Goal: Task Accomplishment & Management: Manage account settings

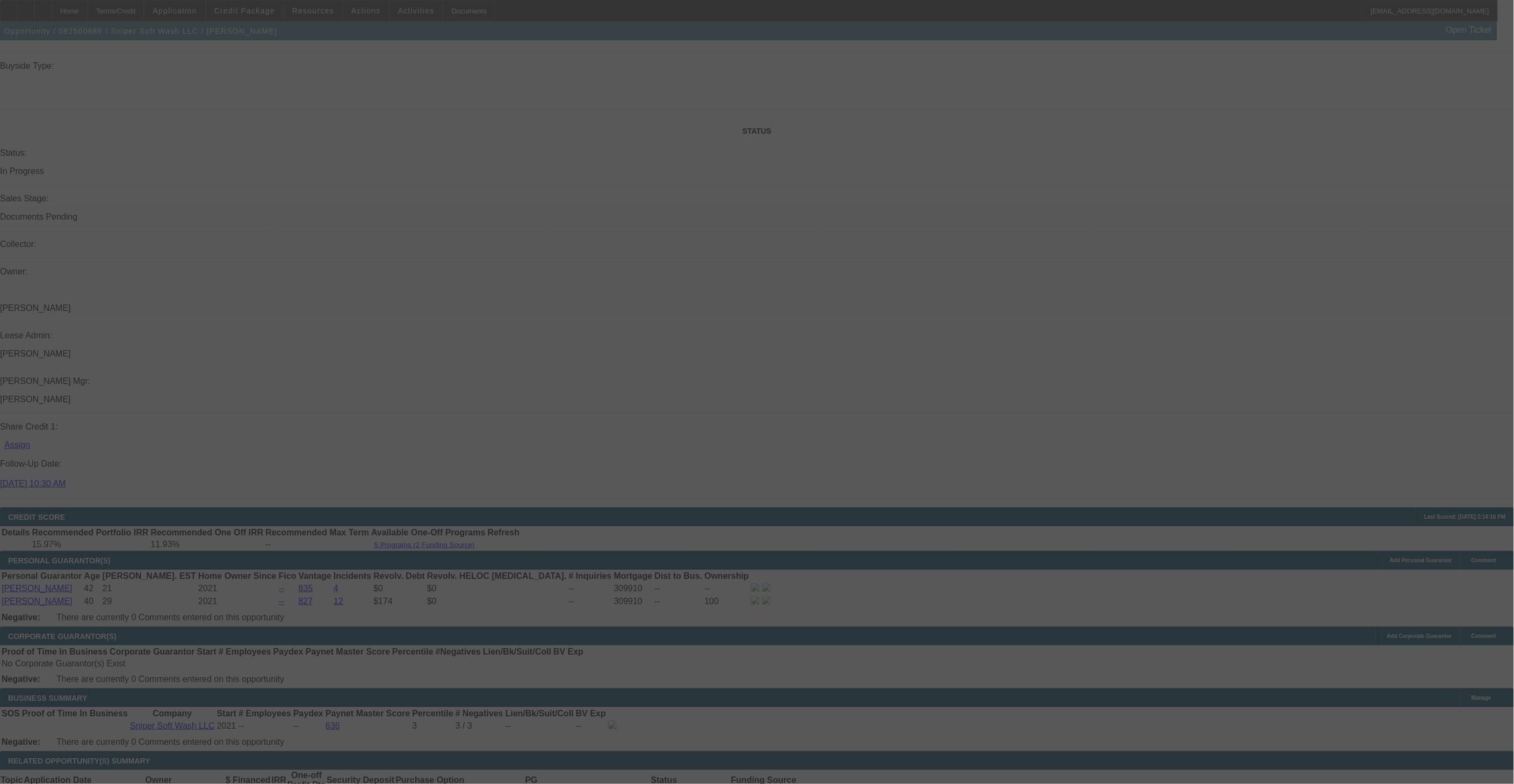
scroll to position [1131, 0]
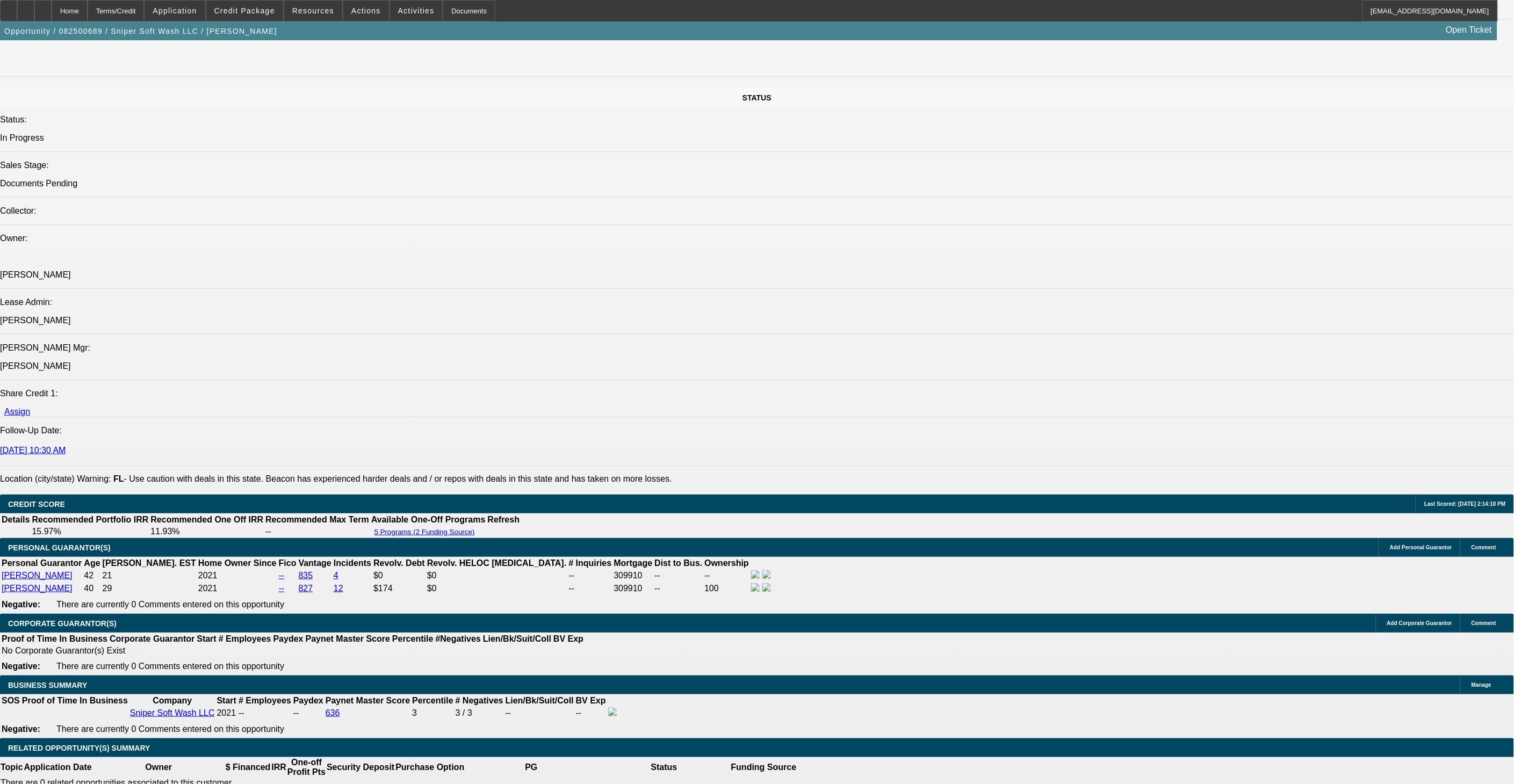
select select "0"
select select "2"
select select "0"
select select "2"
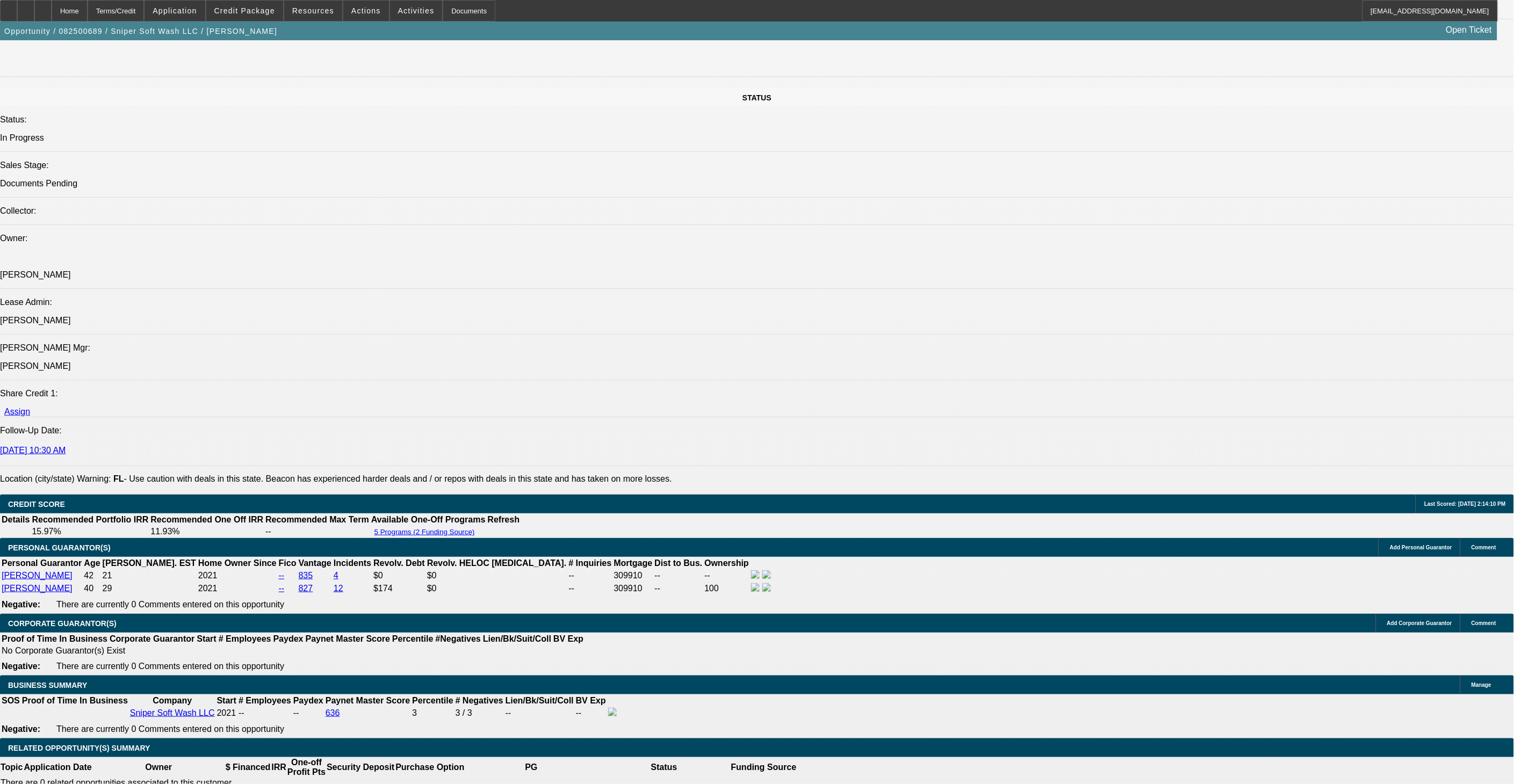
select select "0"
select select "2"
select select "0.1"
select select "0"
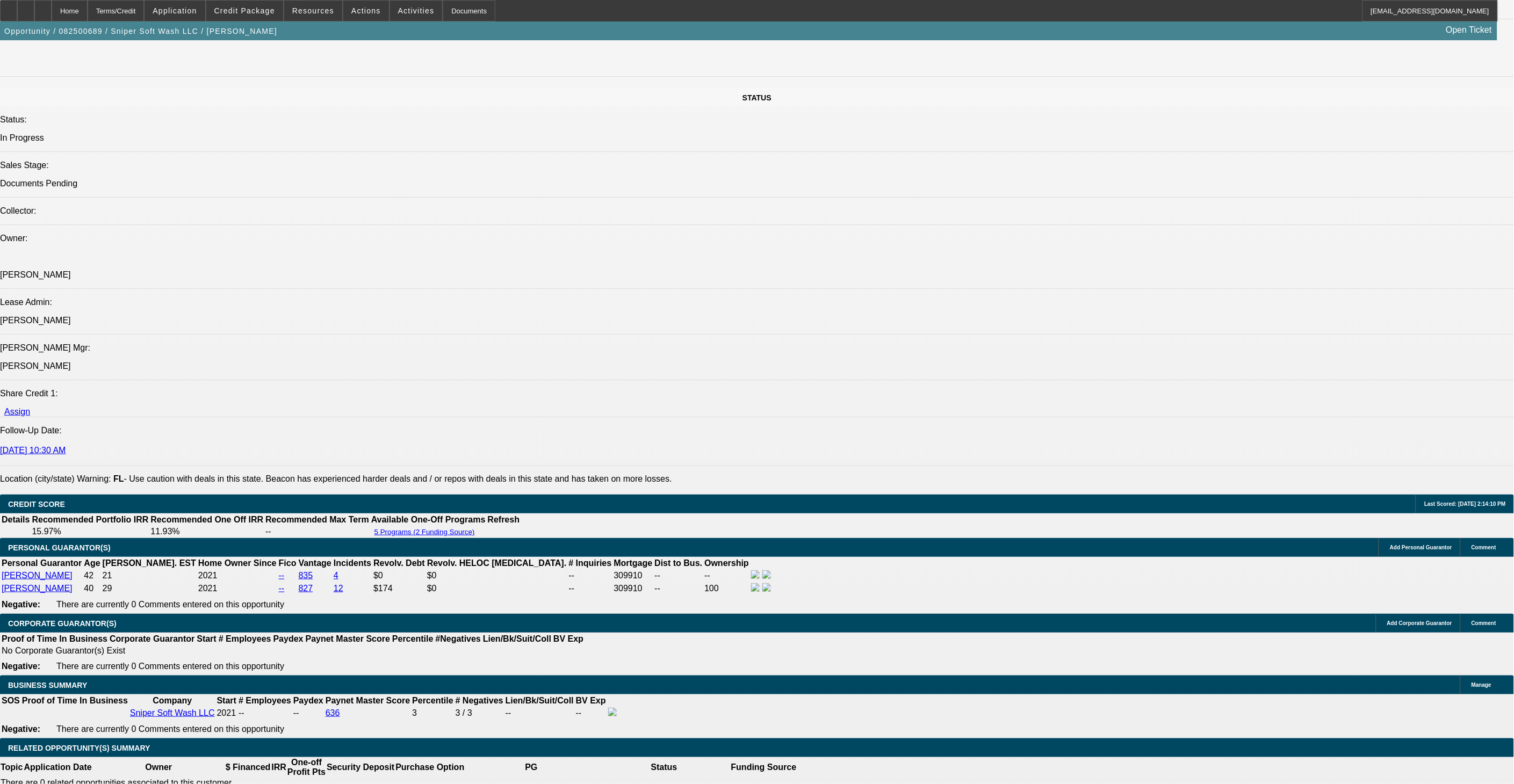
select select "2"
select select "0"
select select "1"
select select "2"
select select "6"
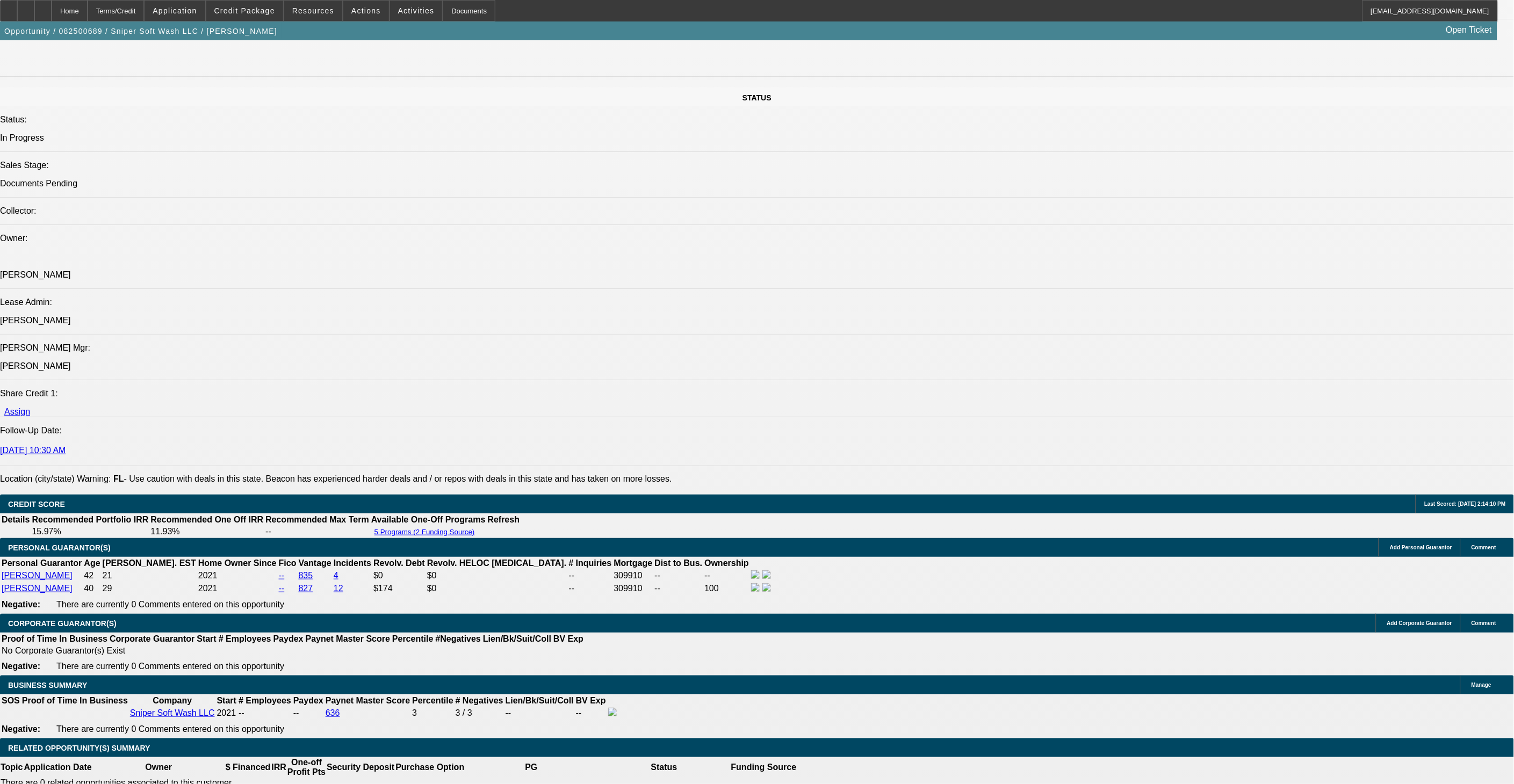
select select "1"
select select "2"
select select "6"
select select "1"
select select "2"
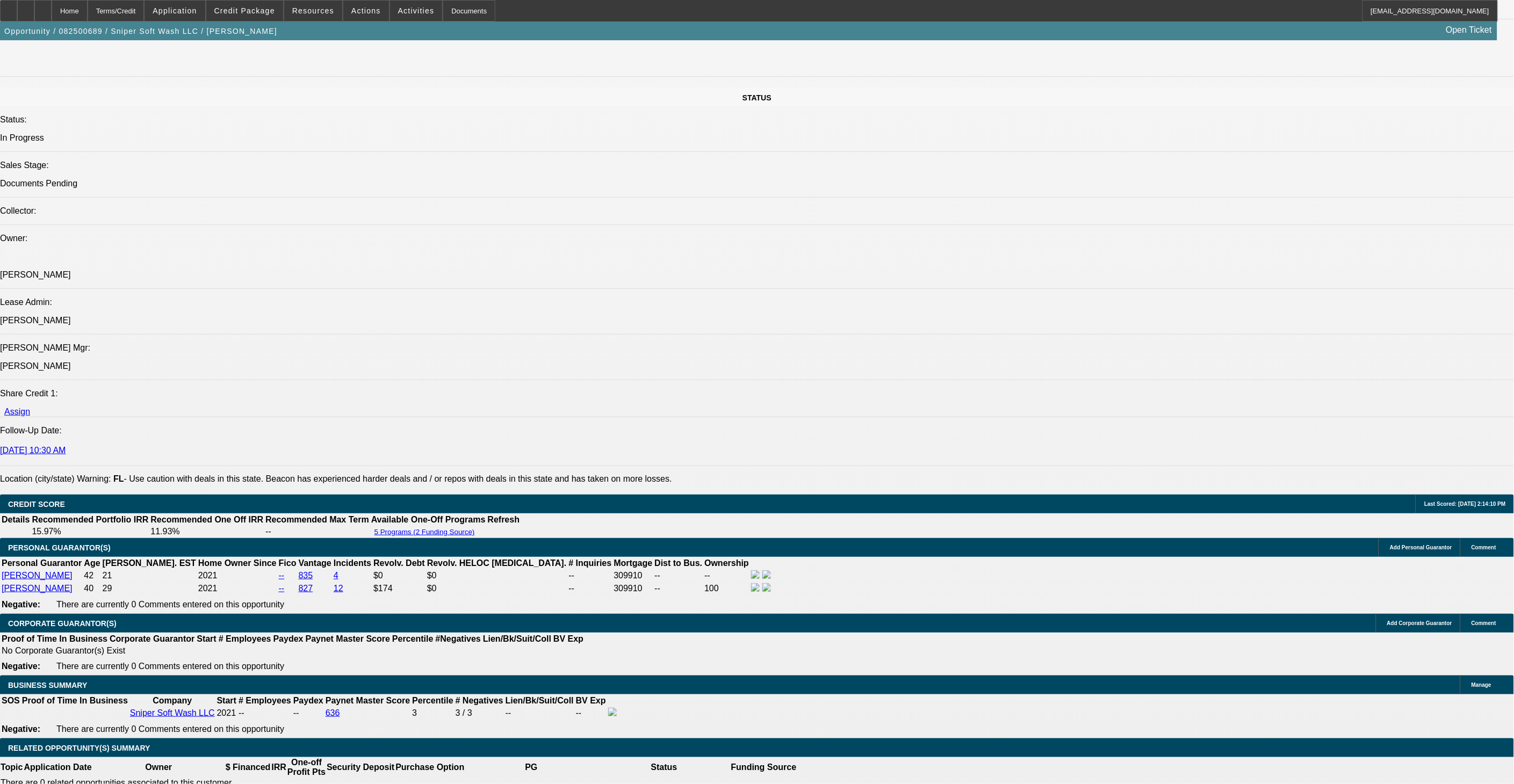
select select "4"
select select "1"
select select "2"
select select "6"
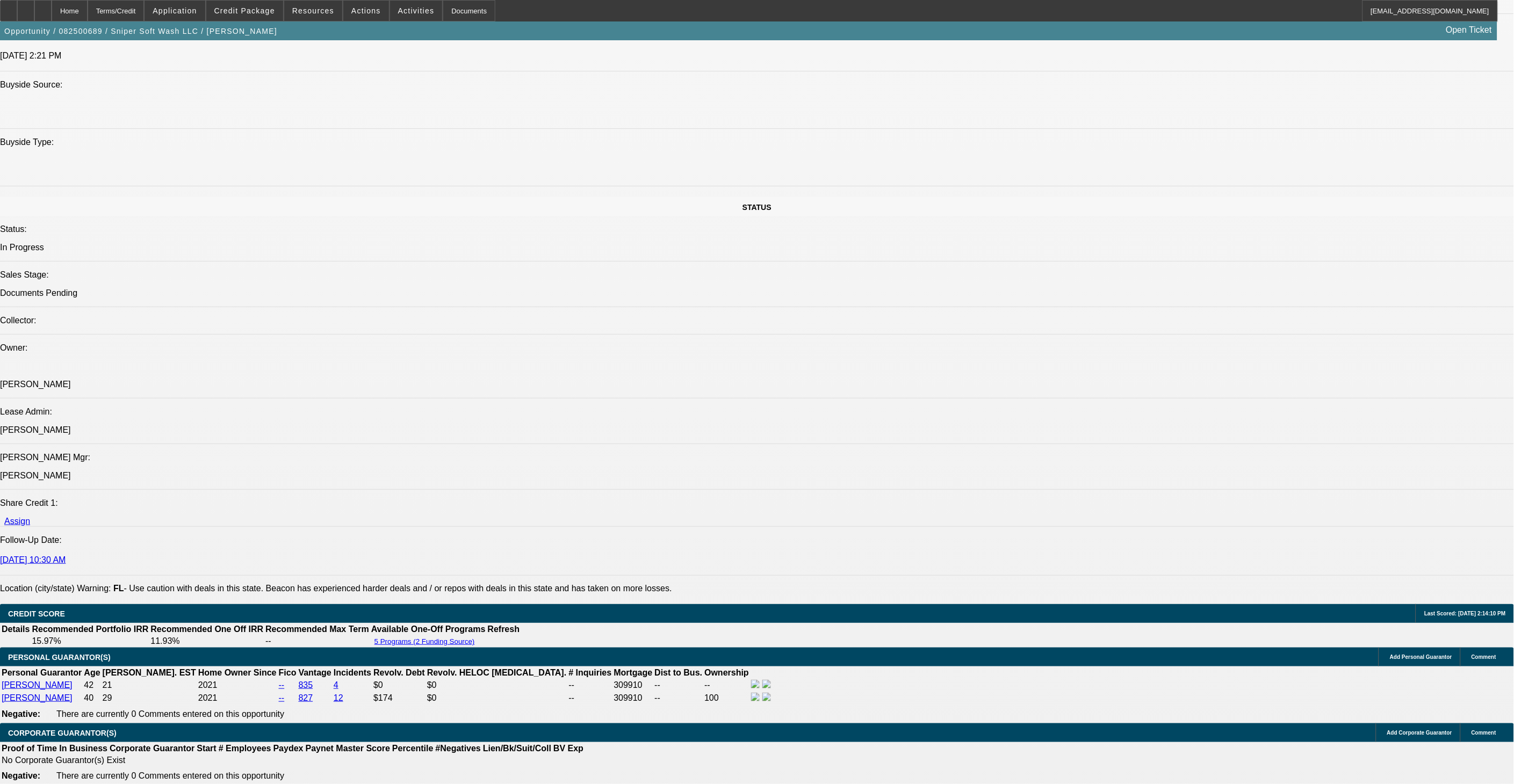
scroll to position [952, 0]
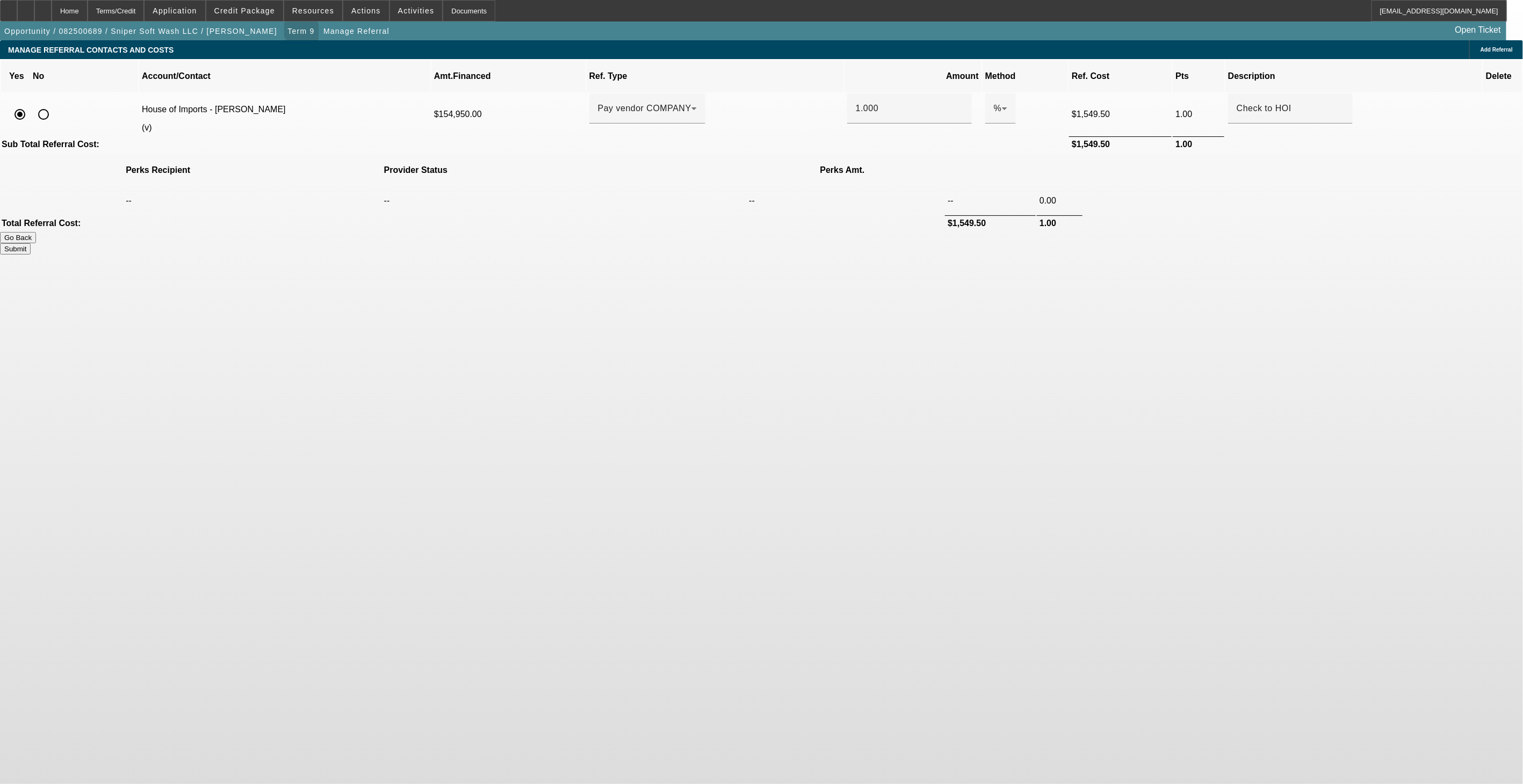
click at [288, 31] on span "Term 9" at bounding box center [301, 31] width 27 height 9
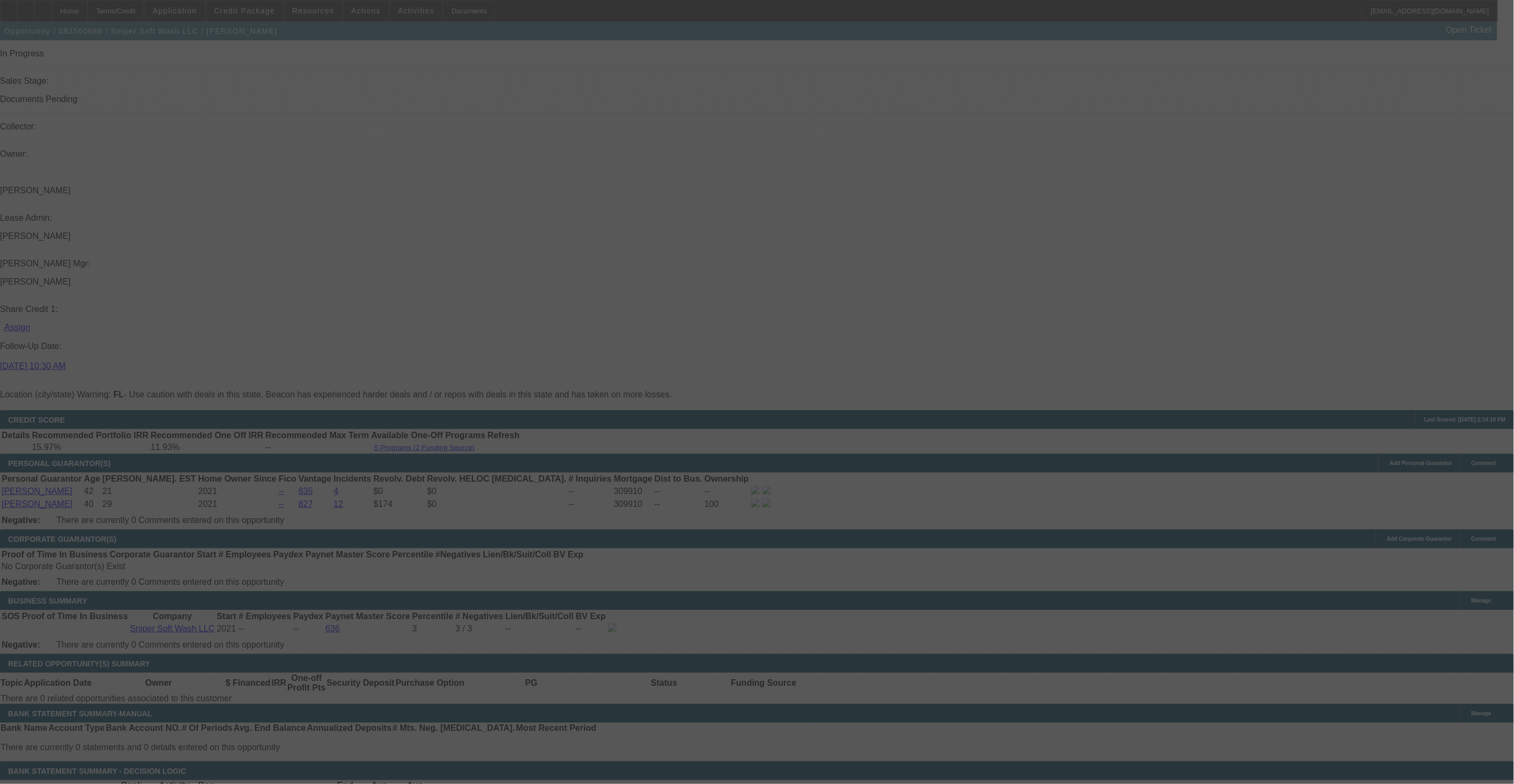
scroll to position [1210, 0]
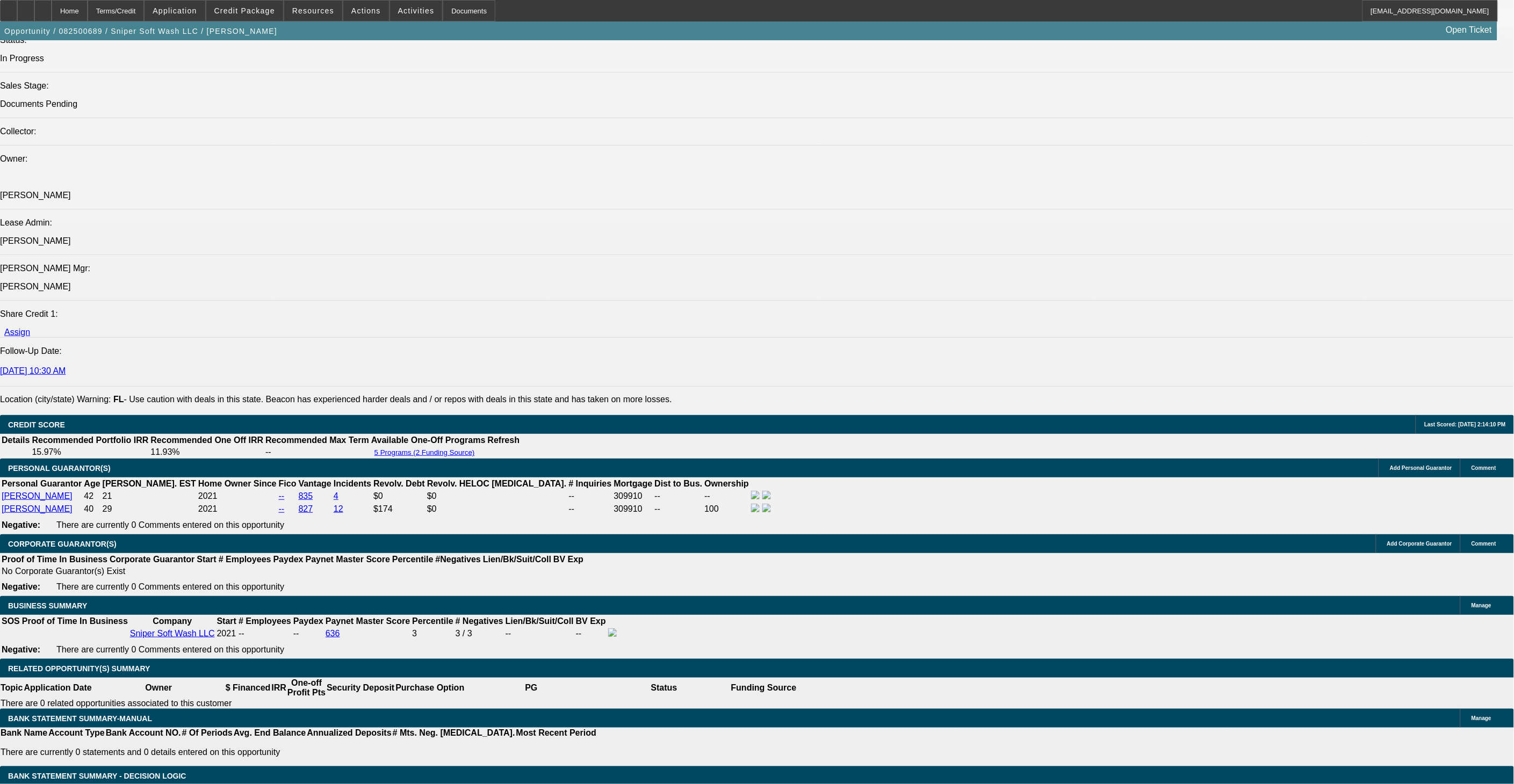
select select "0"
select select "2"
select select "0"
select select "6"
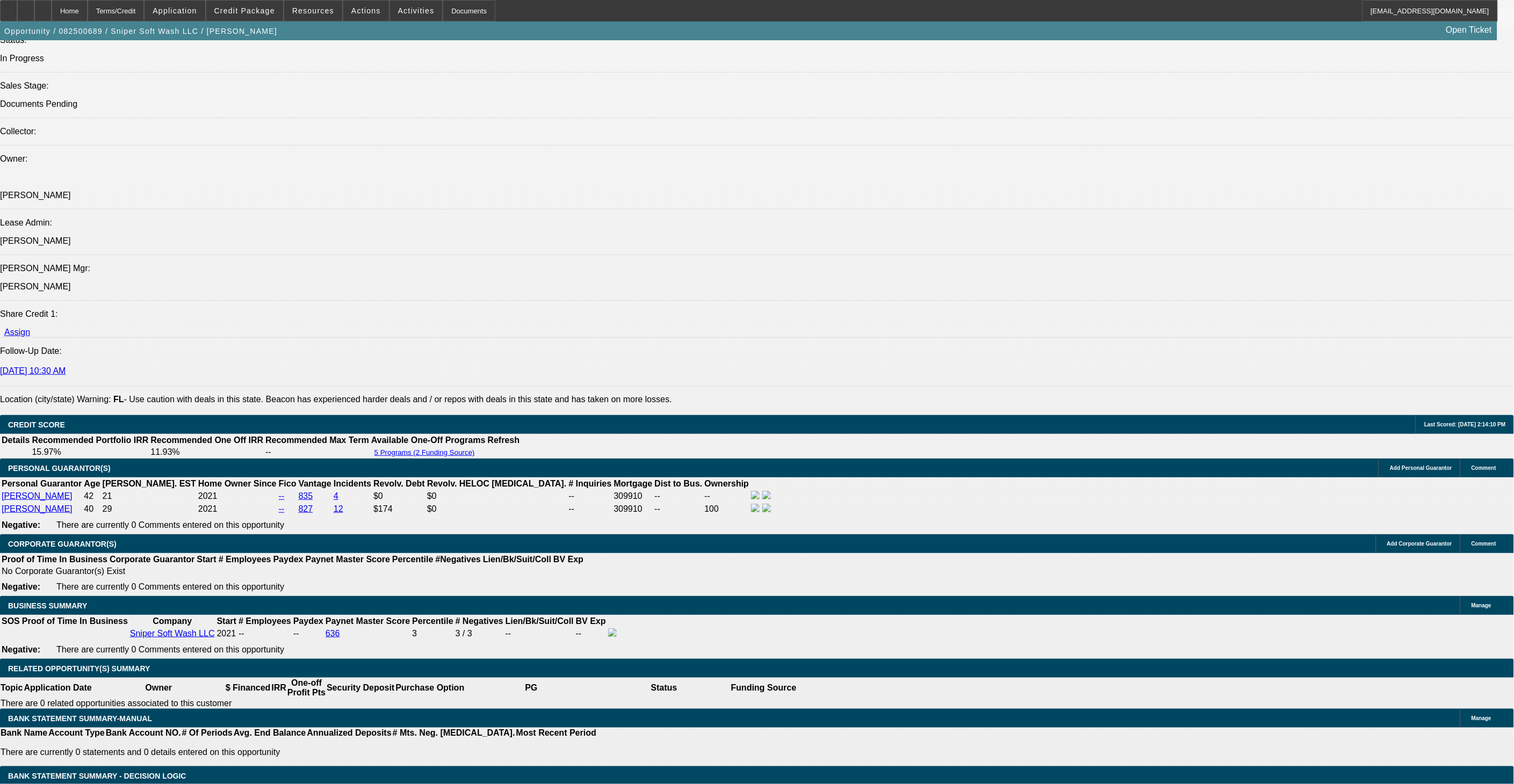
select select "0"
select select "2"
select select "0"
select select "6"
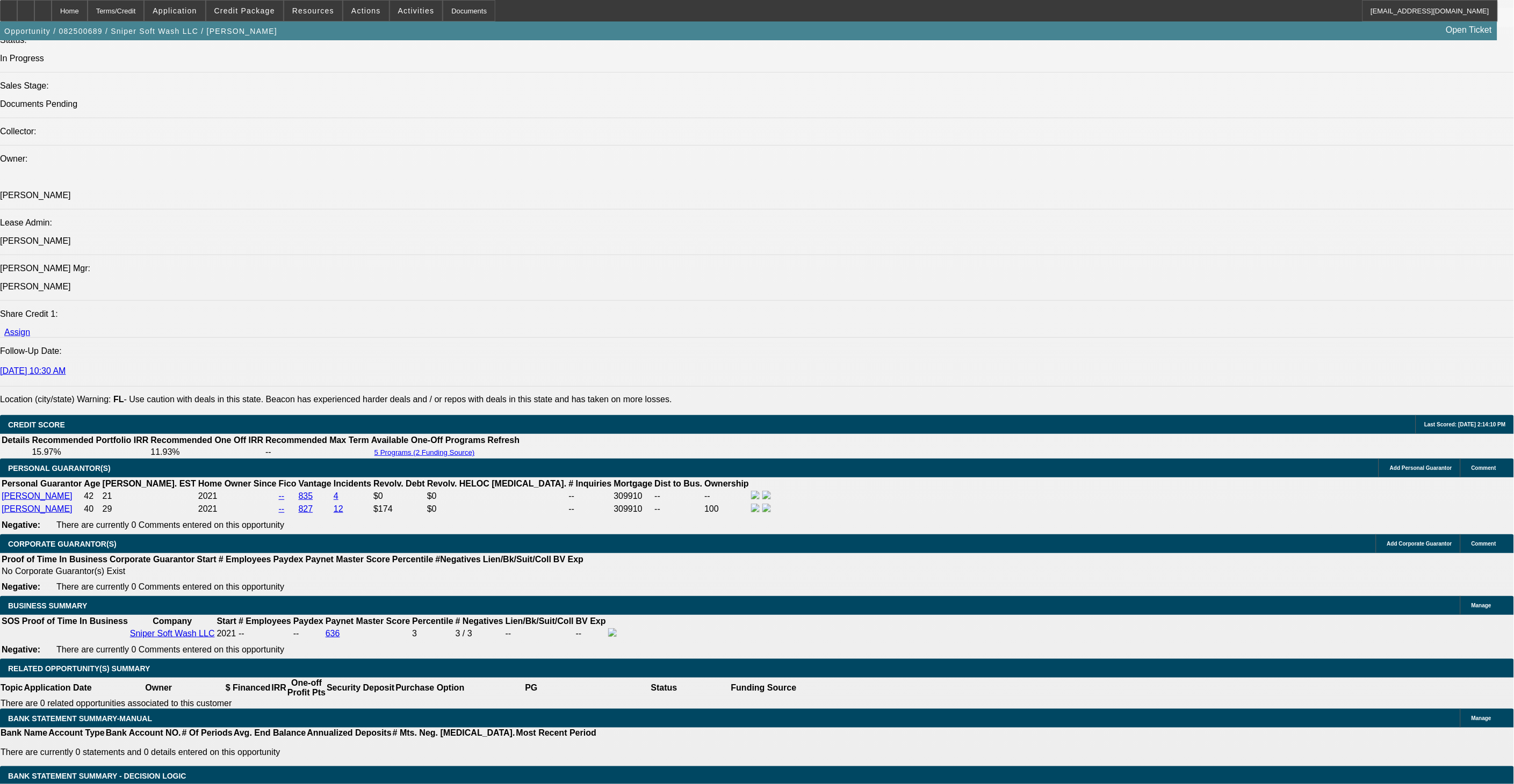
select select "0"
select select "2"
select select "0.1"
select select "4"
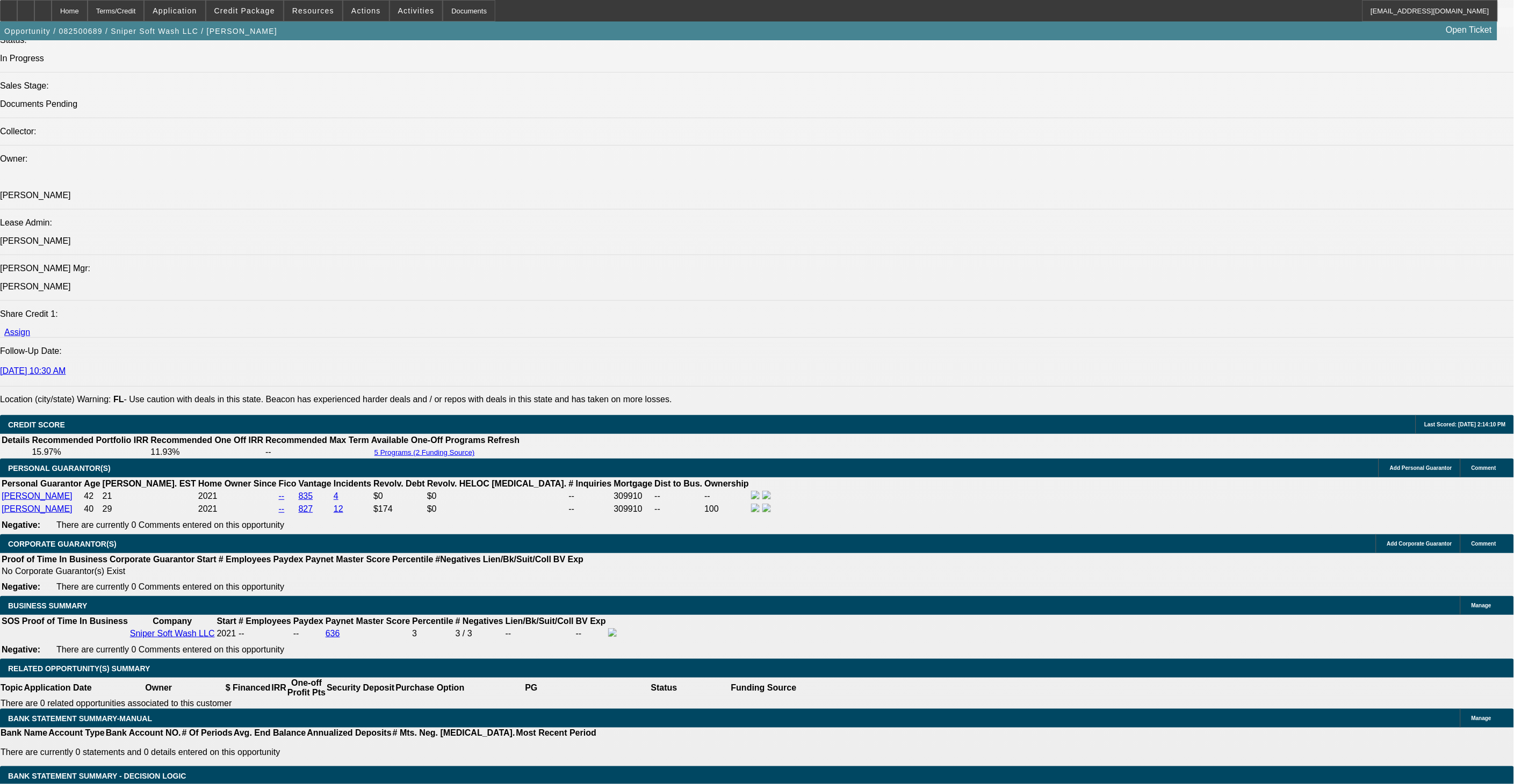
select select "0"
select select "2"
select select "0"
select select "6"
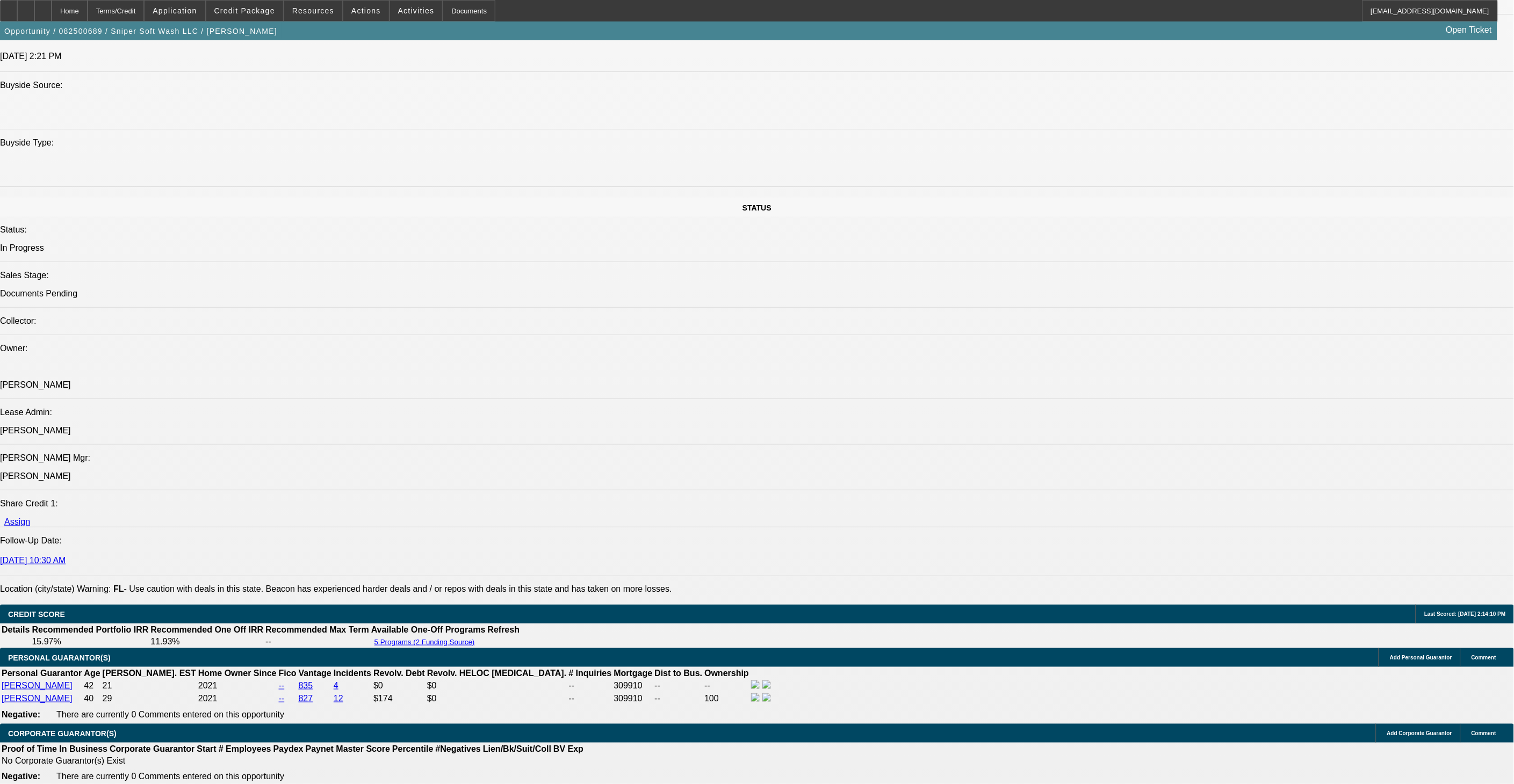
scroll to position [912, 0]
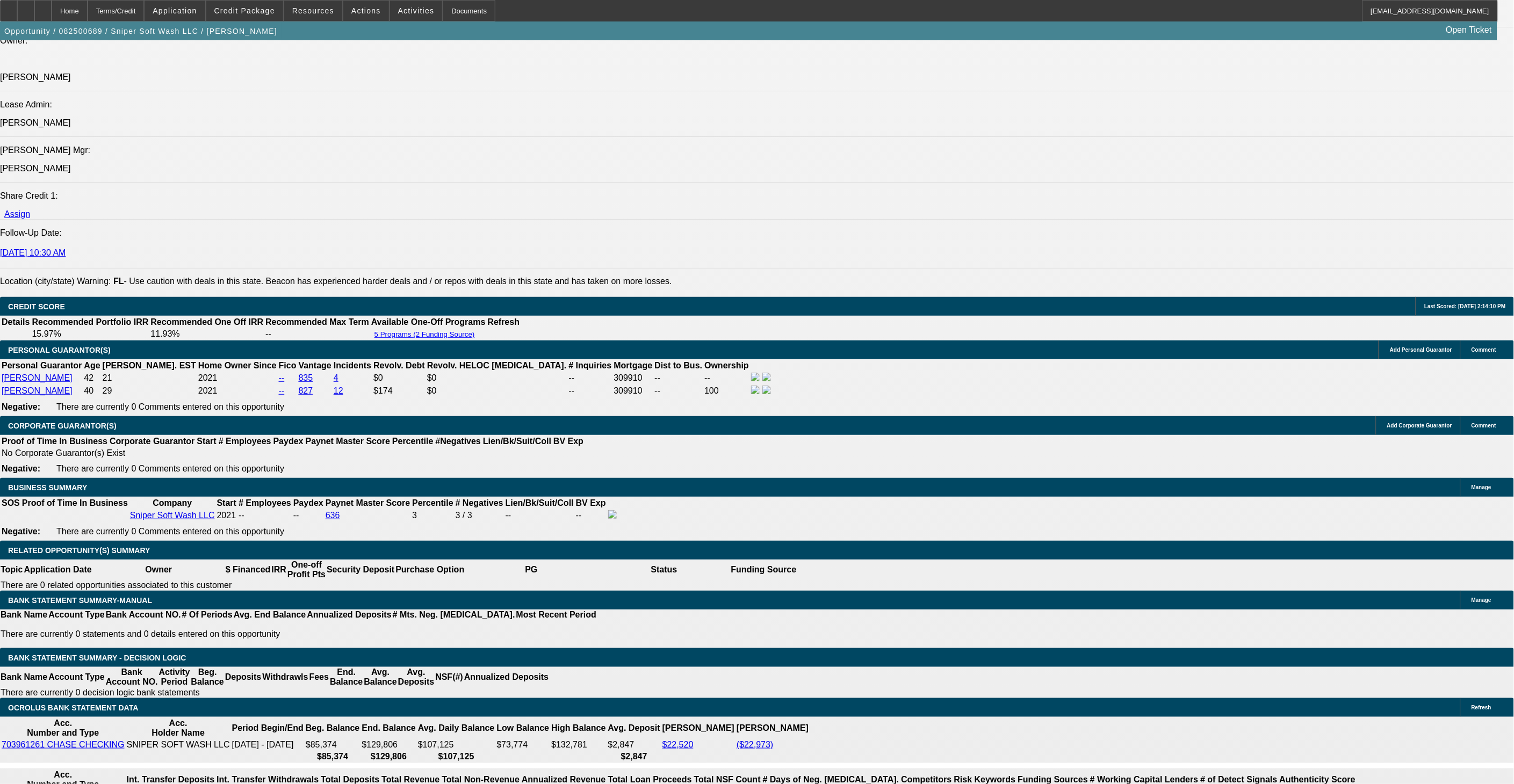
scroll to position [1330, 0]
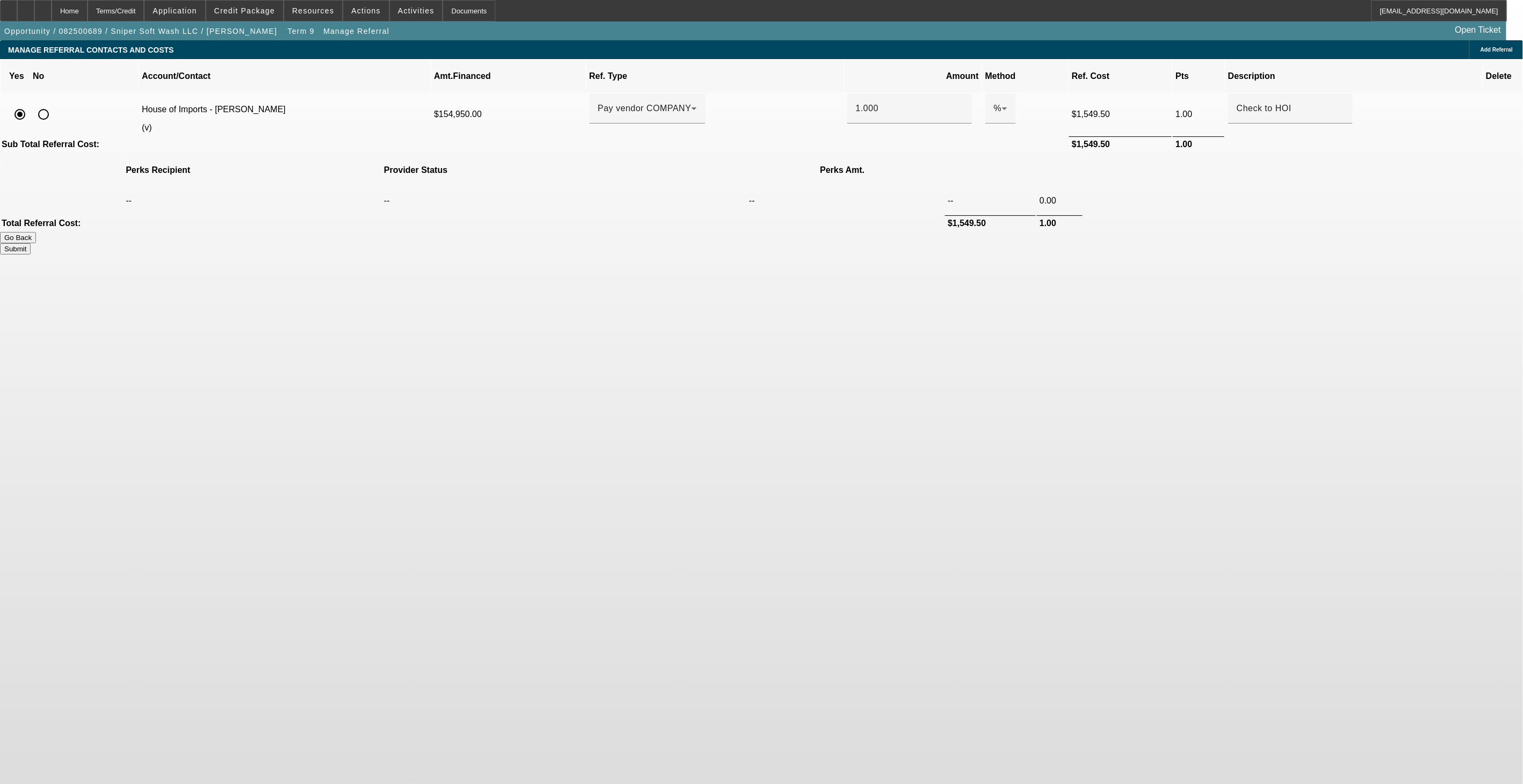
click at [54, 104] on input "radio" at bounding box center [43, 115] width 21 height 21
radio input "true"
click at [1481, 53] on span "Add Referral" at bounding box center [1497, 49] width 32 height 6
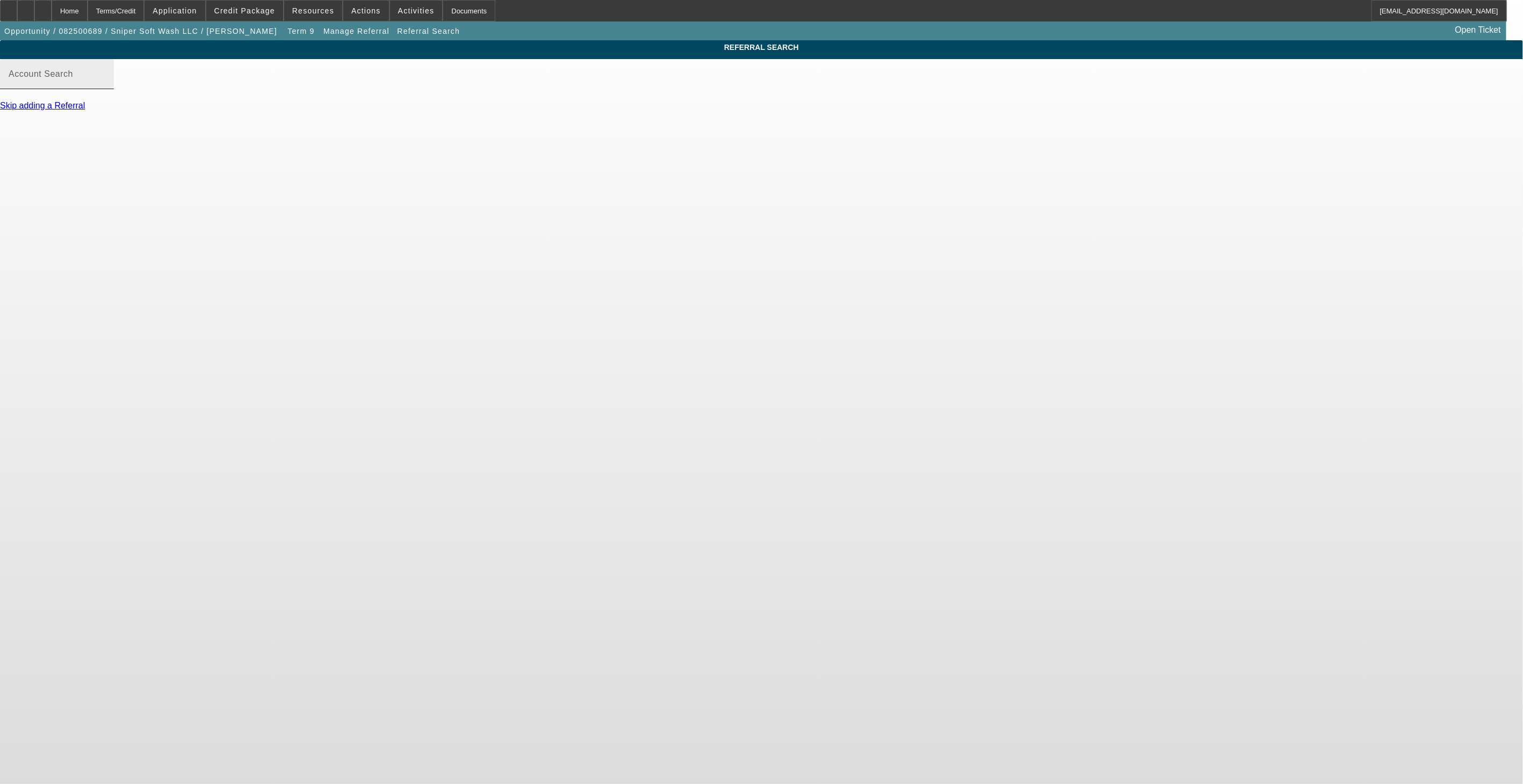
click at [105, 85] on input "Account Search" at bounding box center [57, 78] width 97 height 13
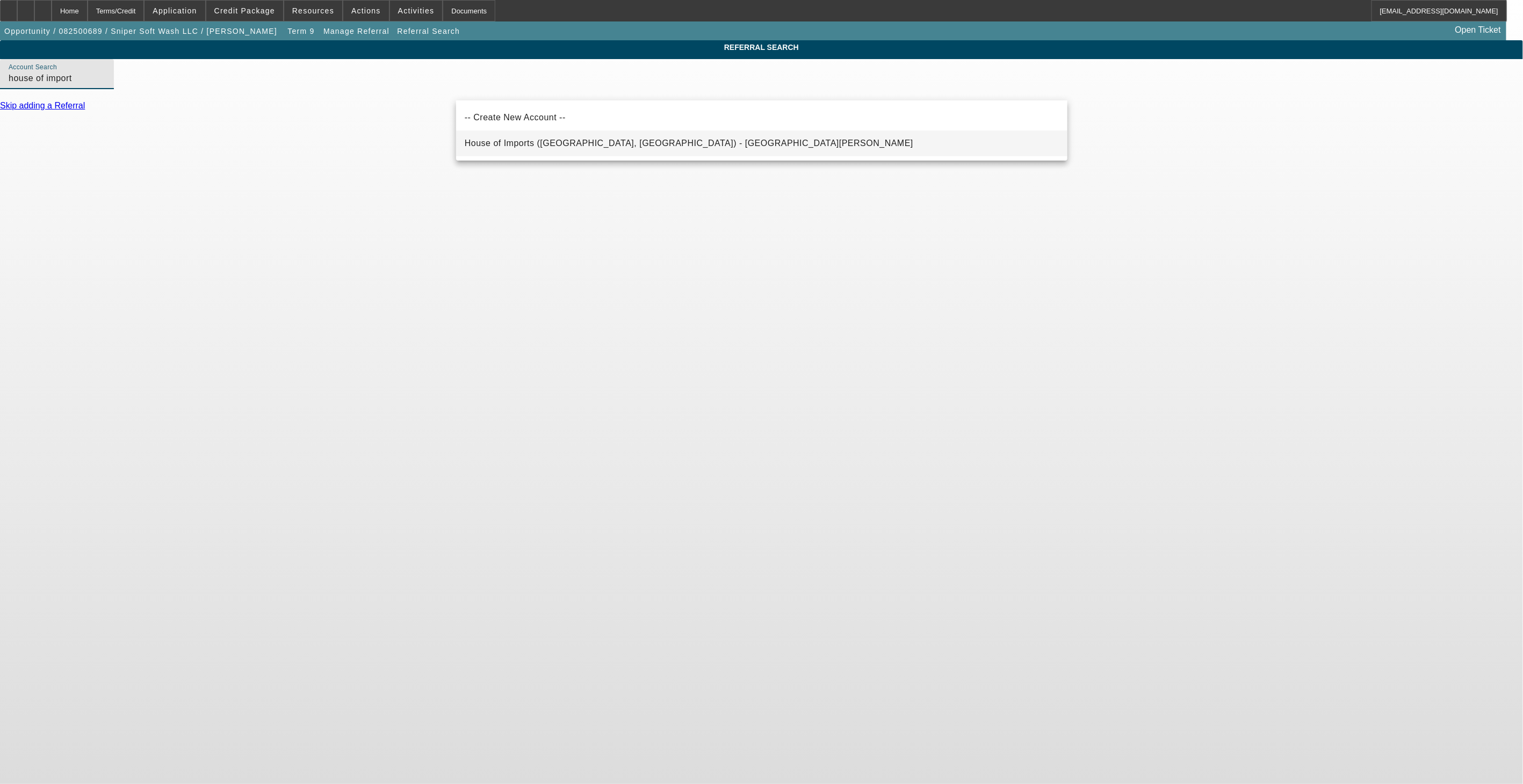
click at [587, 140] on span "House of Imports (Miami, FL) - Dominguez, Angelo" at bounding box center [689, 143] width 449 height 9
type input "House of Imports (Miami, FL) - Dominguez, Angelo"
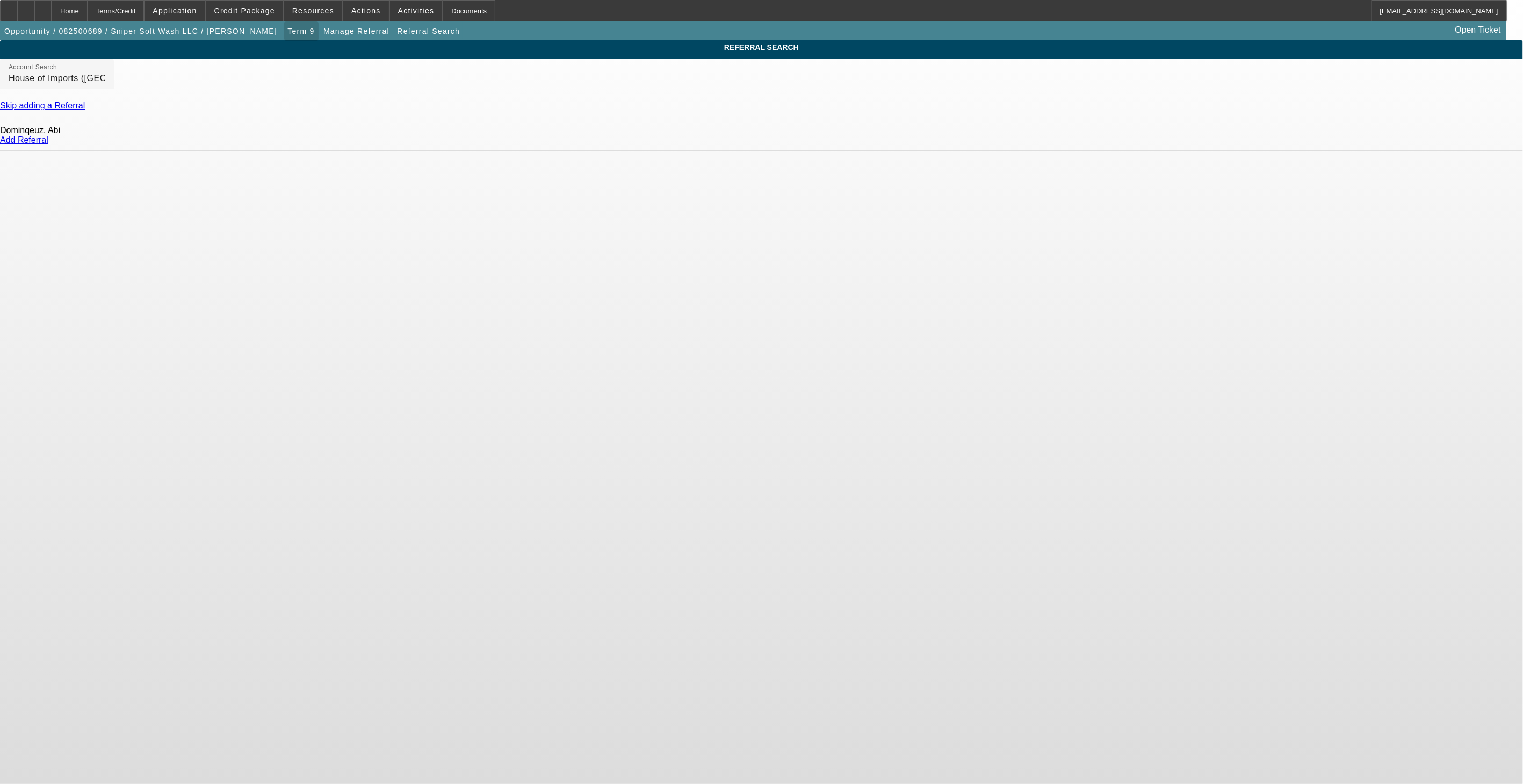
click at [288, 33] on span "Term 9" at bounding box center [301, 31] width 27 height 9
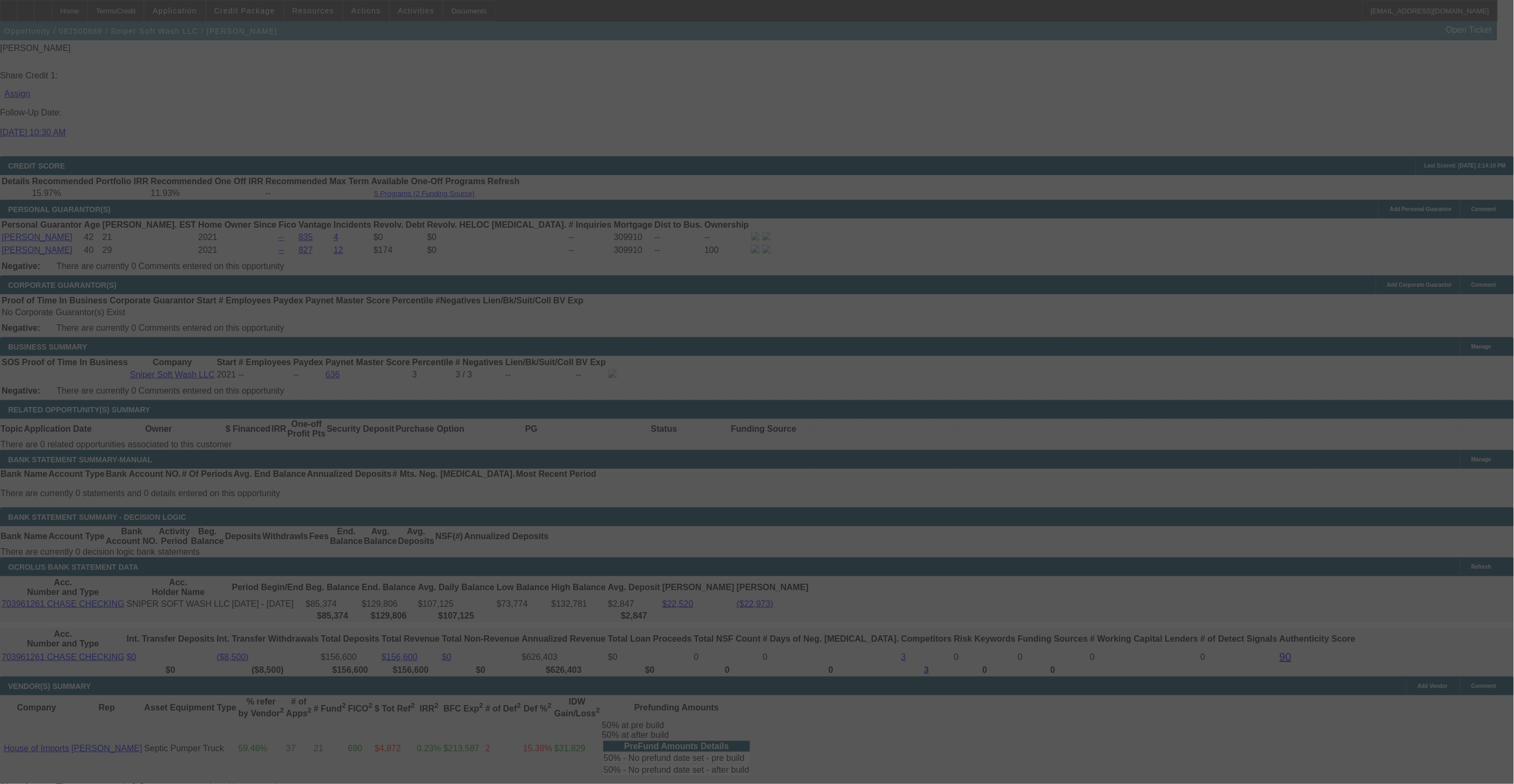
scroll to position [1486, 0]
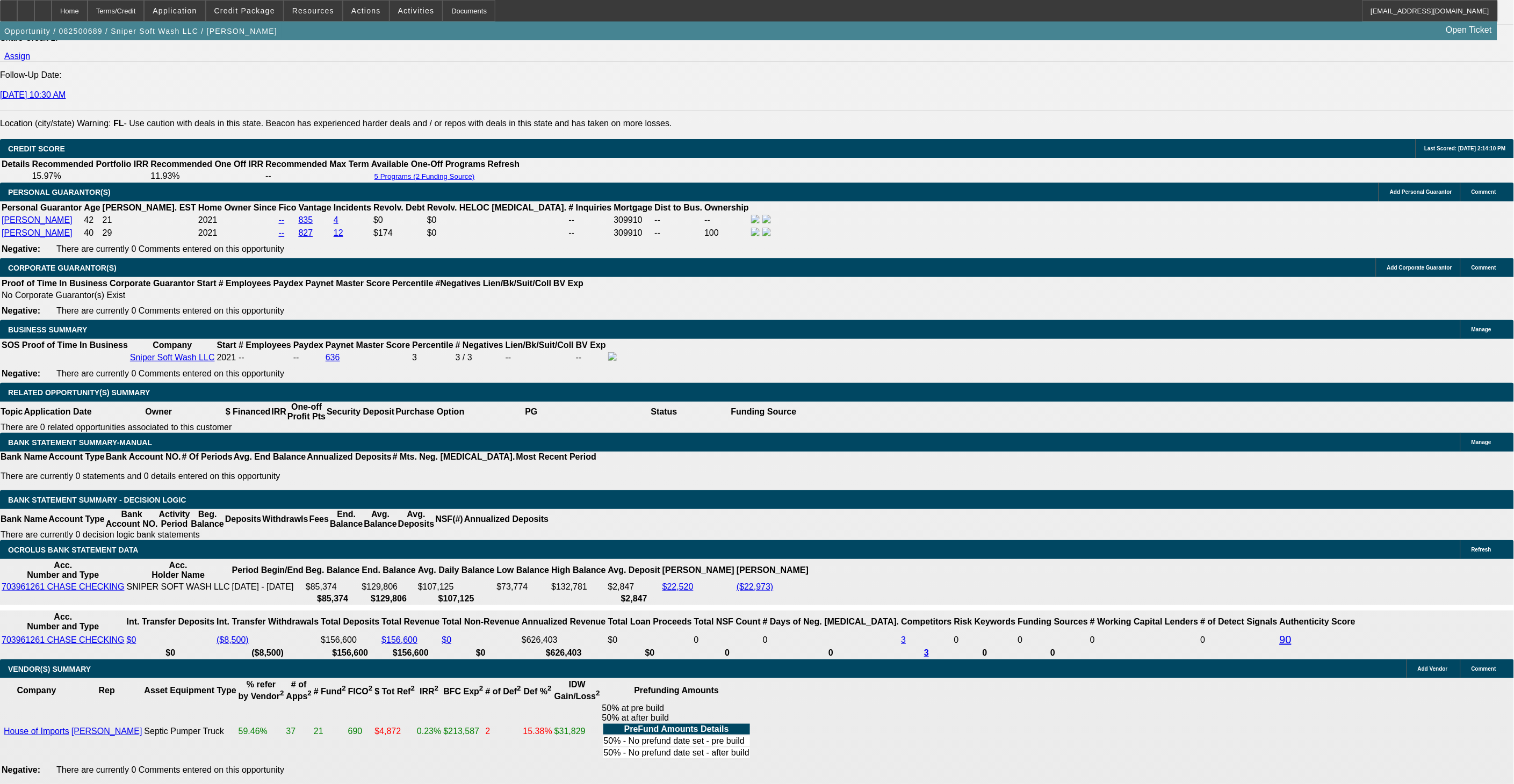
select select "0"
select select "2"
select select "0"
select select "6"
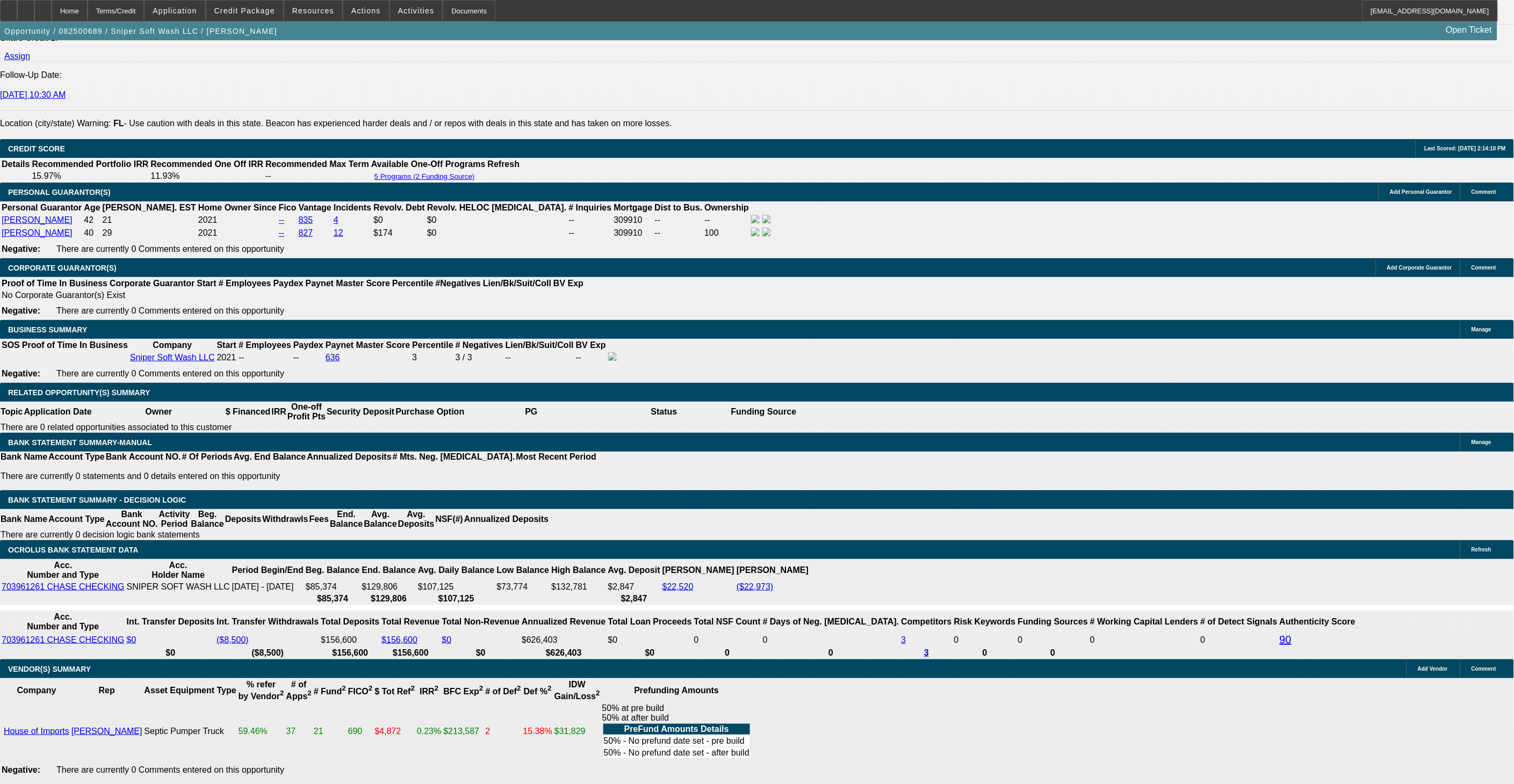
select select "0"
select select "2"
select select "0"
select select "6"
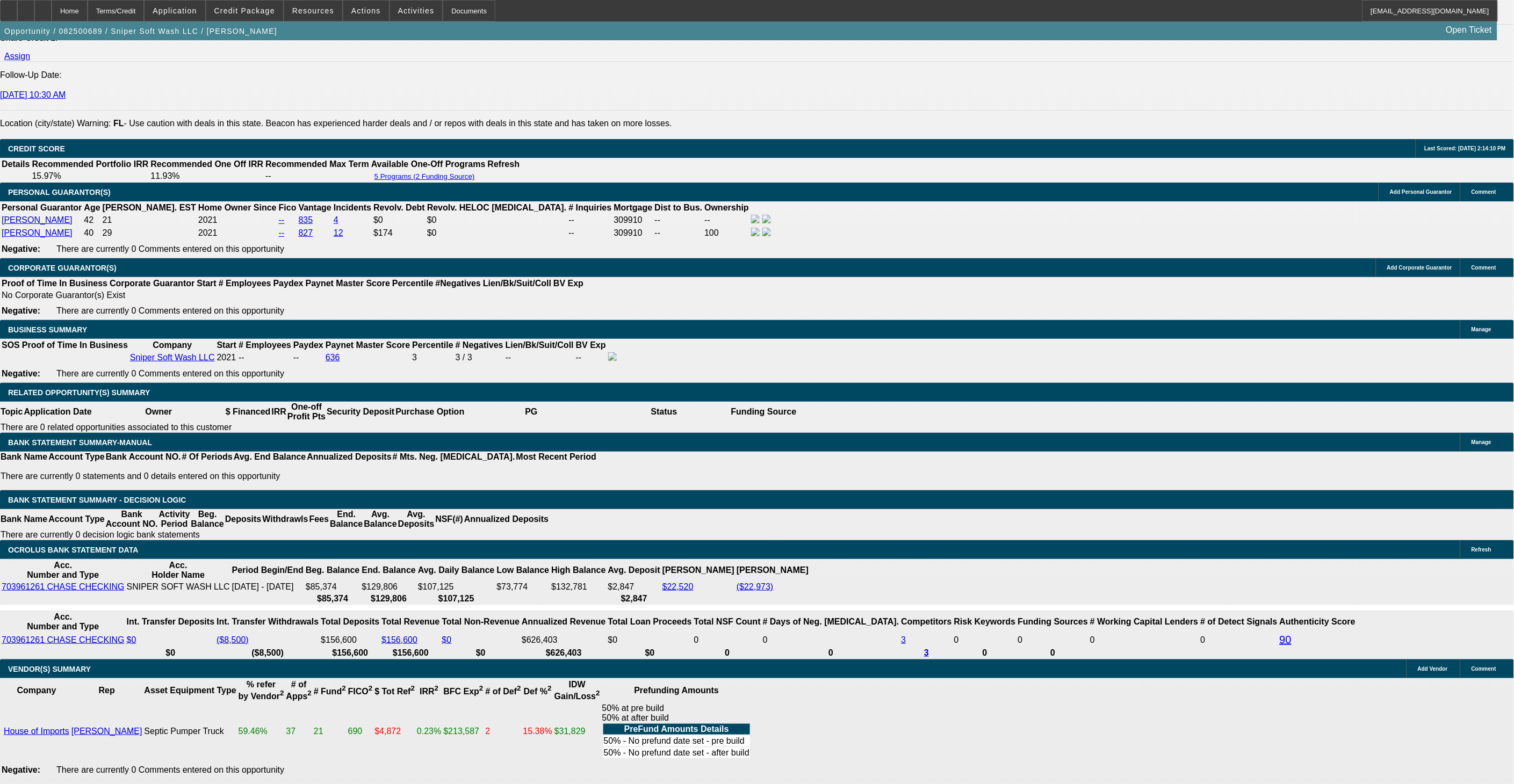
select select "0"
select select "2"
select select "0.1"
select select "4"
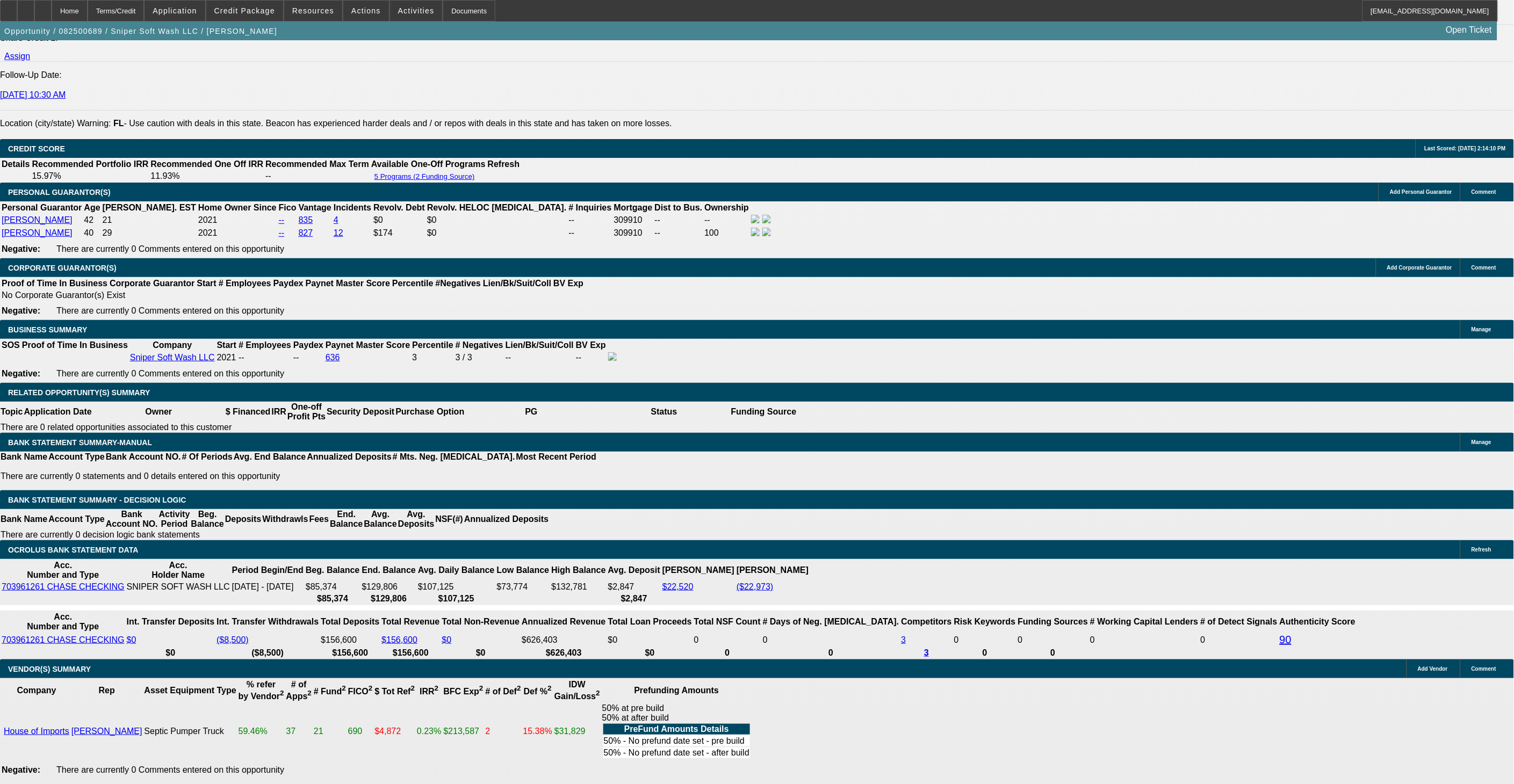
select select "0"
select select "2"
select select "0"
select select "6"
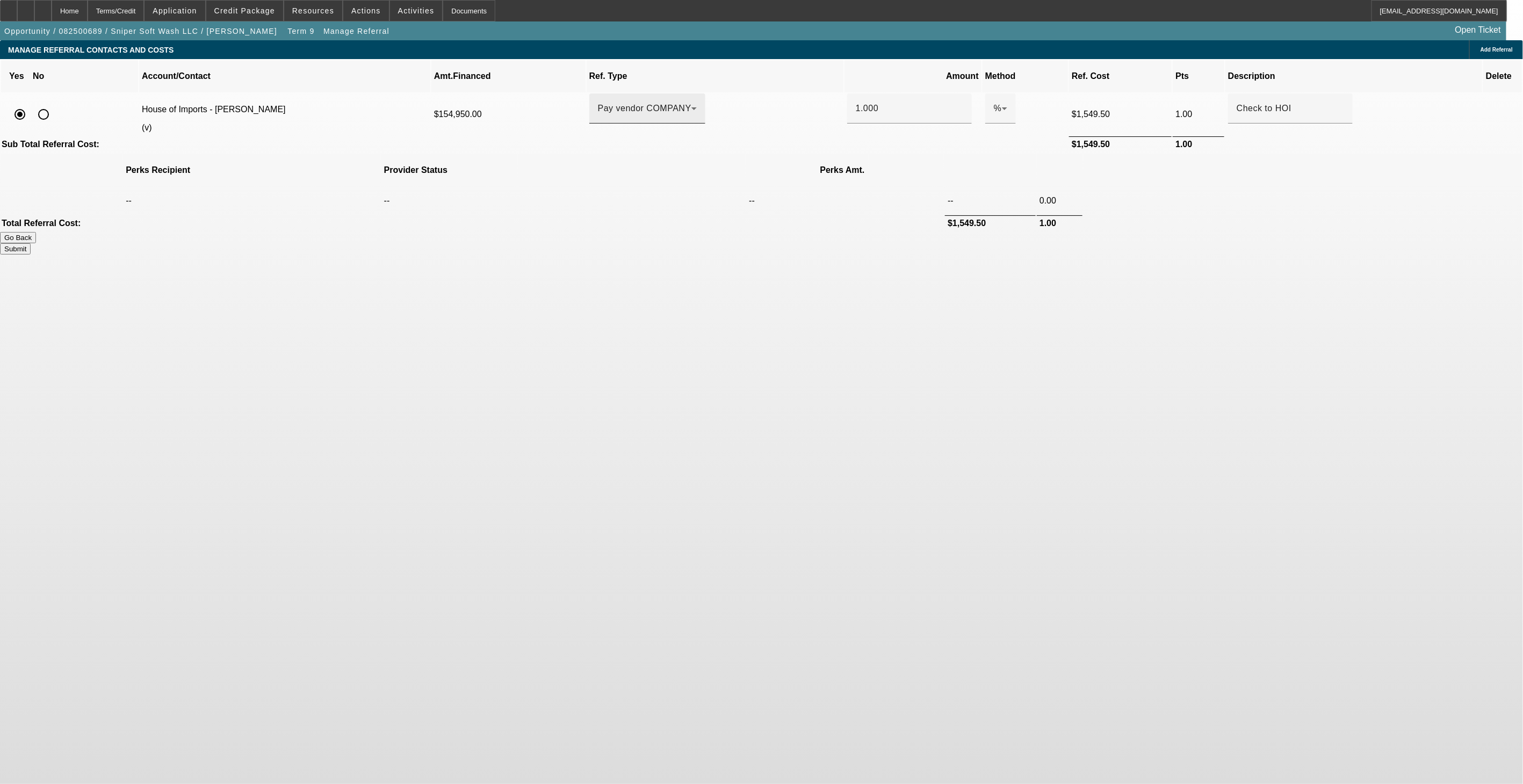
click at [697, 101] on div "Pay vendor COMPANY" at bounding box center [647, 108] width 99 height 30
click at [1172, 151] on div at bounding box center [761, 392] width 1523 height 784
click at [284, 28] on span "button" at bounding box center [301, 31] width 35 height 26
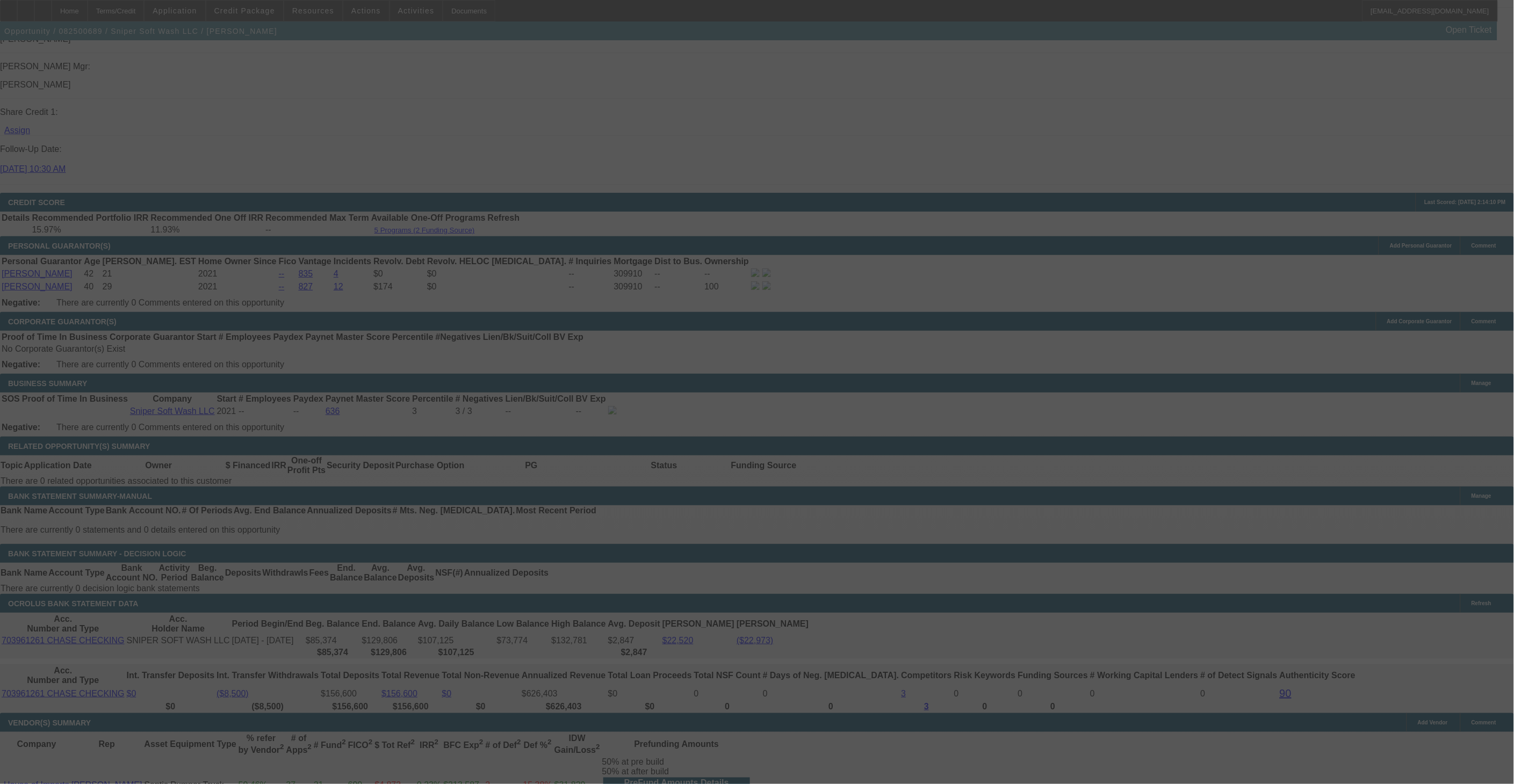
scroll to position [1450, 0]
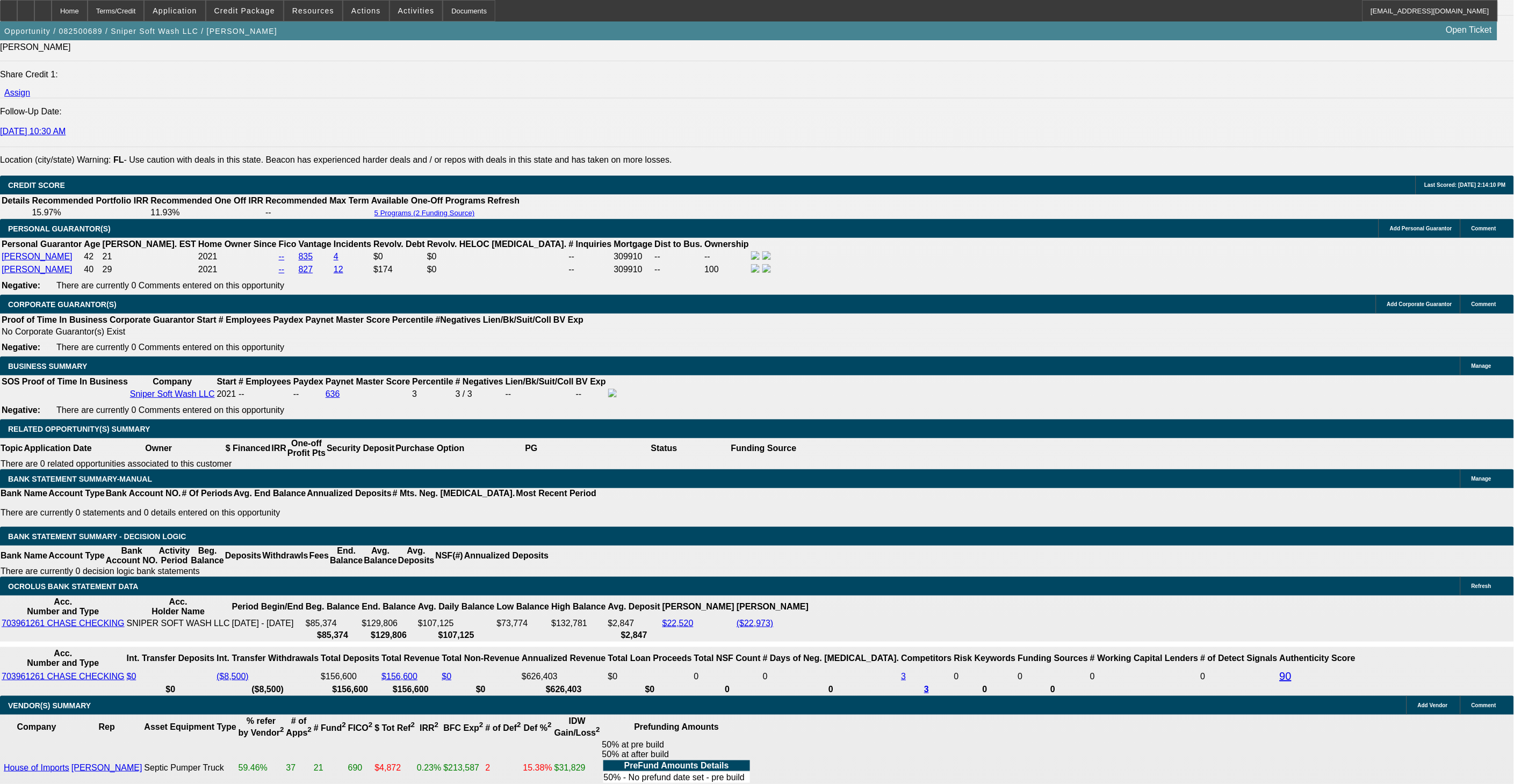
select select "0"
select select "2"
select select "0"
select select "6"
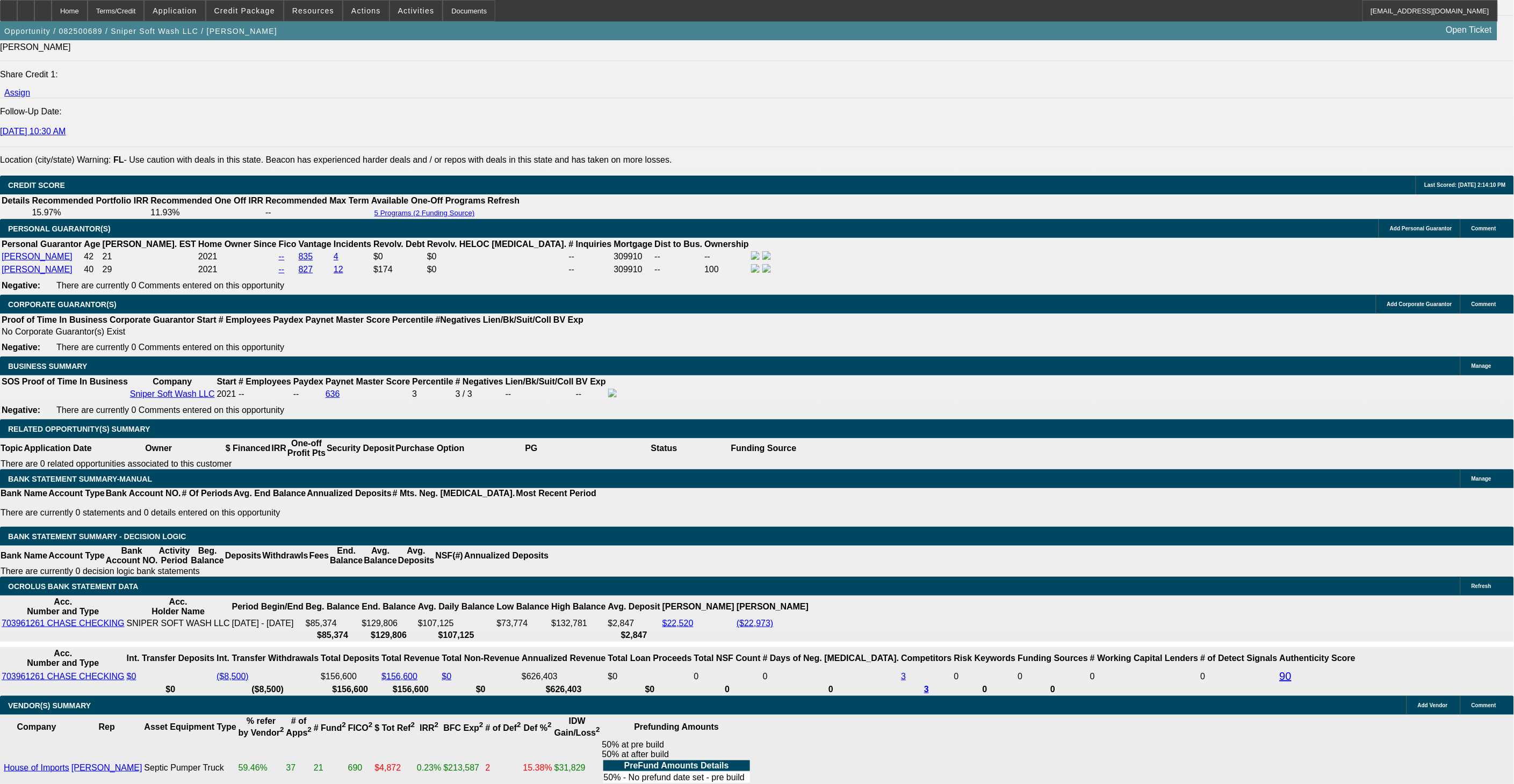
select select "0"
select select "2"
select select "0"
select select "6"
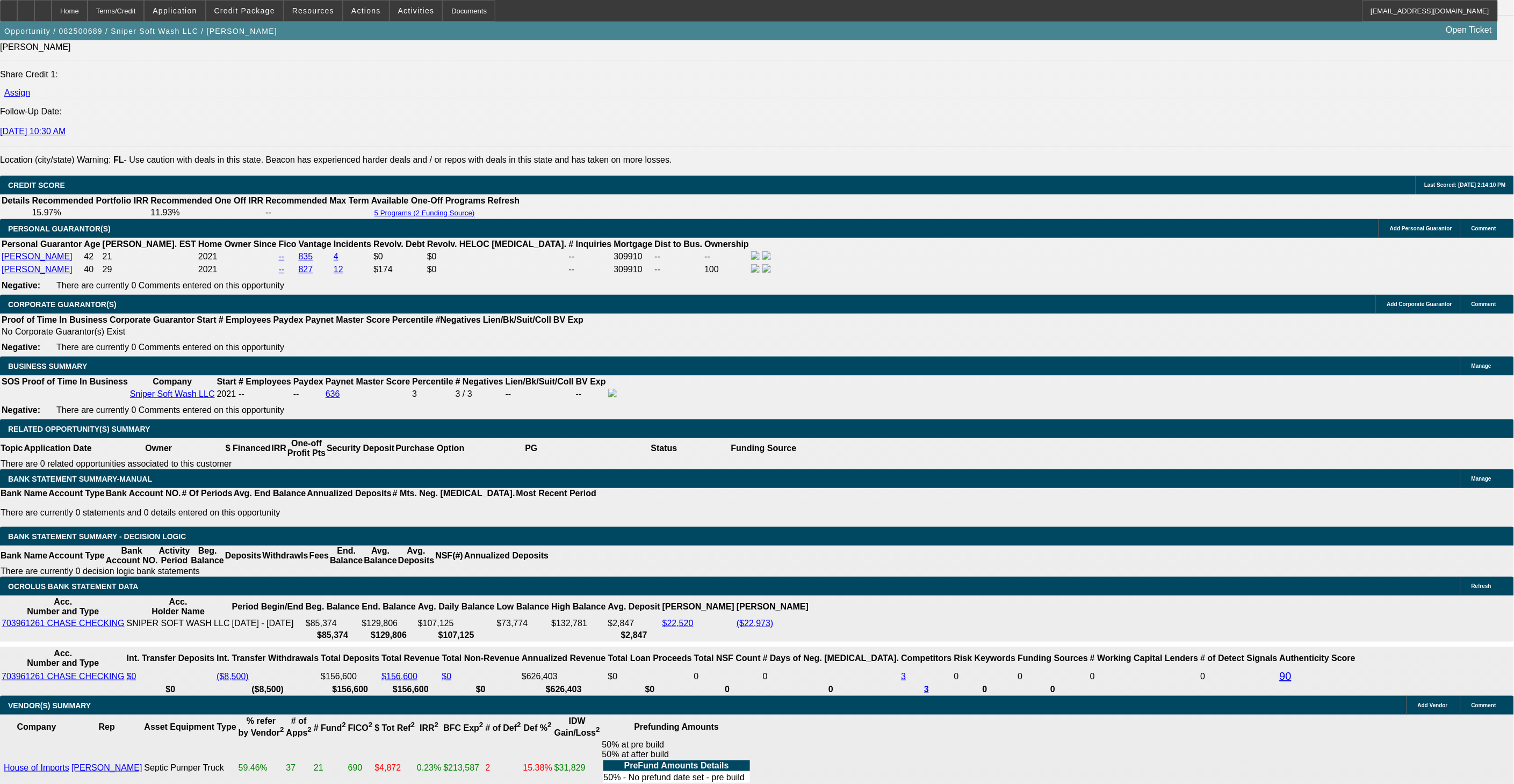
select select "0"
select select "2"
select select "0.1"
select select "4"
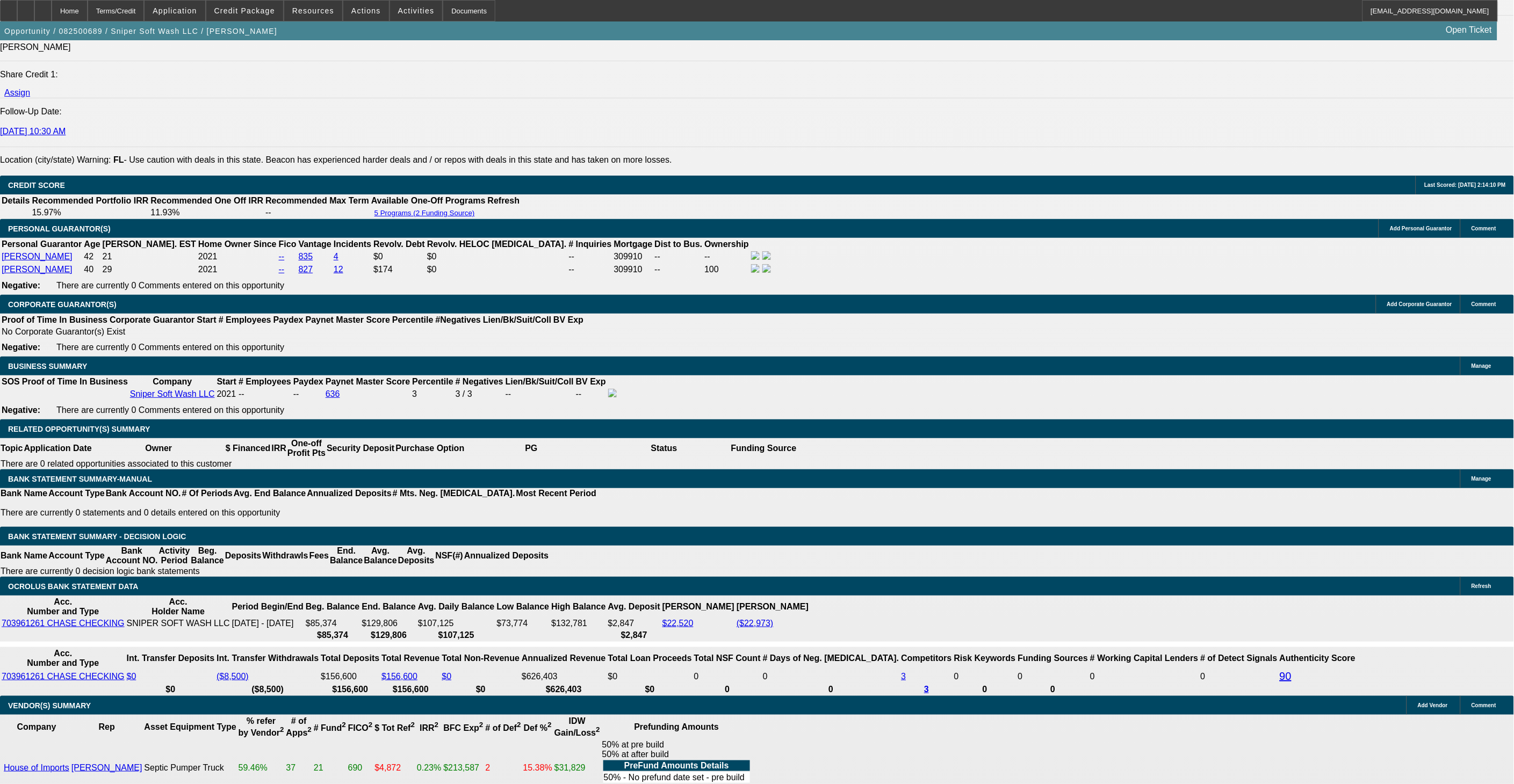
select select "0"
select select "2"
select select "0"
select select "6"
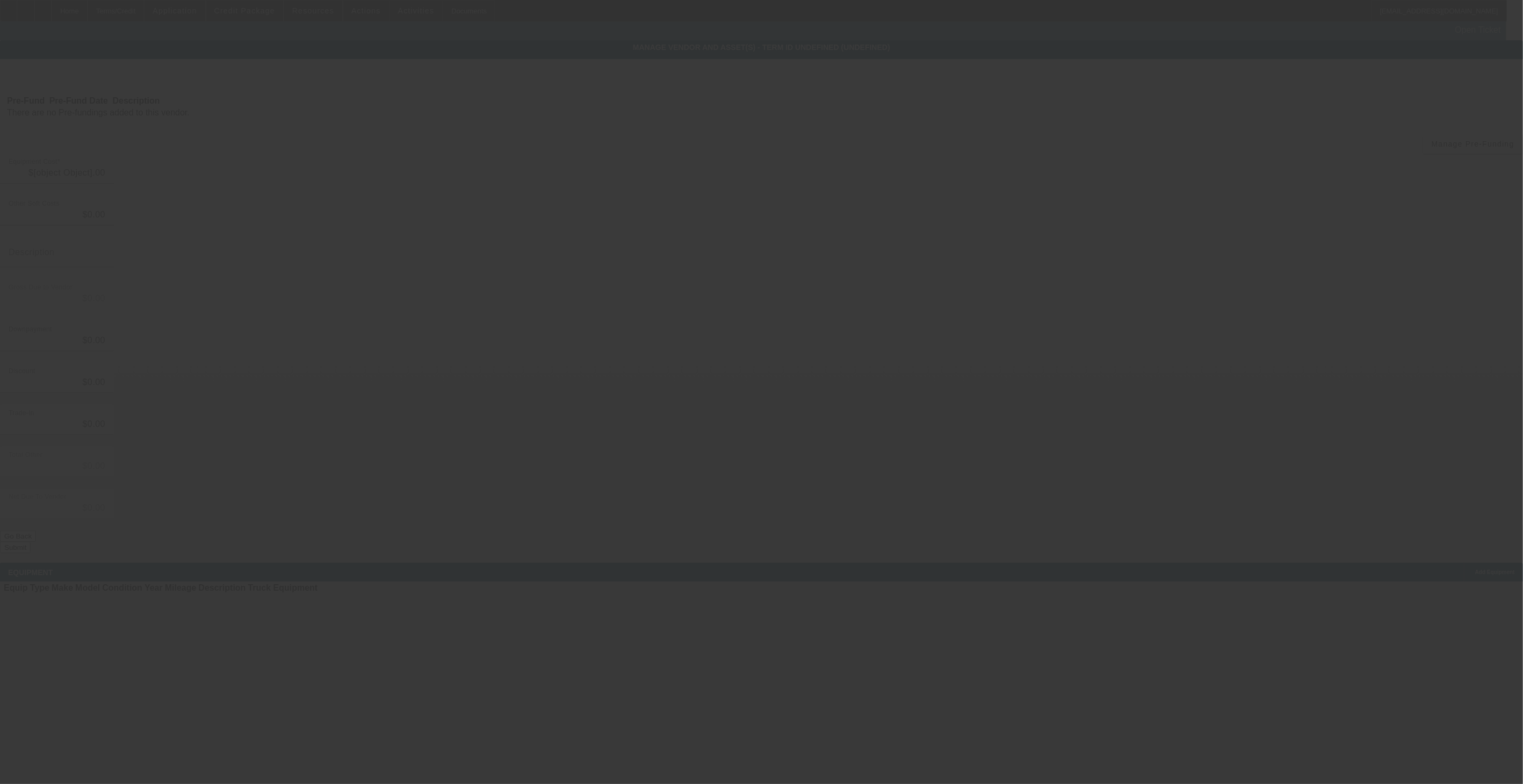
type input "$164,758.00"
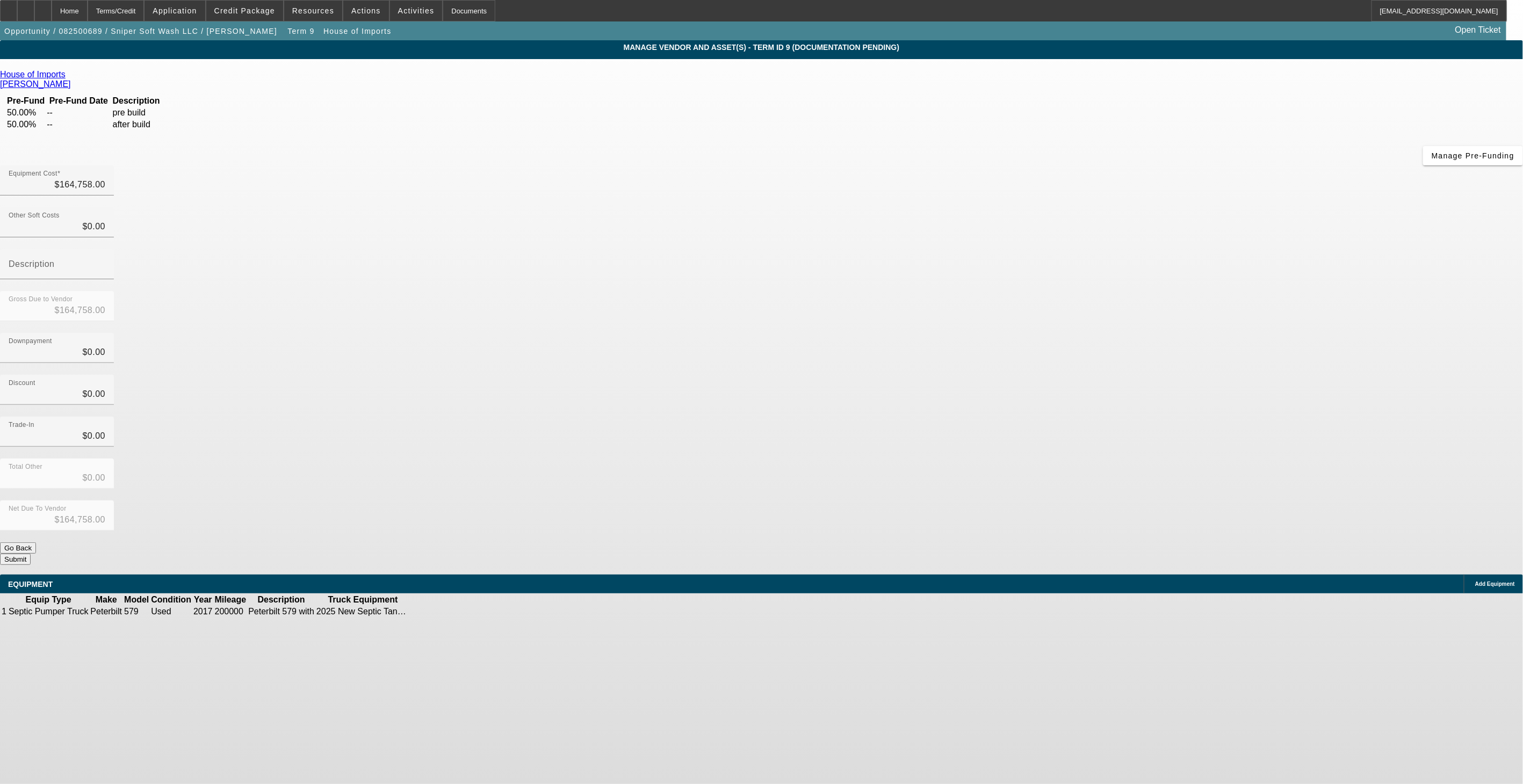
click at [71, 79] on link "Dominguez, Angelo" at bounding box center [35, 84] width 71 height 9
click at [68, 77] on icon at bounding box center [68, 74] width 0 height 9
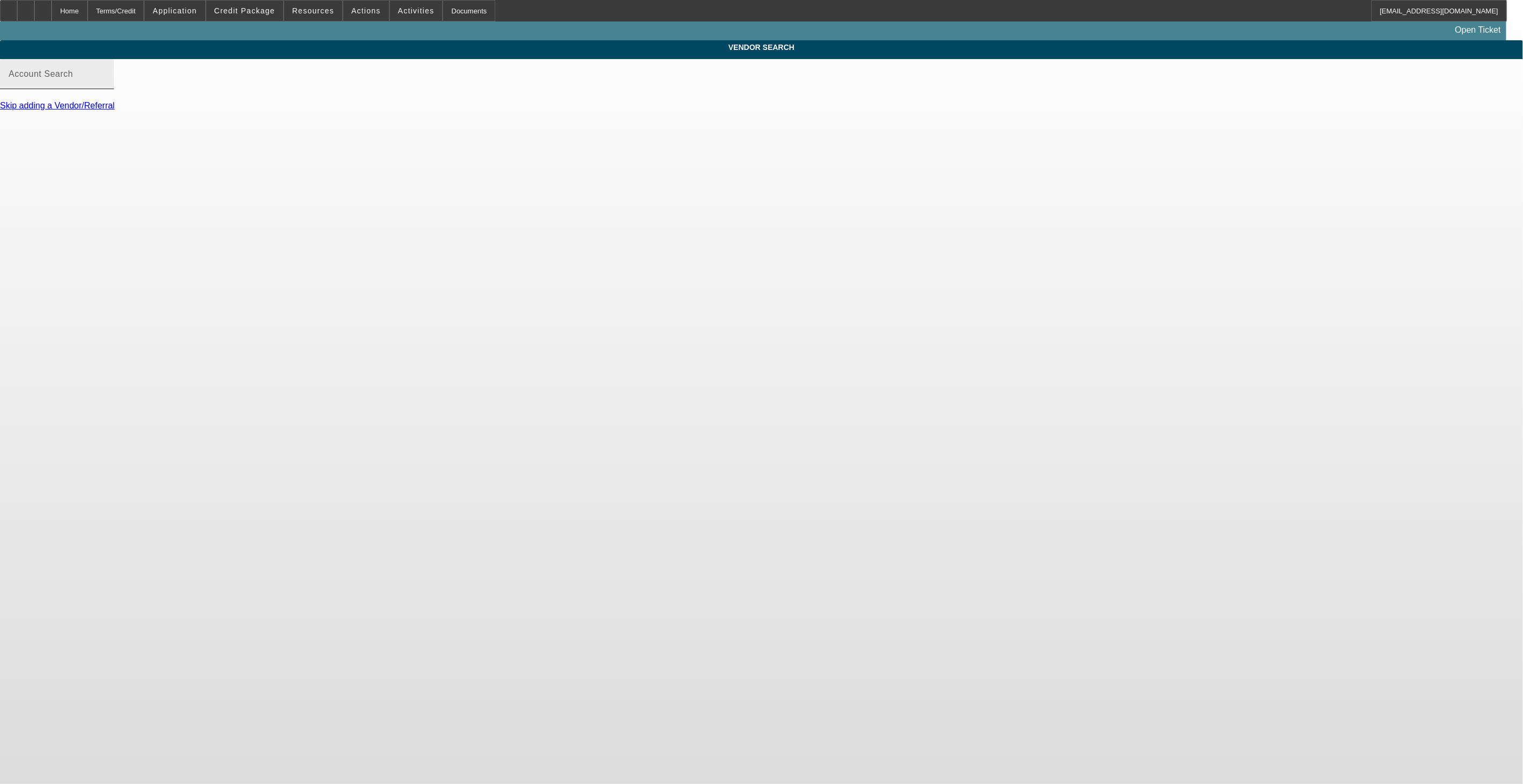
type input "House of Imports (Miami, FL) - Dominguez, Angelo"
click at [57, 140] on link "Update Vendor" at bounding box center [28, 140] width 57 height 9
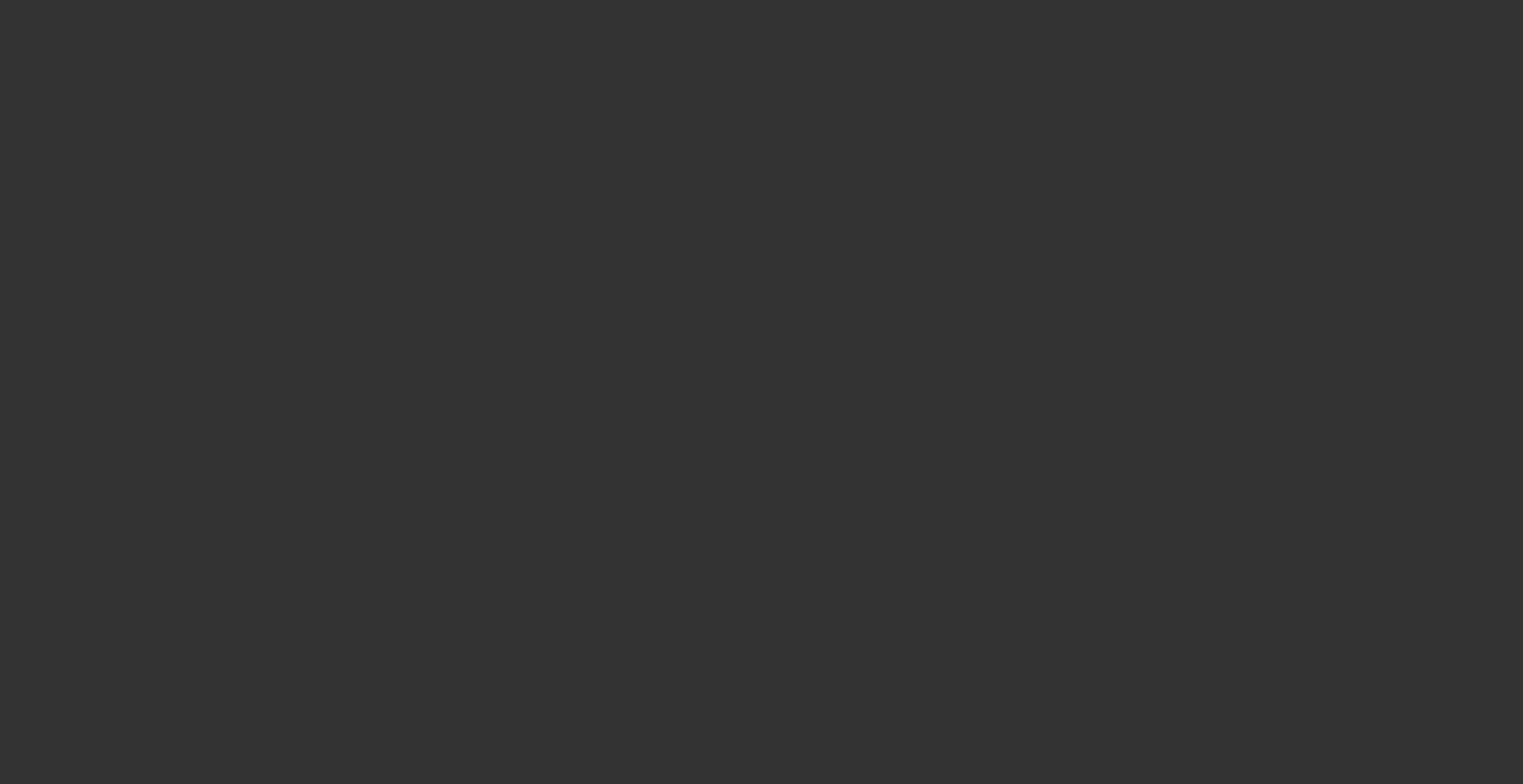
type input "$164,758.00"
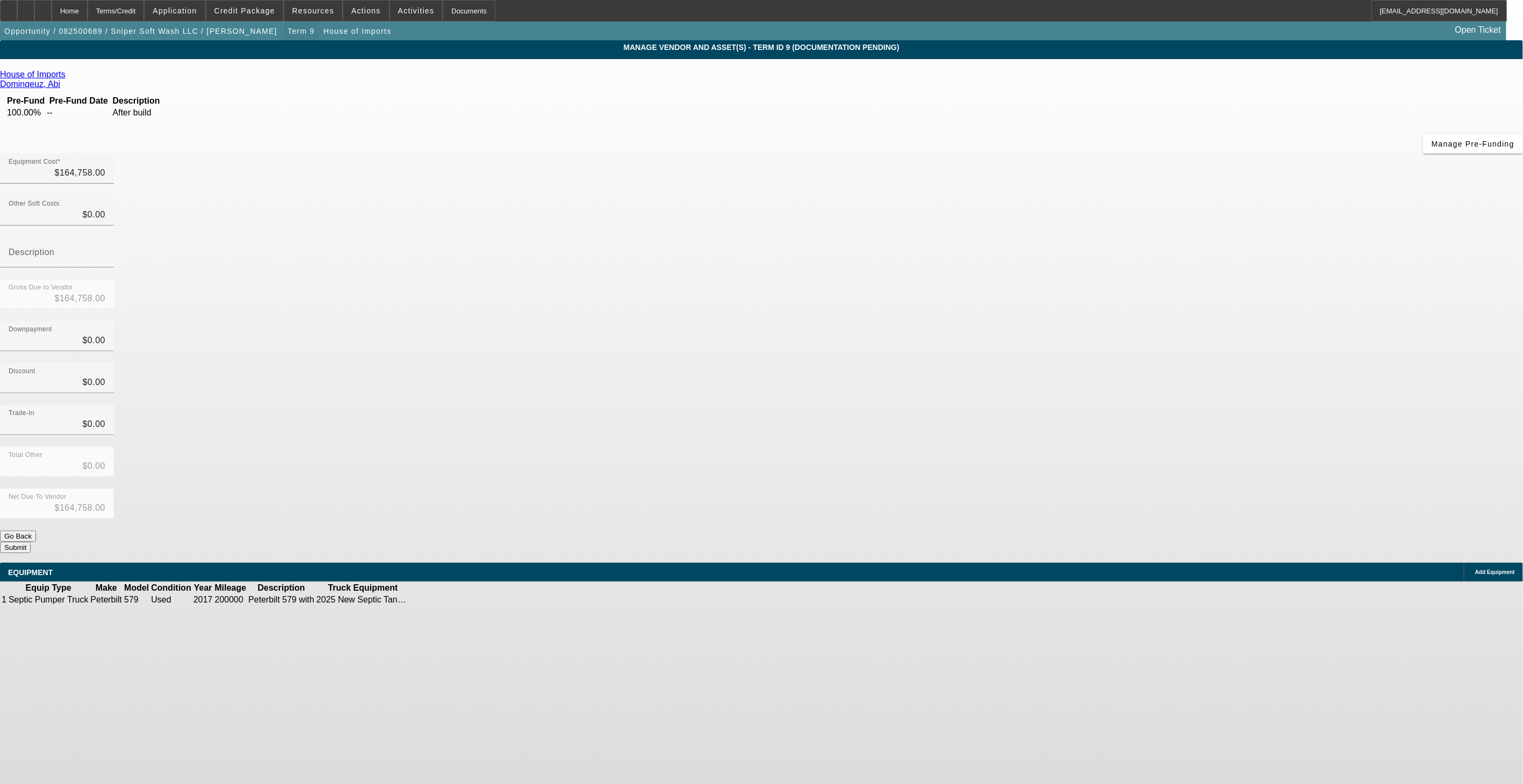
click at [284, 36] on span "button" at bounding box center [301, 31] width 35 height 26
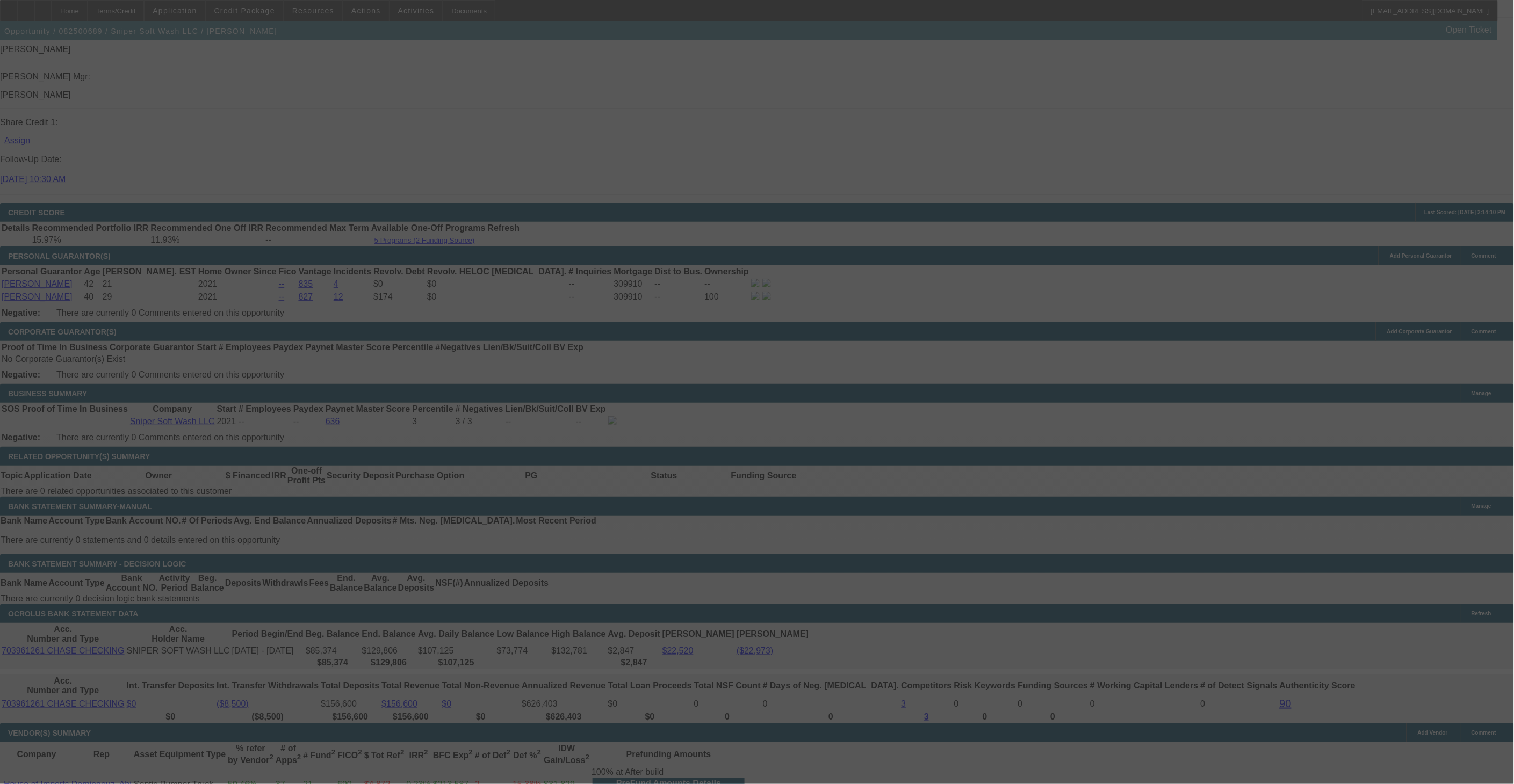
scroll to position [1440, 0]
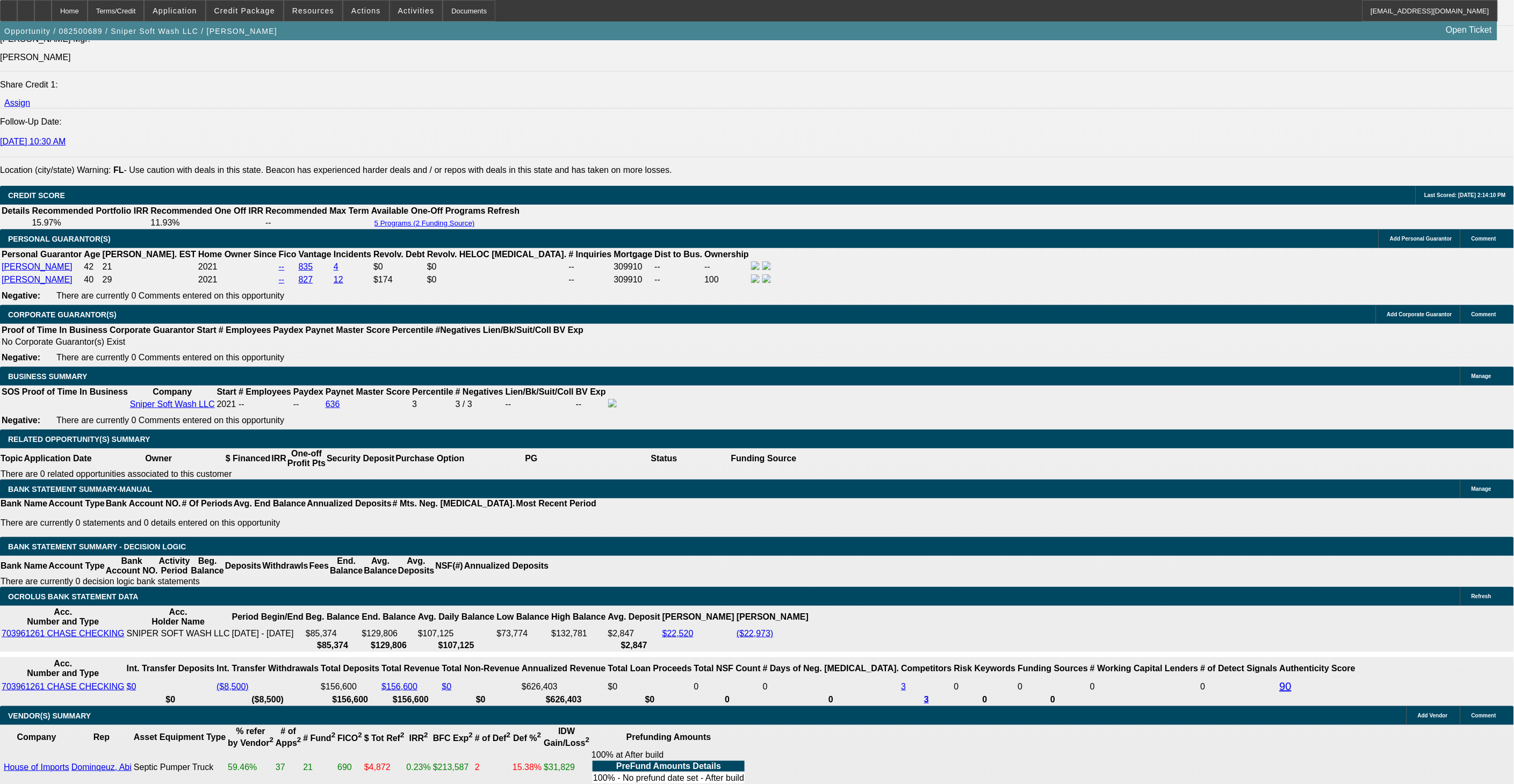
select select "0"
select select "2"
select select "0"
select select "6"
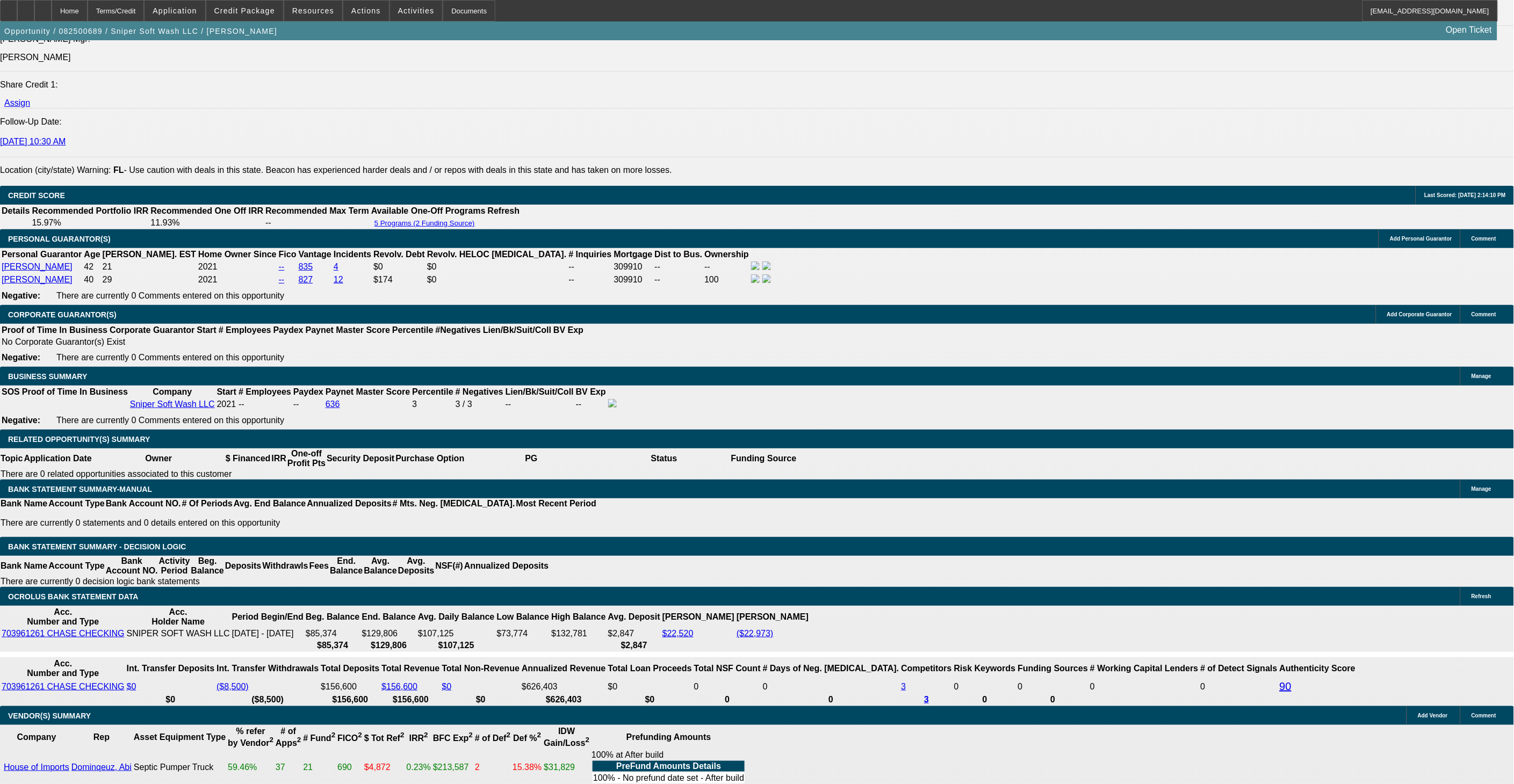
select select "0"
select select "2"
select select "0"
select select "6"
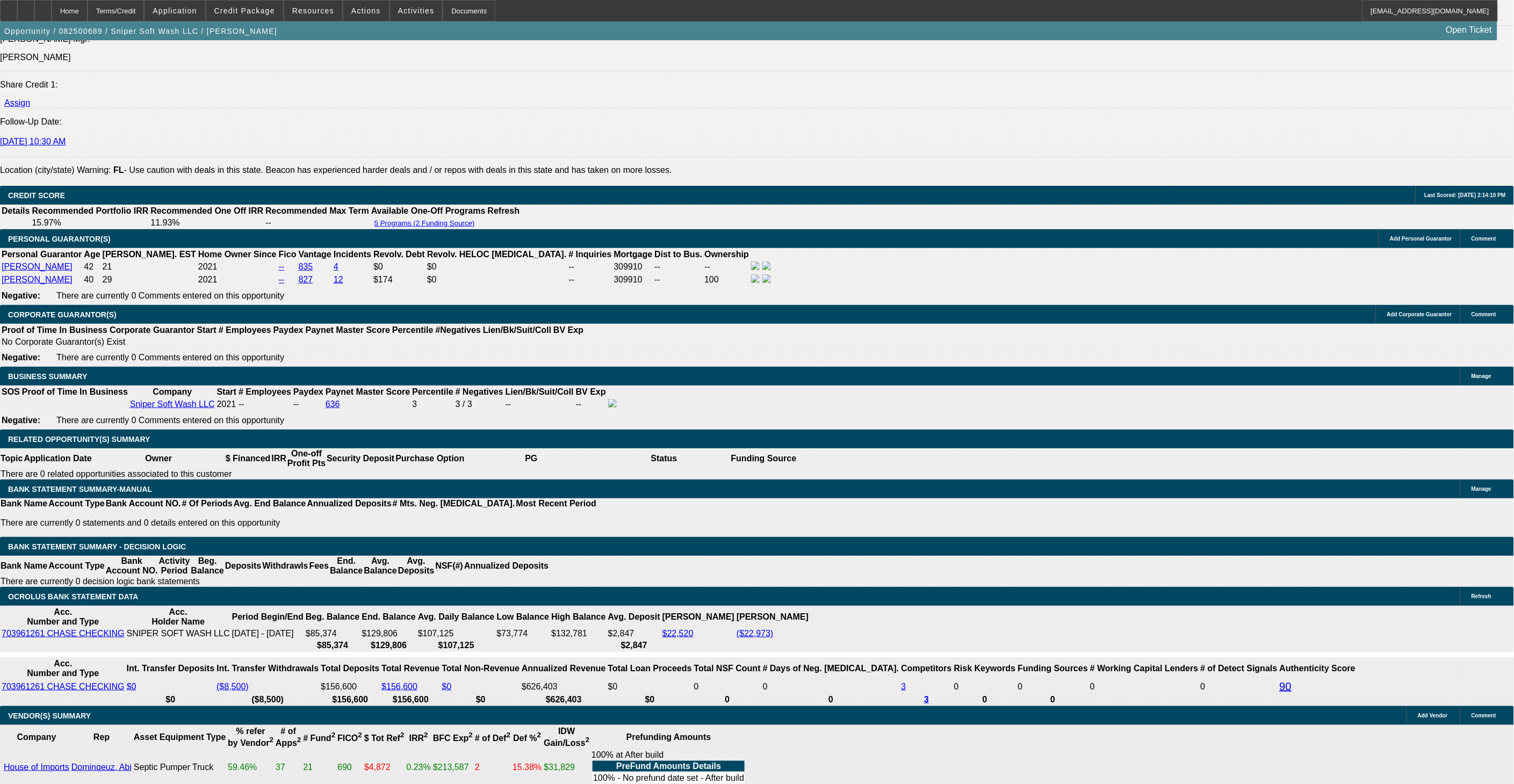
select select "0"
select select "2"
select select "0.1"
select select "4"
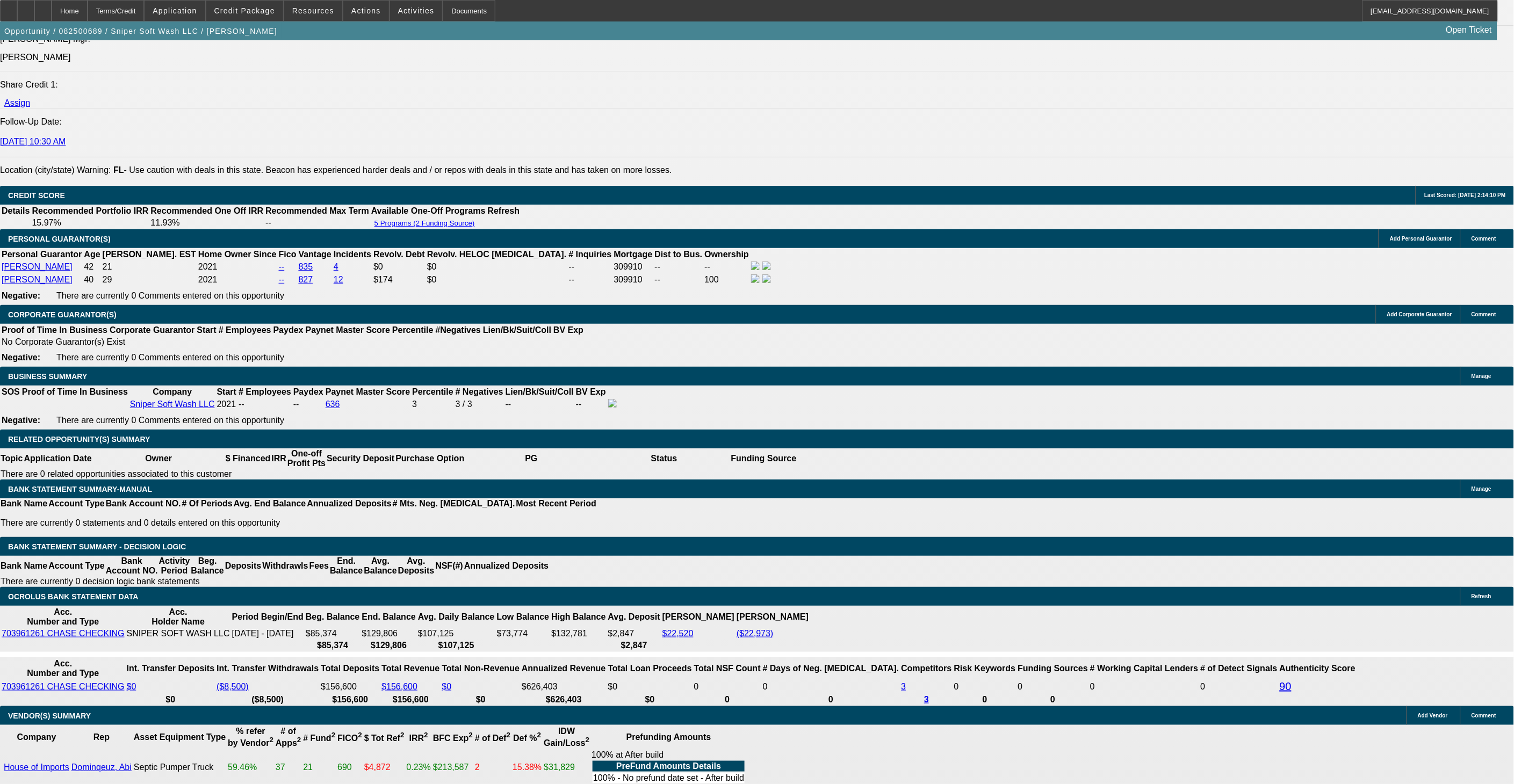
select select "0"
select select "2"
select select "0"
select select "6"
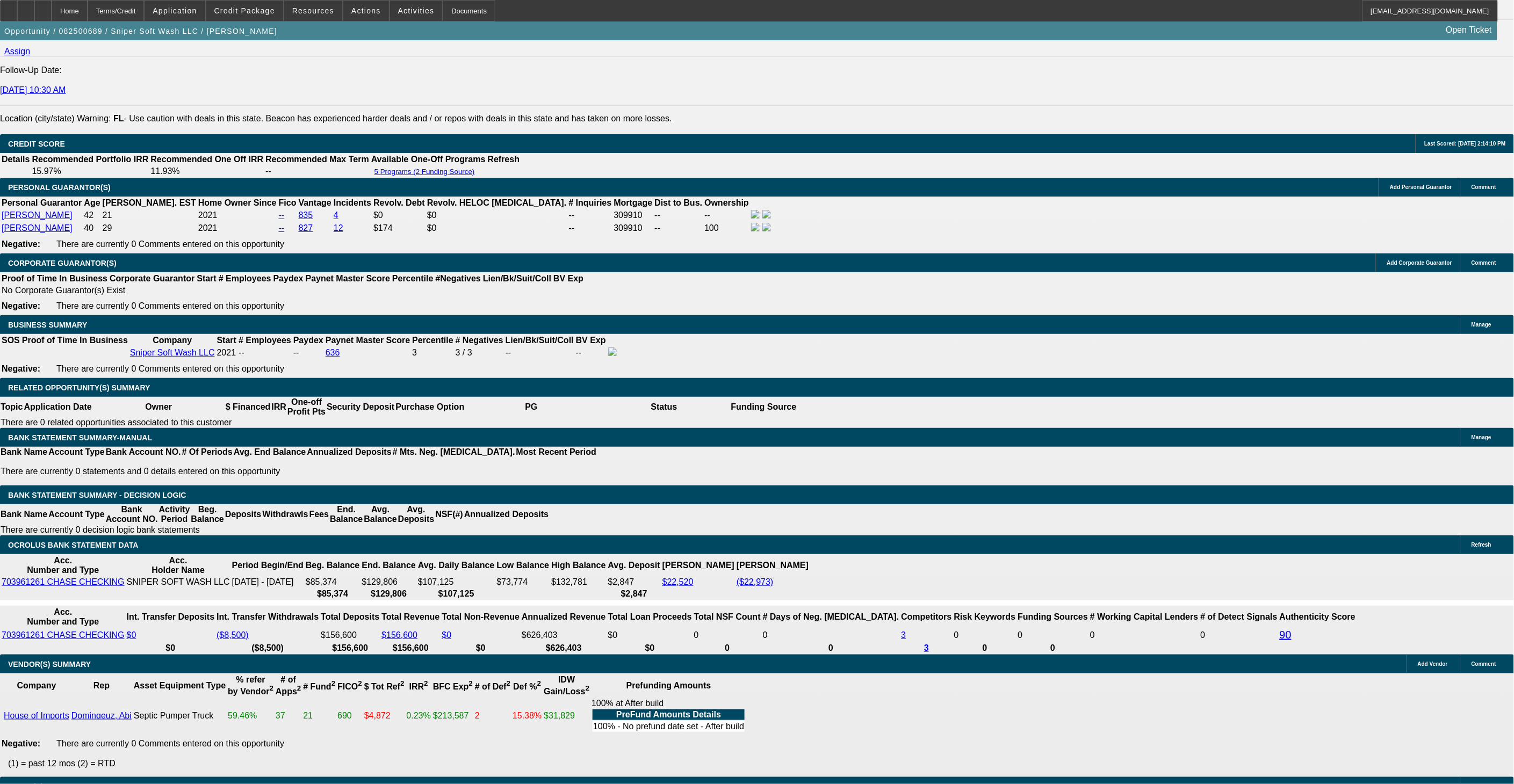
scroll to position [1499, 0]
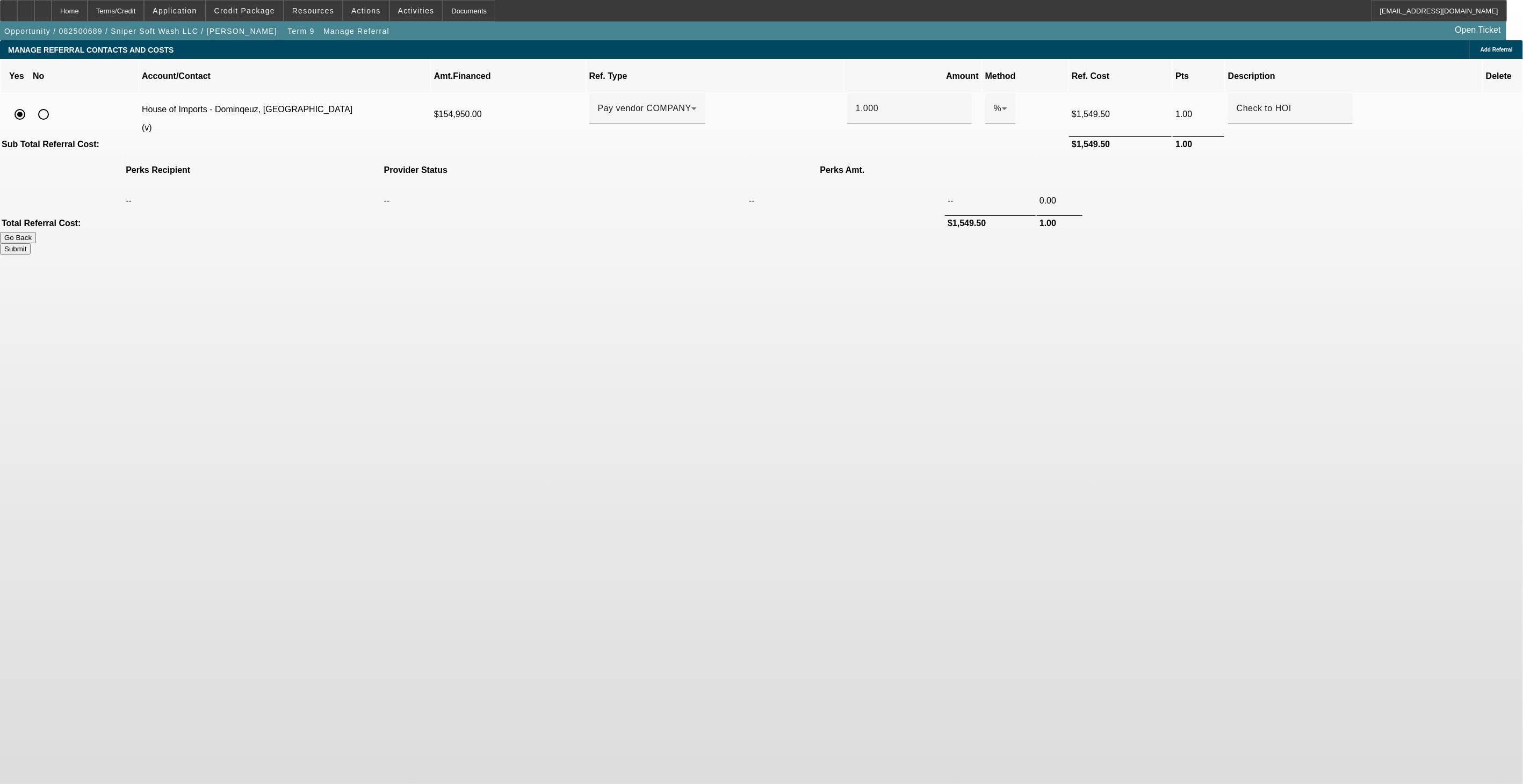
click at [54, 104] on input "radio" at bounding box center [43, 115] width 21 height 21
radio input "true"
click at [1481, 50] on span "Add Referral" at bounding box center [1497, 49] width 32 height 6
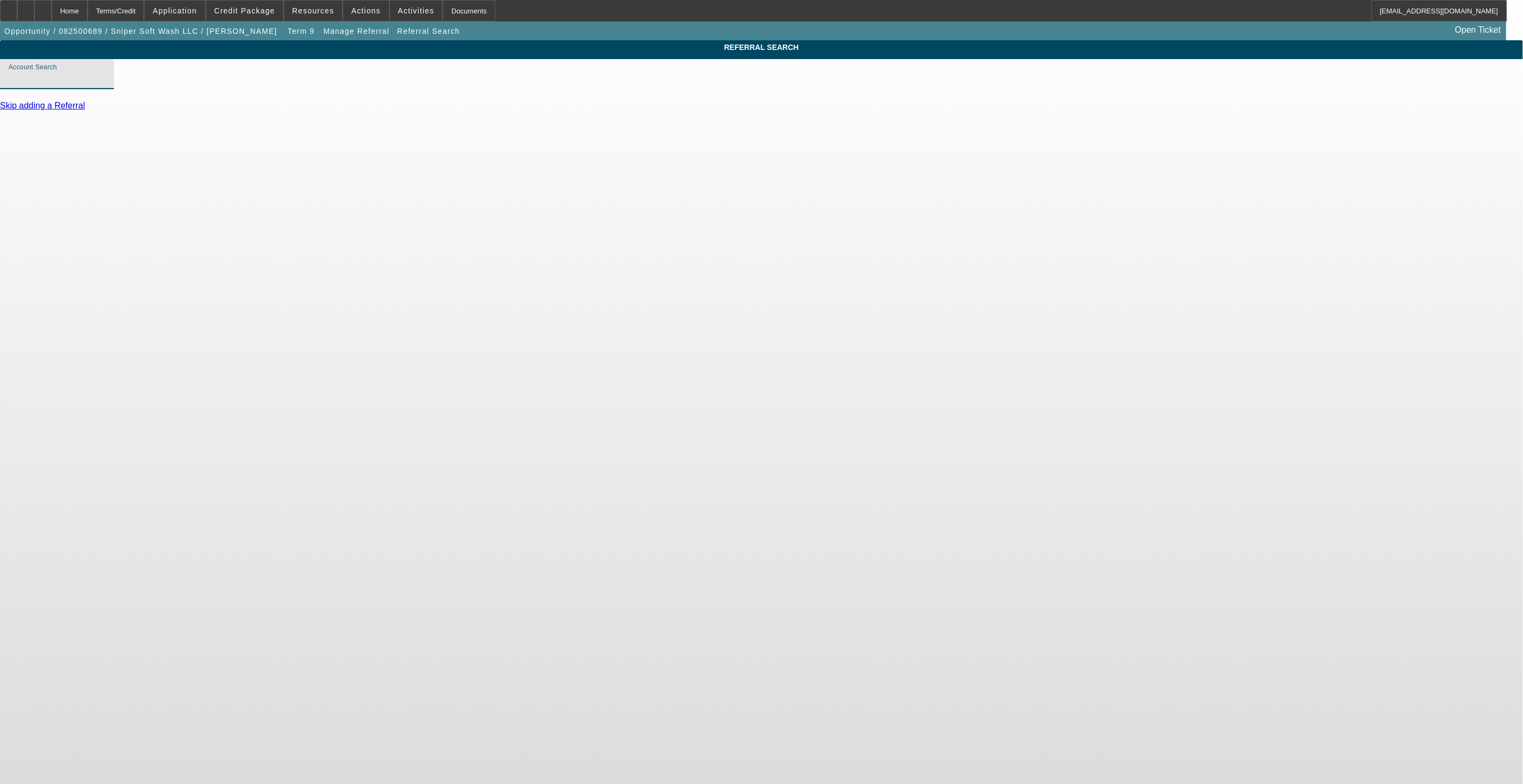
click at [105, 85] on input "Account Search" at bounding box center [57, 78] width 97 height 13
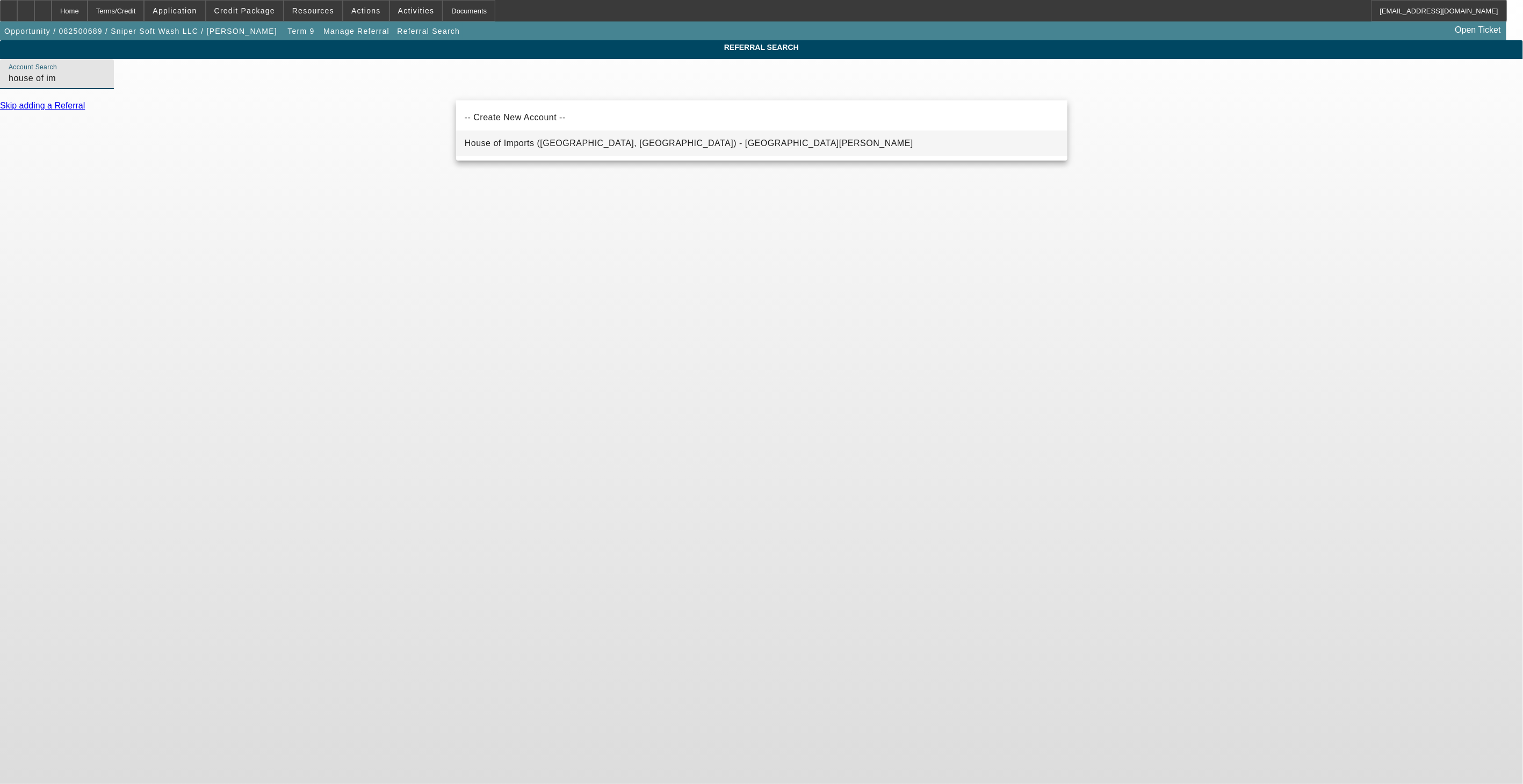
click at [621, 142] on span "House of Imports (Miami, FL) - Dominguez, Angelo" at bounding box center [689, 143] width 449 height 9
type input "House of Imports (Miami, FL) - Dominguez, Angelo"
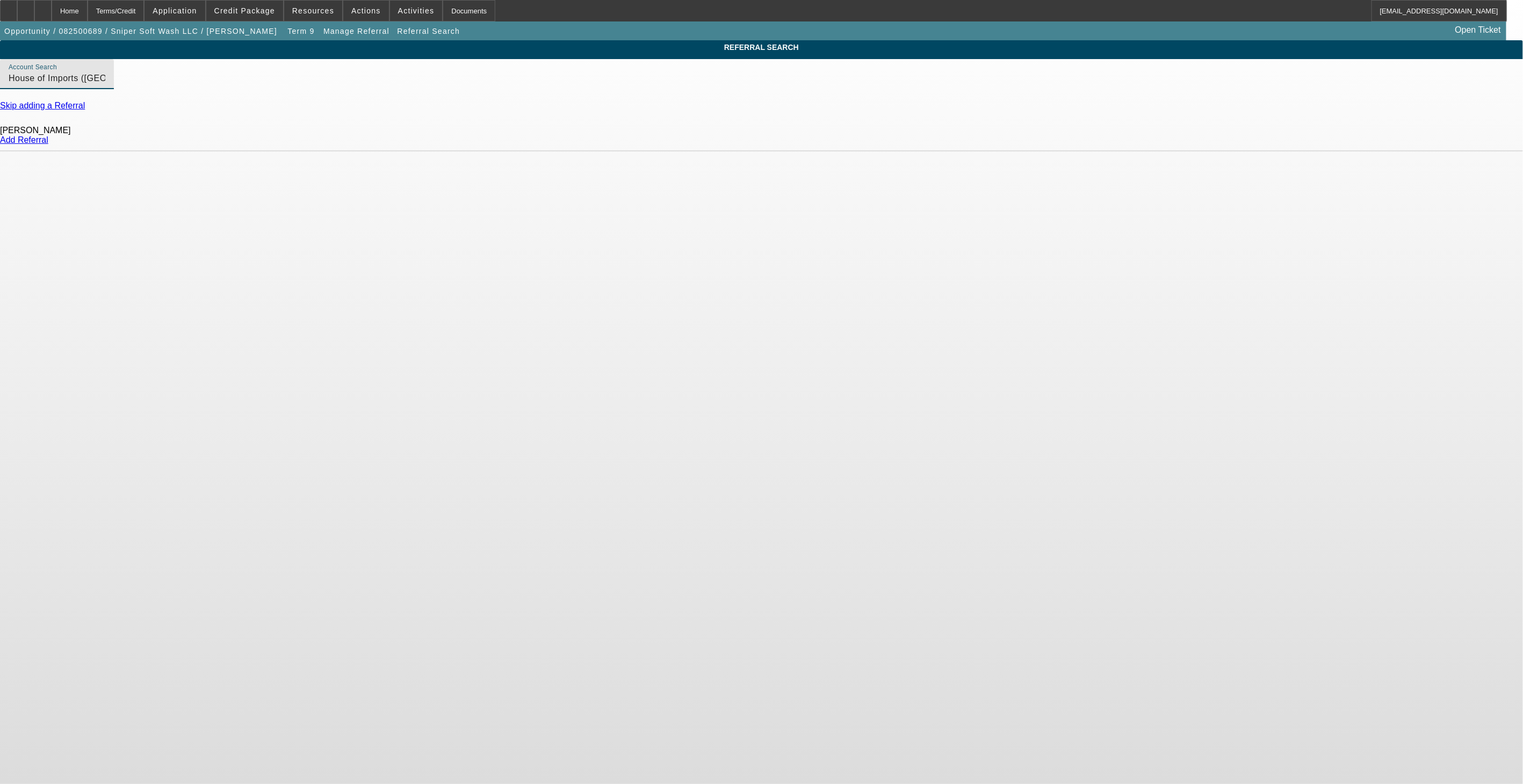
click at [48, 145] on link "Add Referral" at bounding box center [24, 140] width 48 height 9
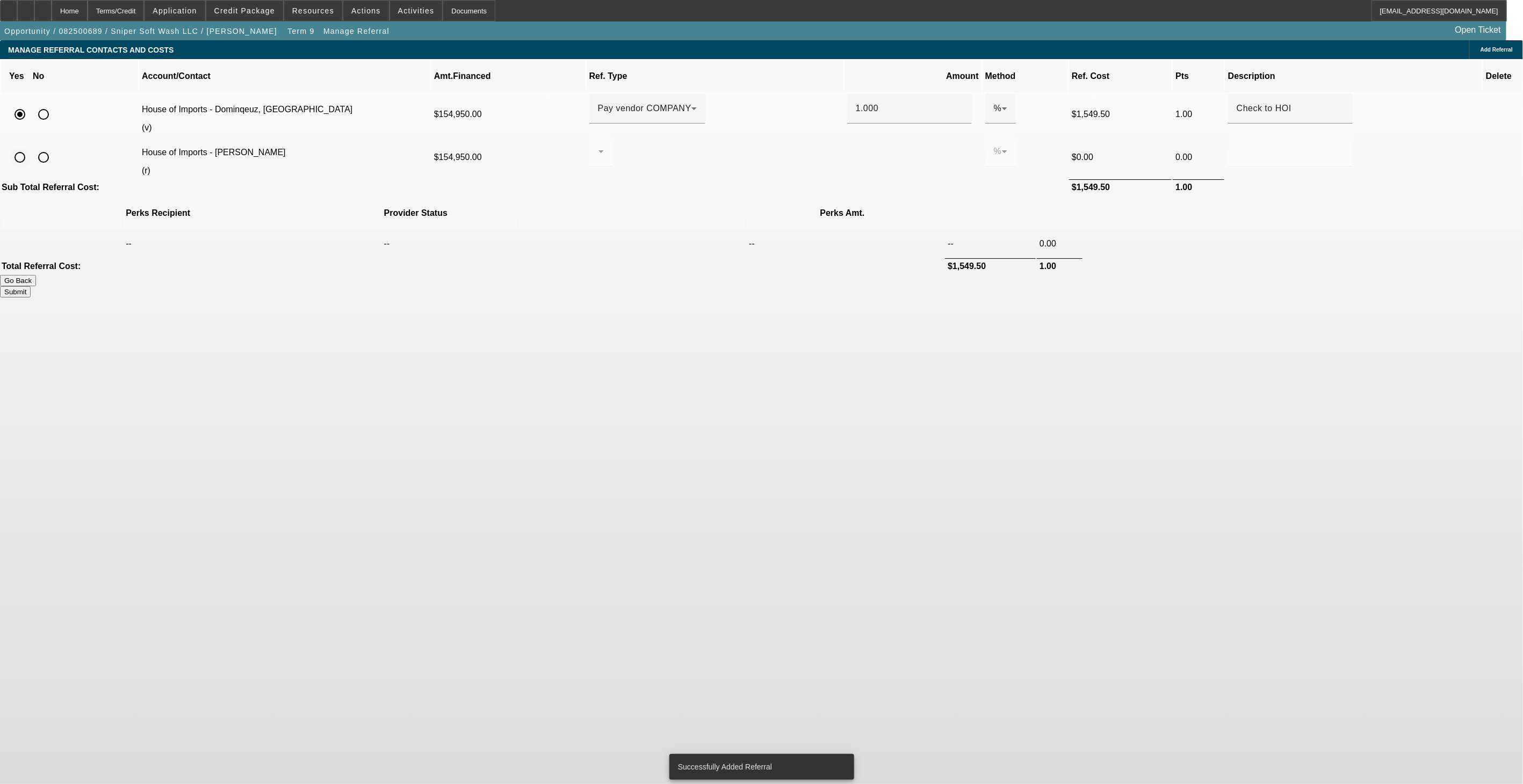
click at [31, 147] on input "radio" at bounding box center [20, 157] width 21 height 21
radio input "true"
click at [54, 104] on input "radio" at bounding box center [43, 115] width 21 height 21
radio input "true"
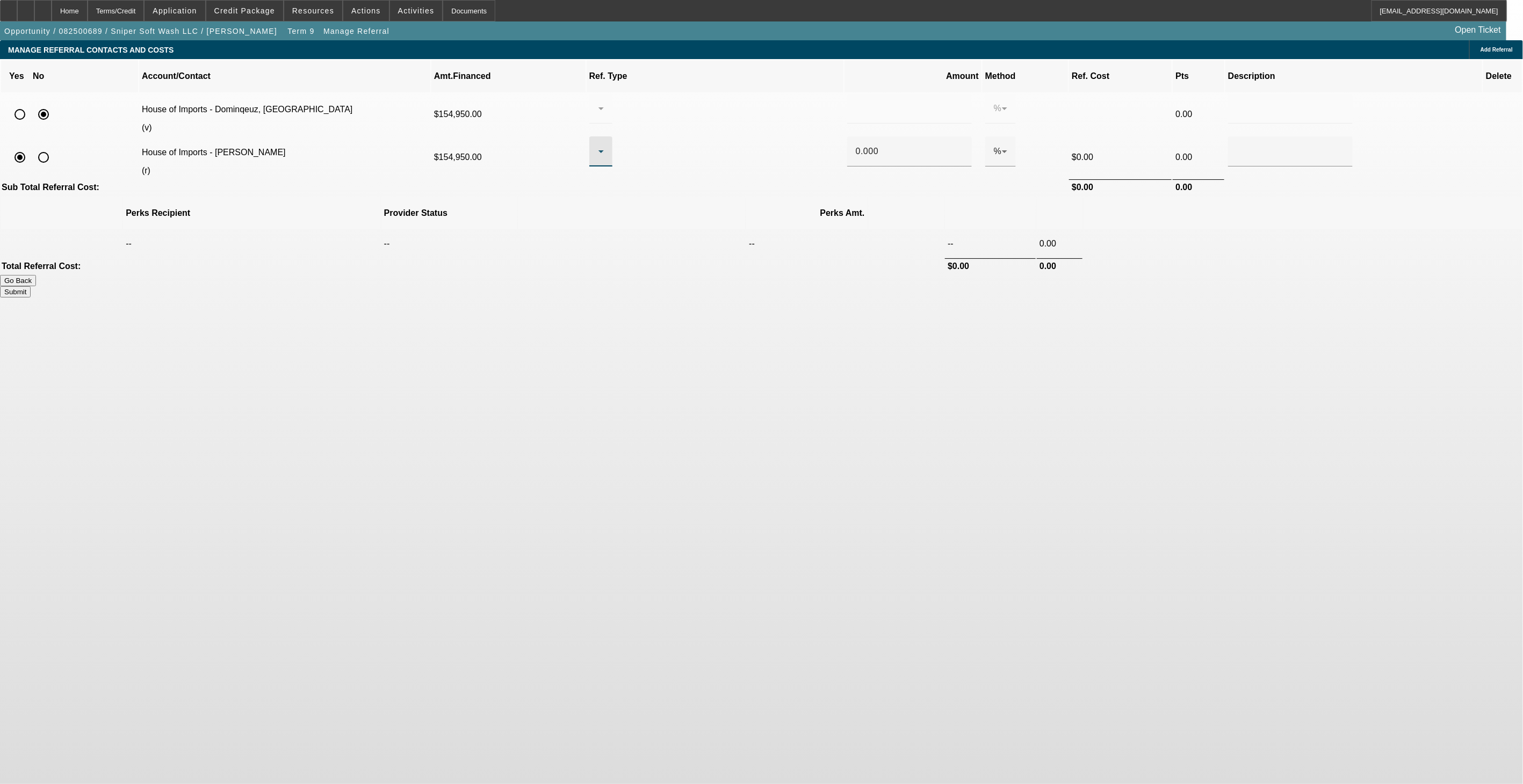
click at [599, 145] on div at bounding box center [598, 151] width 1 height 13
click at [721, 169] on span "Pay vendor SALES PERSON" at bounding box center [715, 168] width 118 height 13
click at [730, 137] on div "Pay vendor SALES PERSON" at bounding box center [660, 152] width 141 height 30
click at [764, 181] on mat-option "Pay vendor COMPANY" at bounding box center [728, 194] width 163 height 26
drag, startPoint x: 844, startPoint y: 138, endPoint x: 817, endPoint y: 135, distance: 27.2
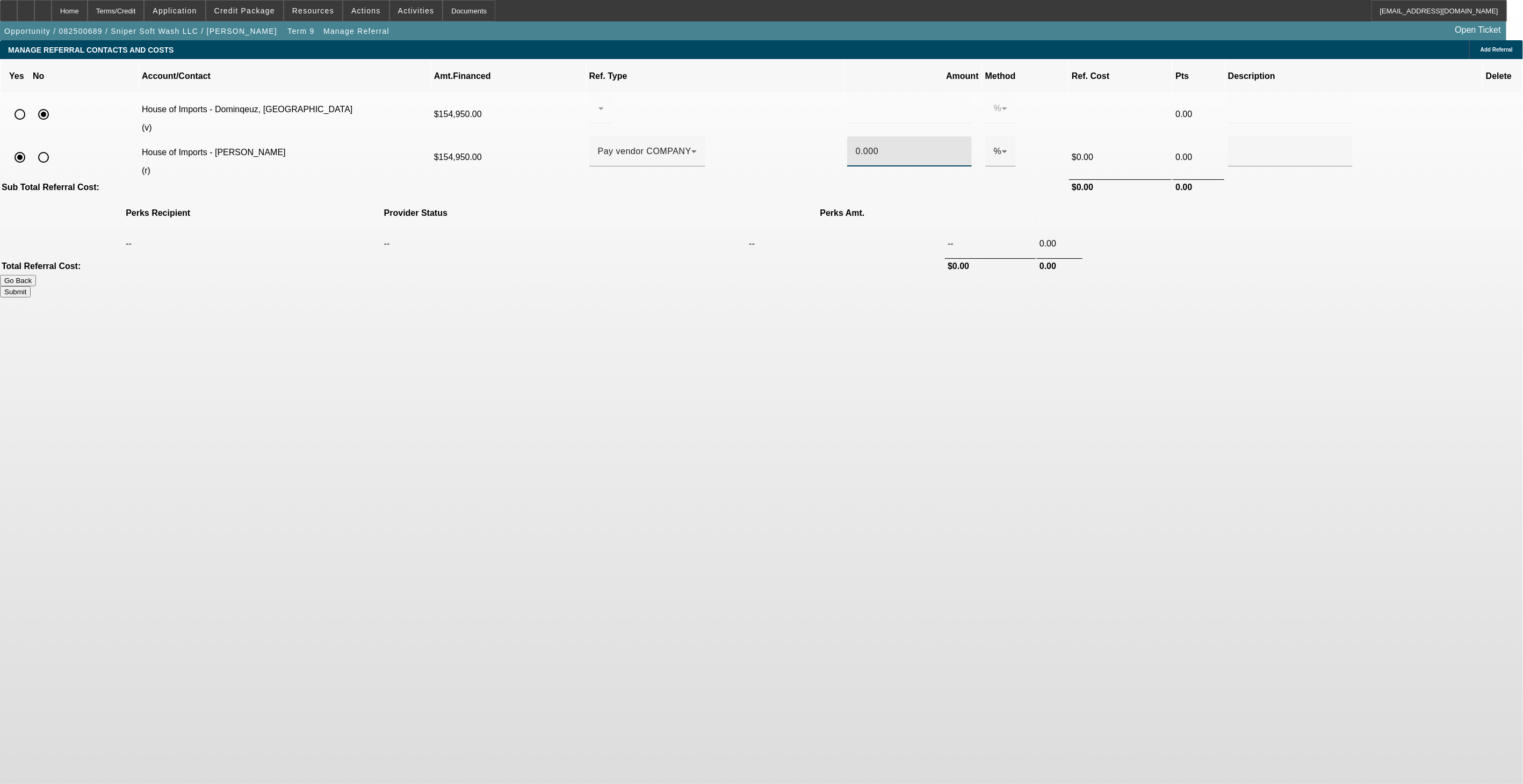
click at [847, 137] on div "0.000" at bounding box center [910, 152] width 125 height 30
type input "1.0"
click at [1225, 179] on td at bounding box center [1354, 187] width 257 height 16
click at [1237, 143] on div at bounding box center [1290, 152] width 108 height 30
type input "c"
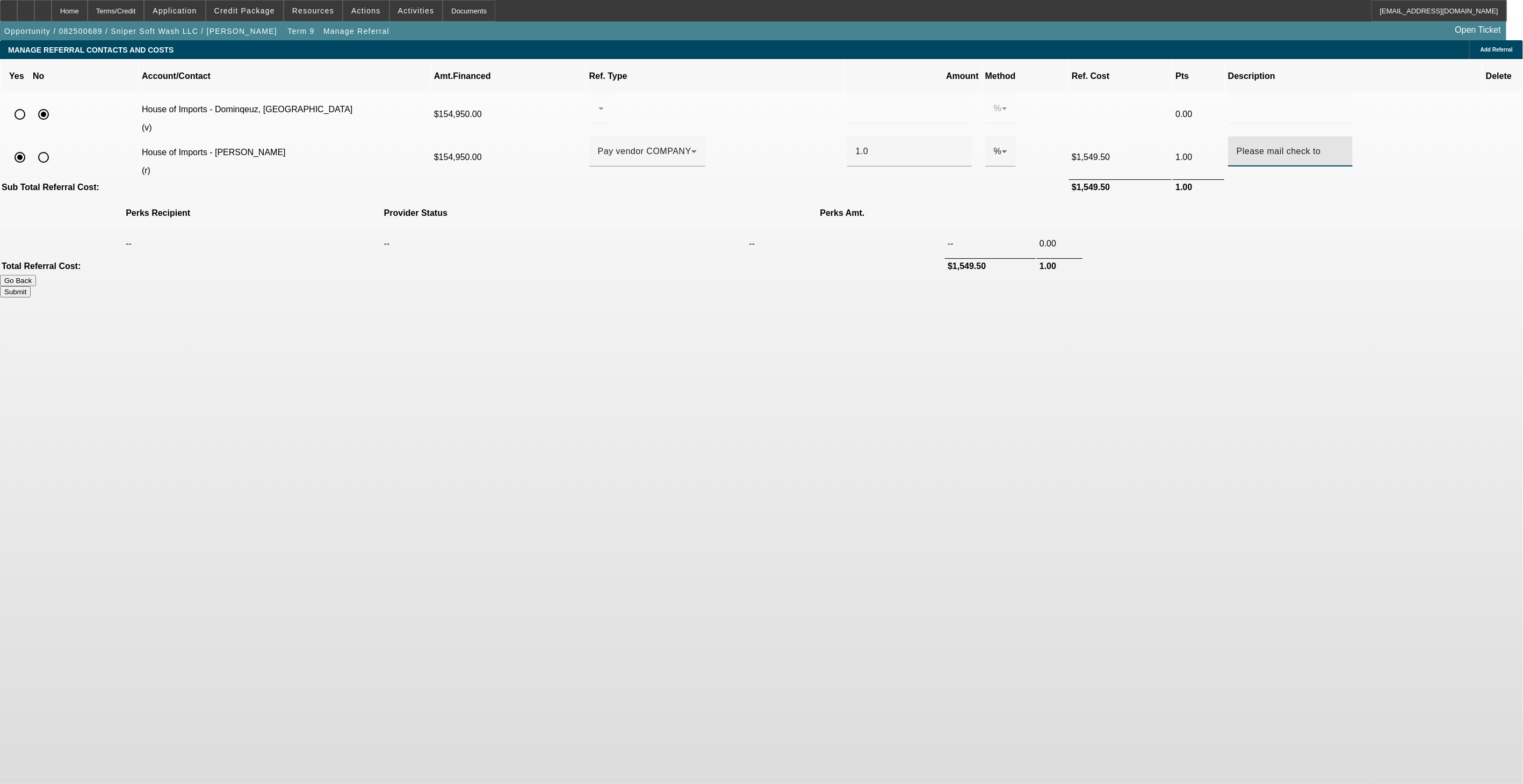
paste input "Angelo Dominguez 6995 NW 32 Ave Miami, FL 33147"
drag, startPoint x: 1205, startPoint y: 137, endPoint x: 993, endPoint y: 141, distance: 212.0
click at [993, 141] on tr "House of Imports - Dominguez, Angelo (r) $154,950.00 Pay vendor COMPANY 1.0 % $…" at bounding box center [762, 157] width 1521 height 42
click at [1237, 145] on input "Please mail check to Angelo Dominguez 6995 NW 32 Ave Miami, FL 33147" at bounding box center [1290, 151] width 108 height 13
type input "Please mail check to Angelo Dominguez 6995 NW 32 Ave Miami, FL 33147"
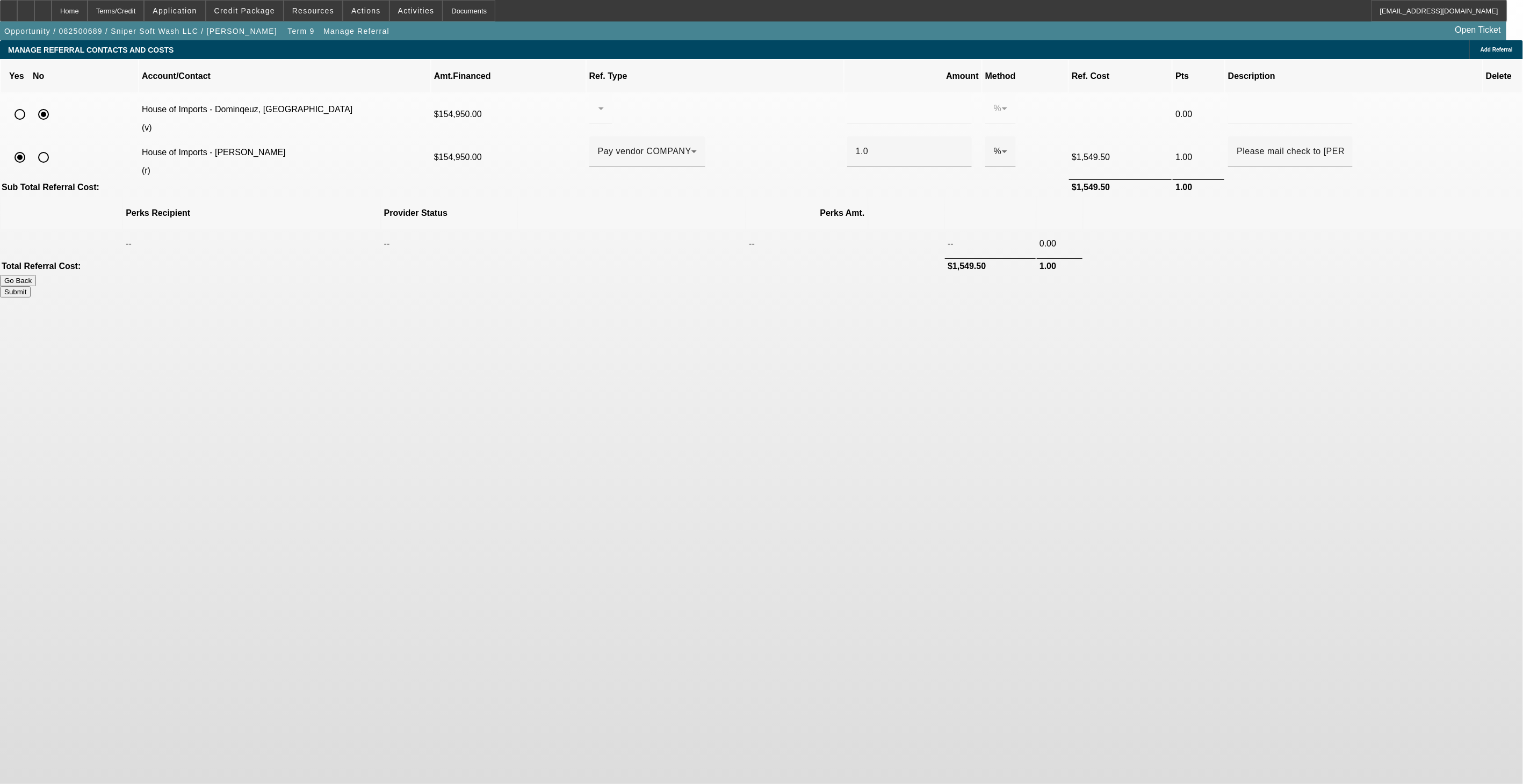
click at [31, 286] on button "Submit" at bounding box center [15, 292] width 31 height 11
type input "0.000"
type input "1.000"
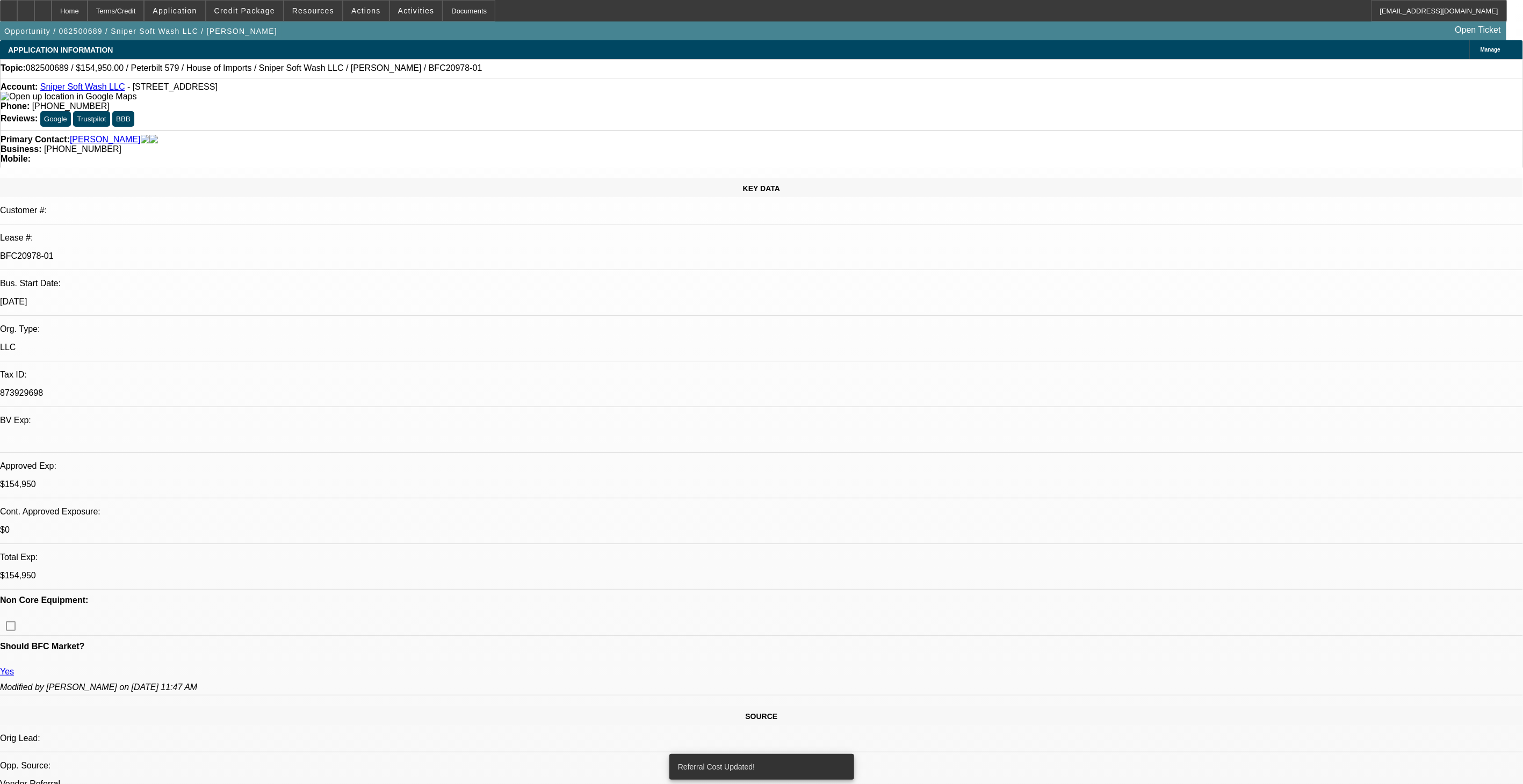
select select "0"
select select "2"
select select "0"
select select "6"
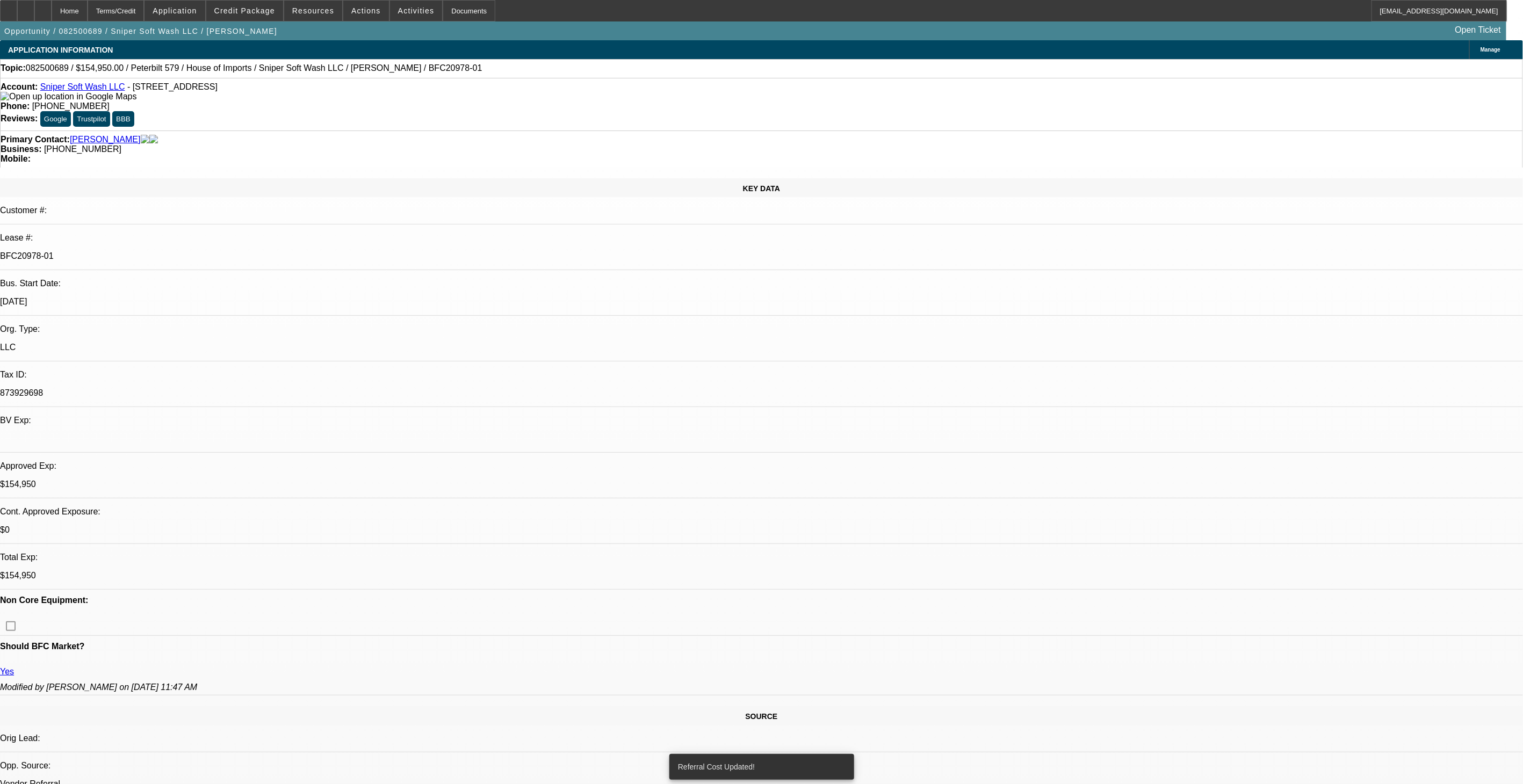
select select "0"
select select "2"
select select "0"
select select "6"
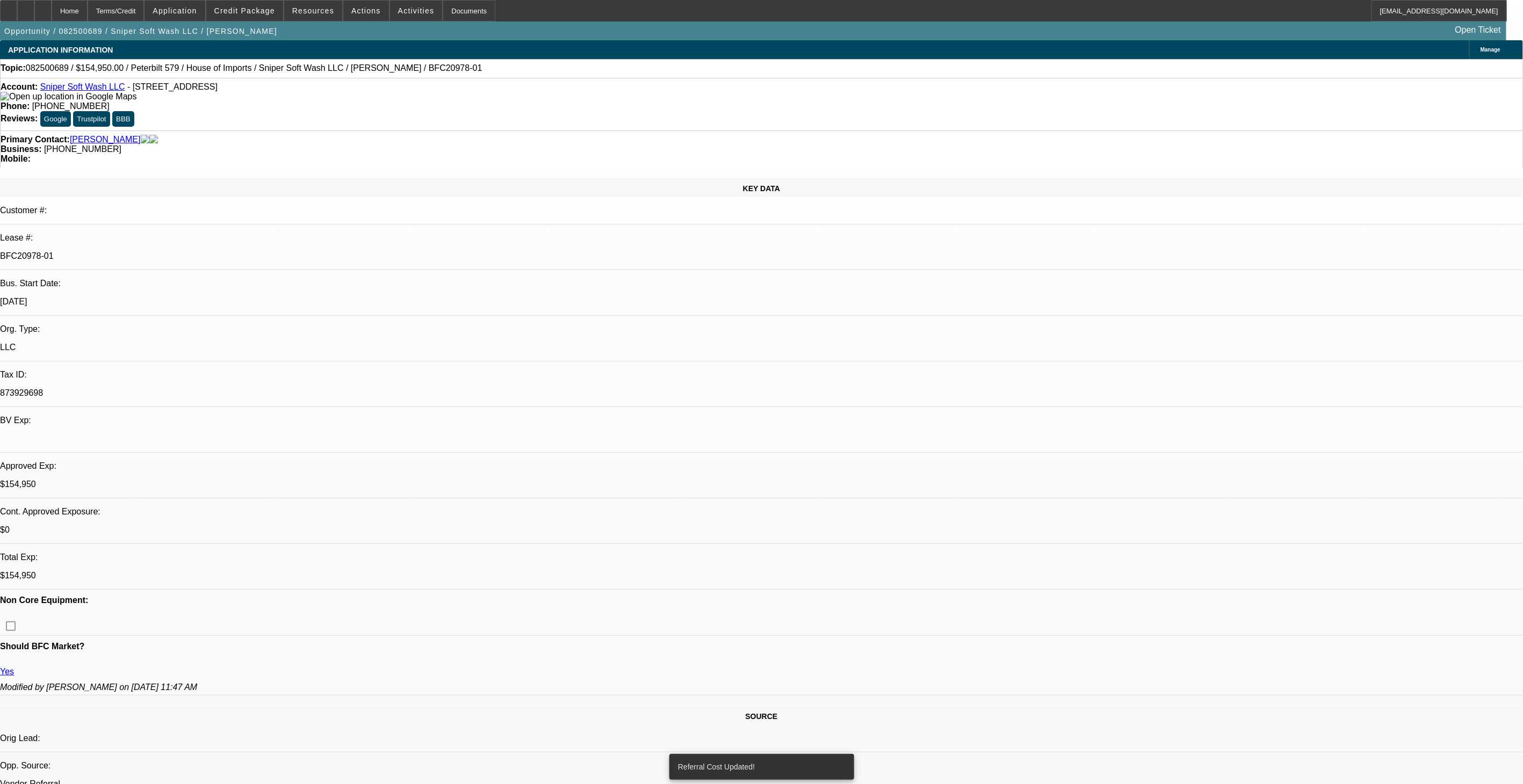
select select "0"
select select "2"
select select "0.1"
select select "4"
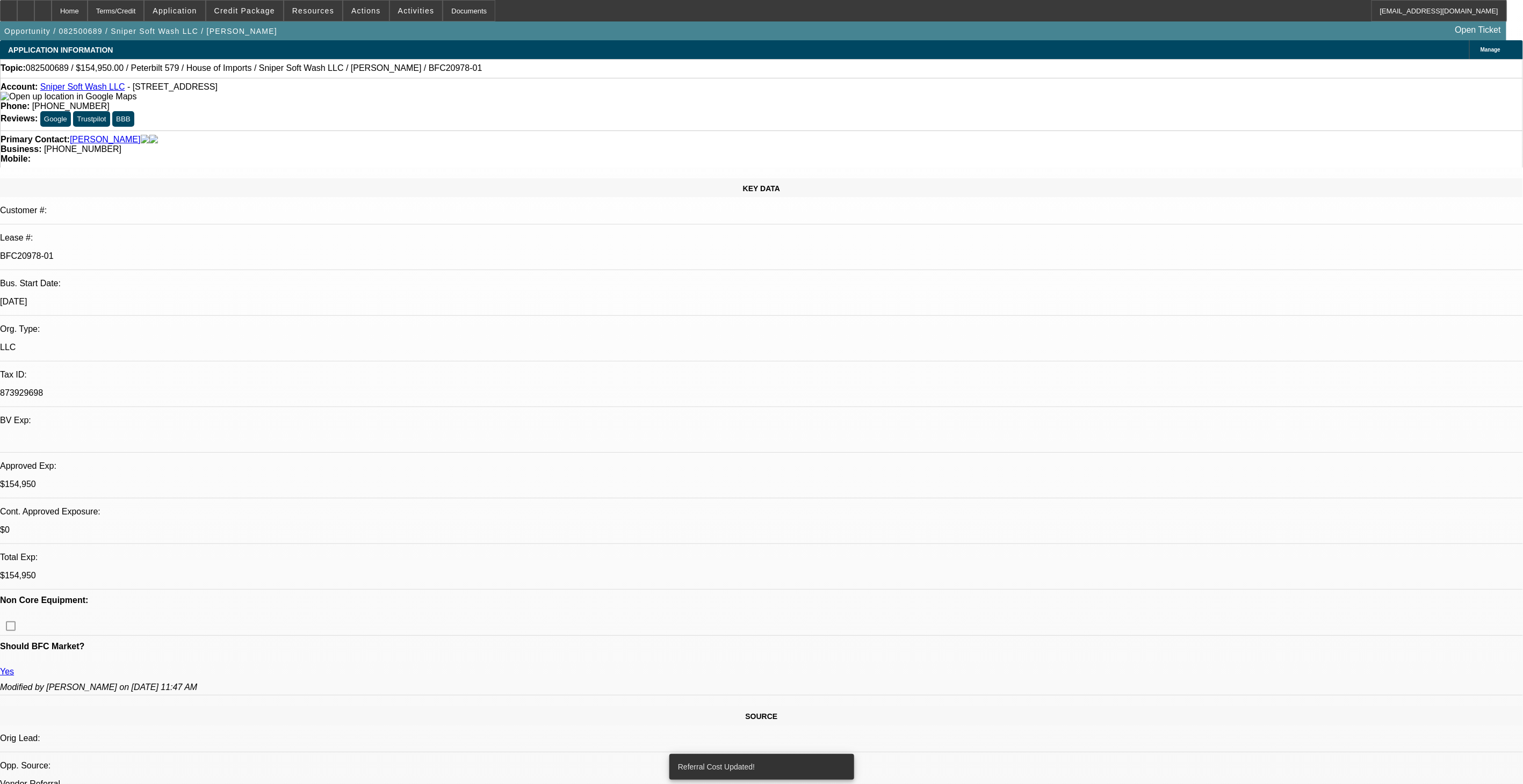
select select "0"
select select "2"
select select "0"
select select "6"
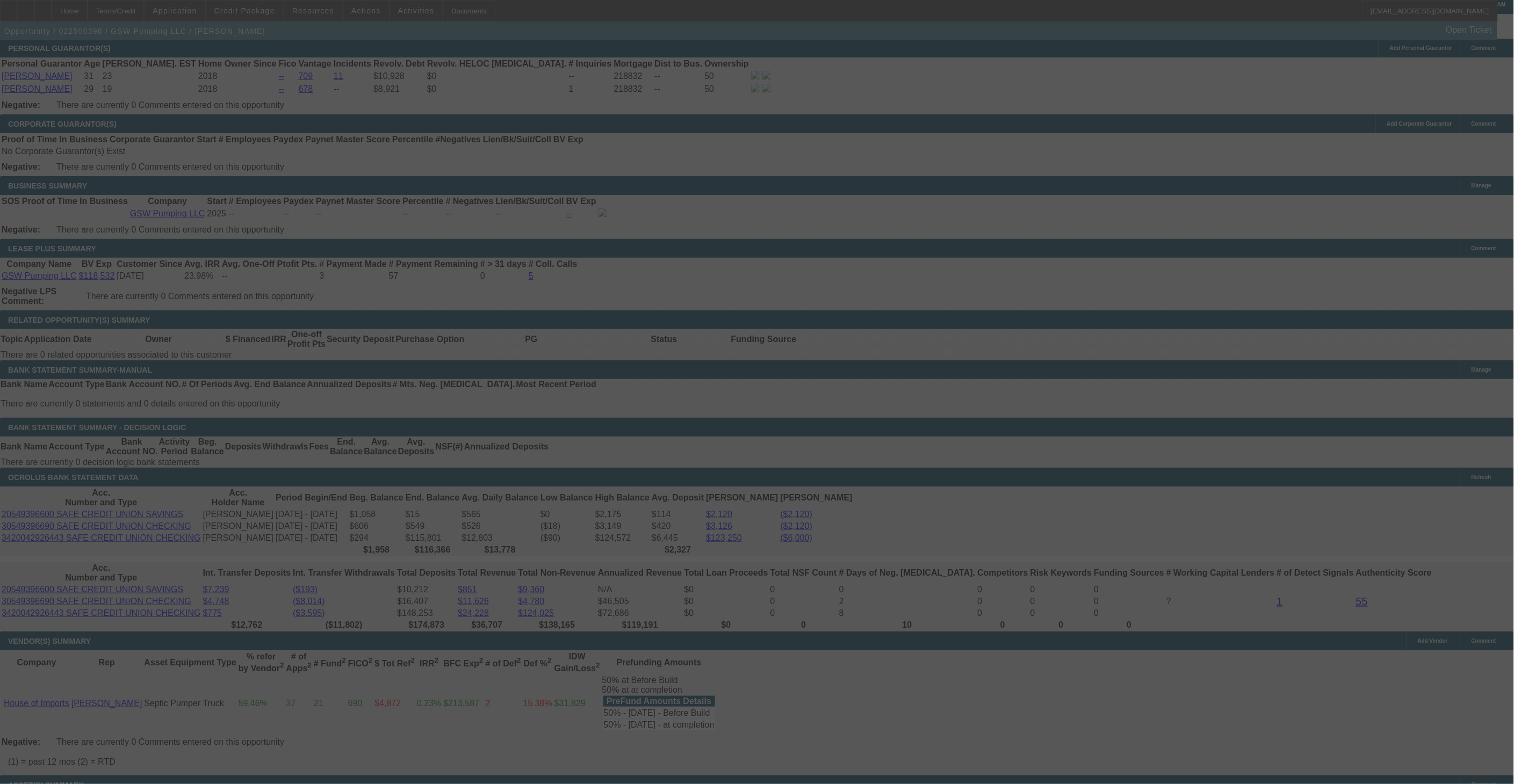
scroll to position [1584, 0]
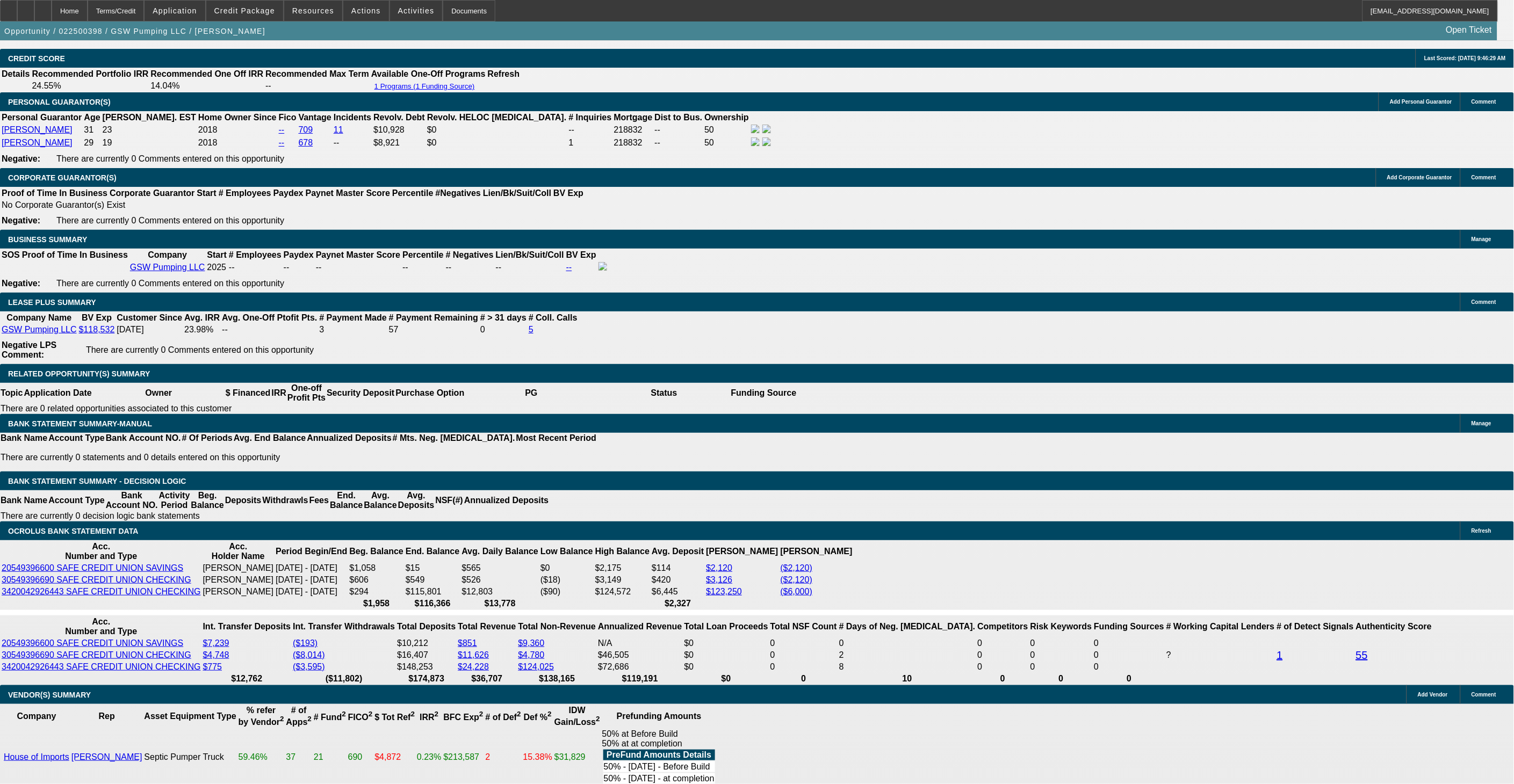
select select "0"
select select "2"
select select "0.1"
select select "0"
select select "2"
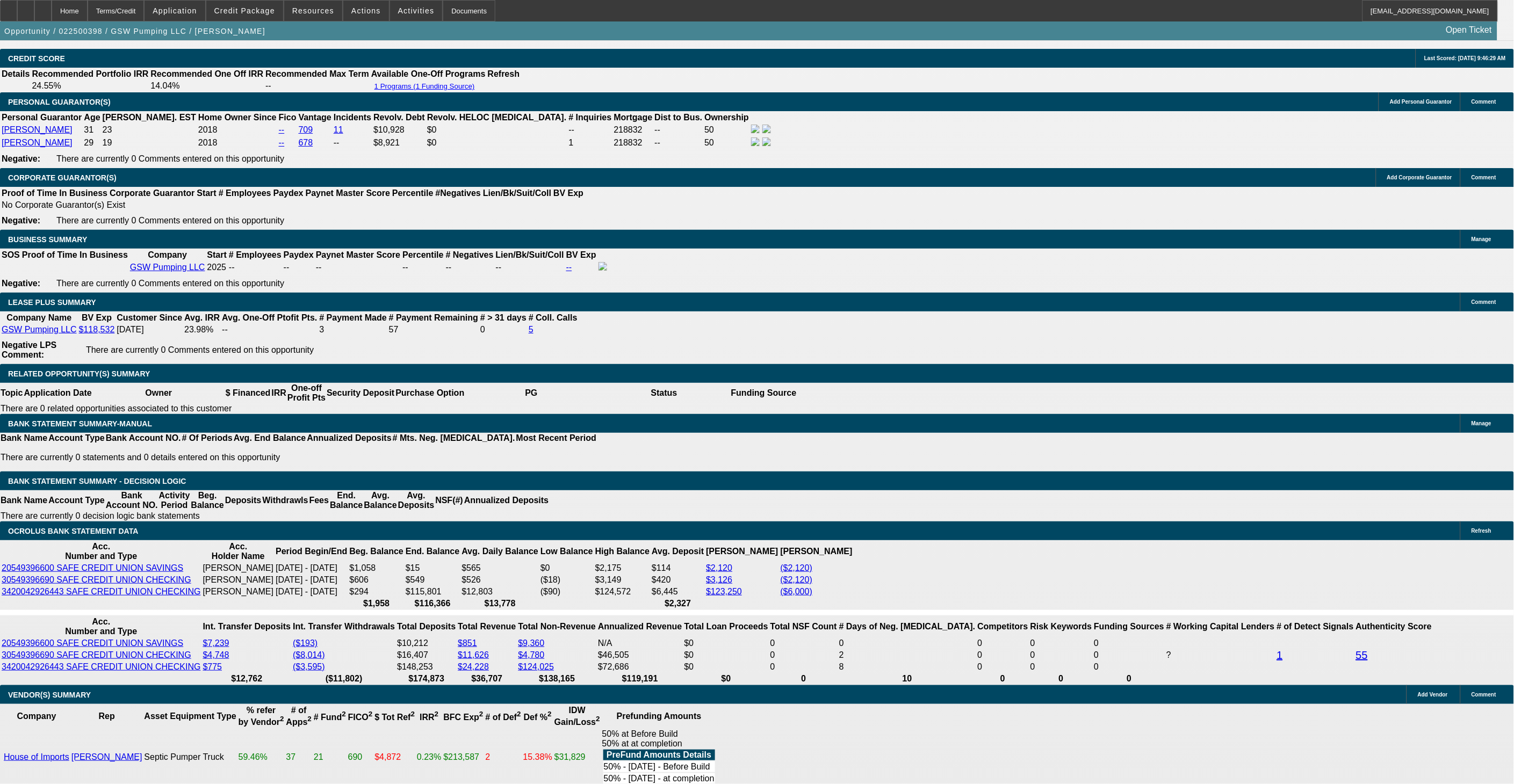
select select "0.1"
select select "0.2"
select select "2"
select select "0.1"
select select "0.2"
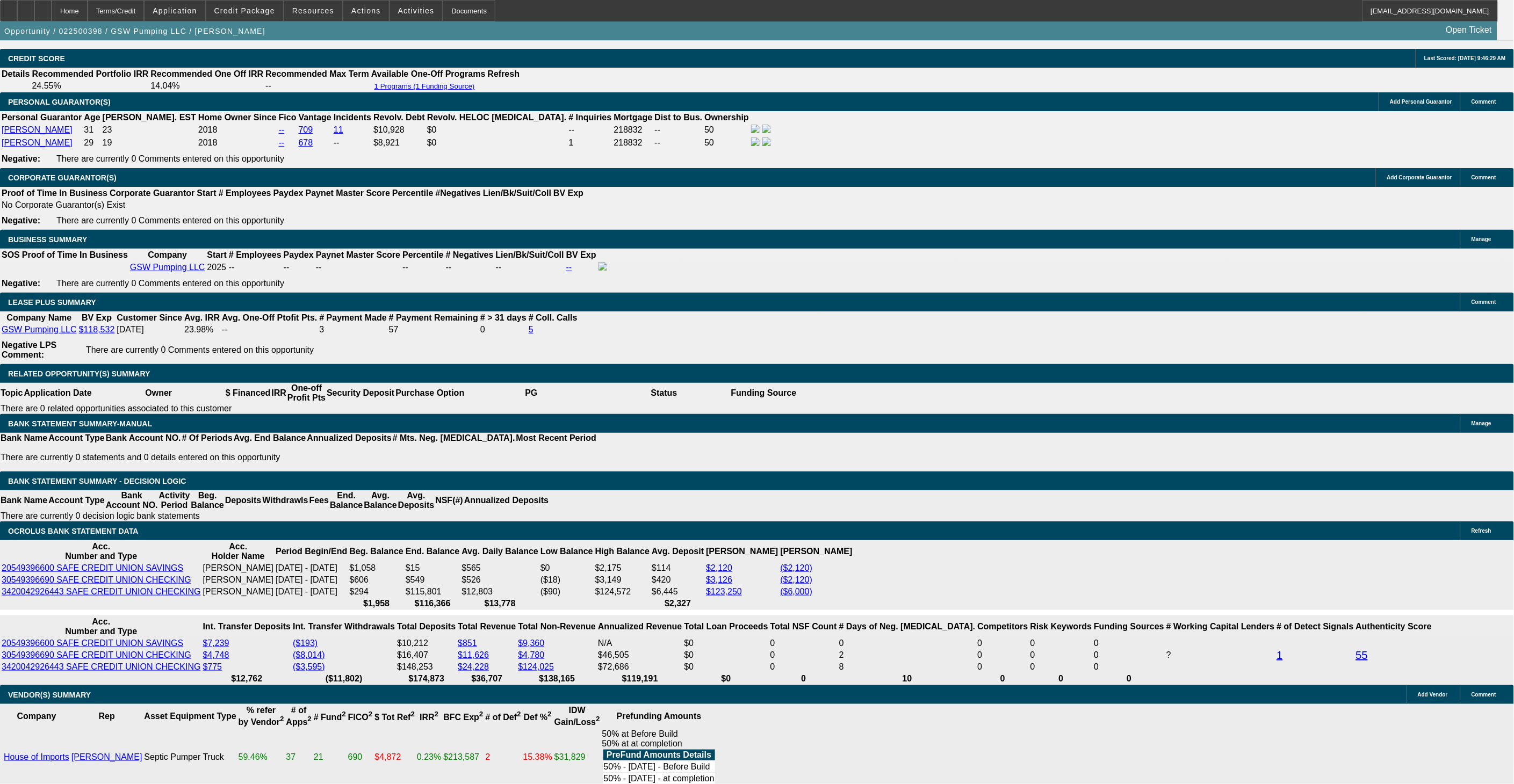
select select "2"
select select "0.1"
select select "1"
select select "2"
select select "4"
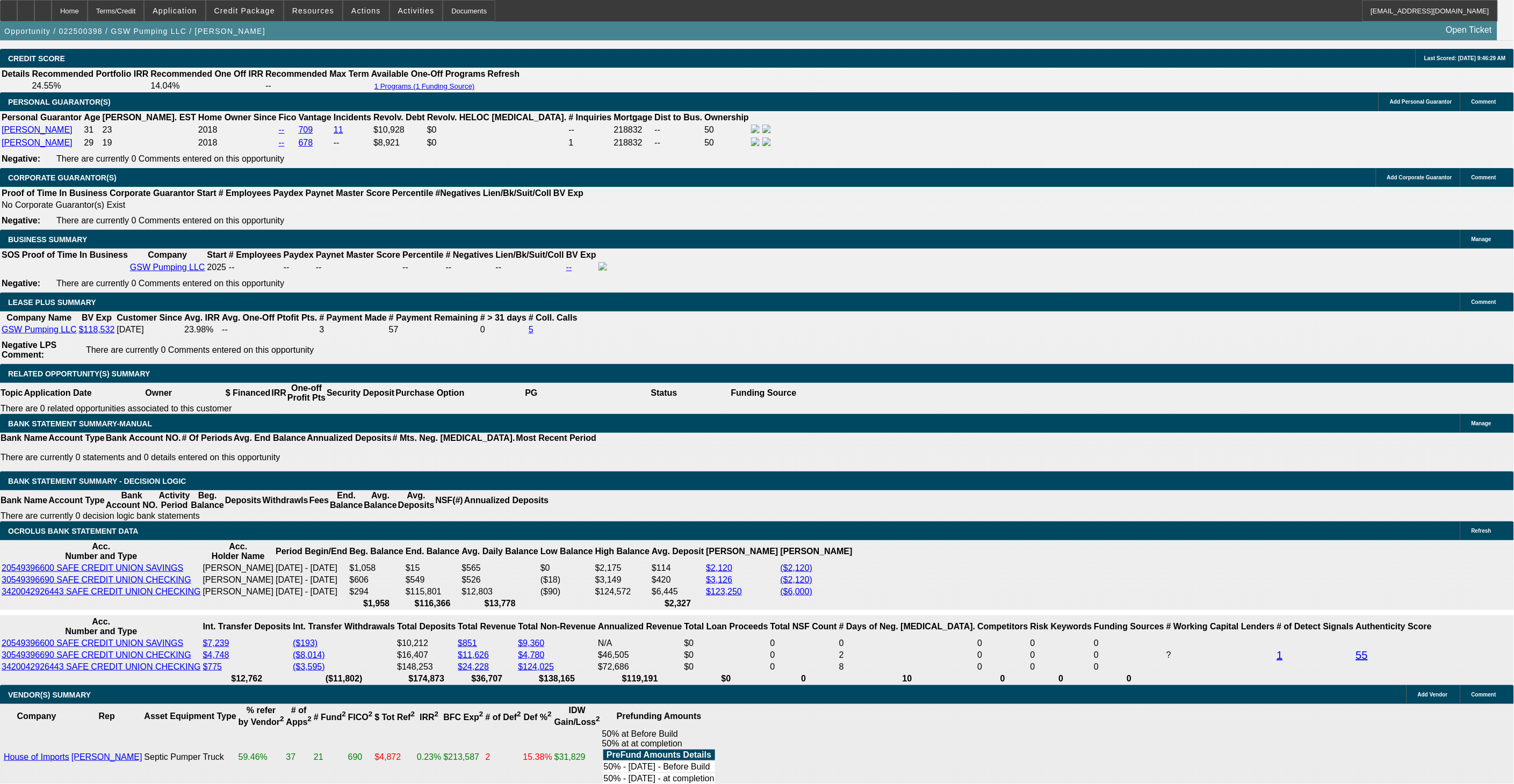
select select "1"
select select "2"
select select "4"
select select "1"
select select "2"
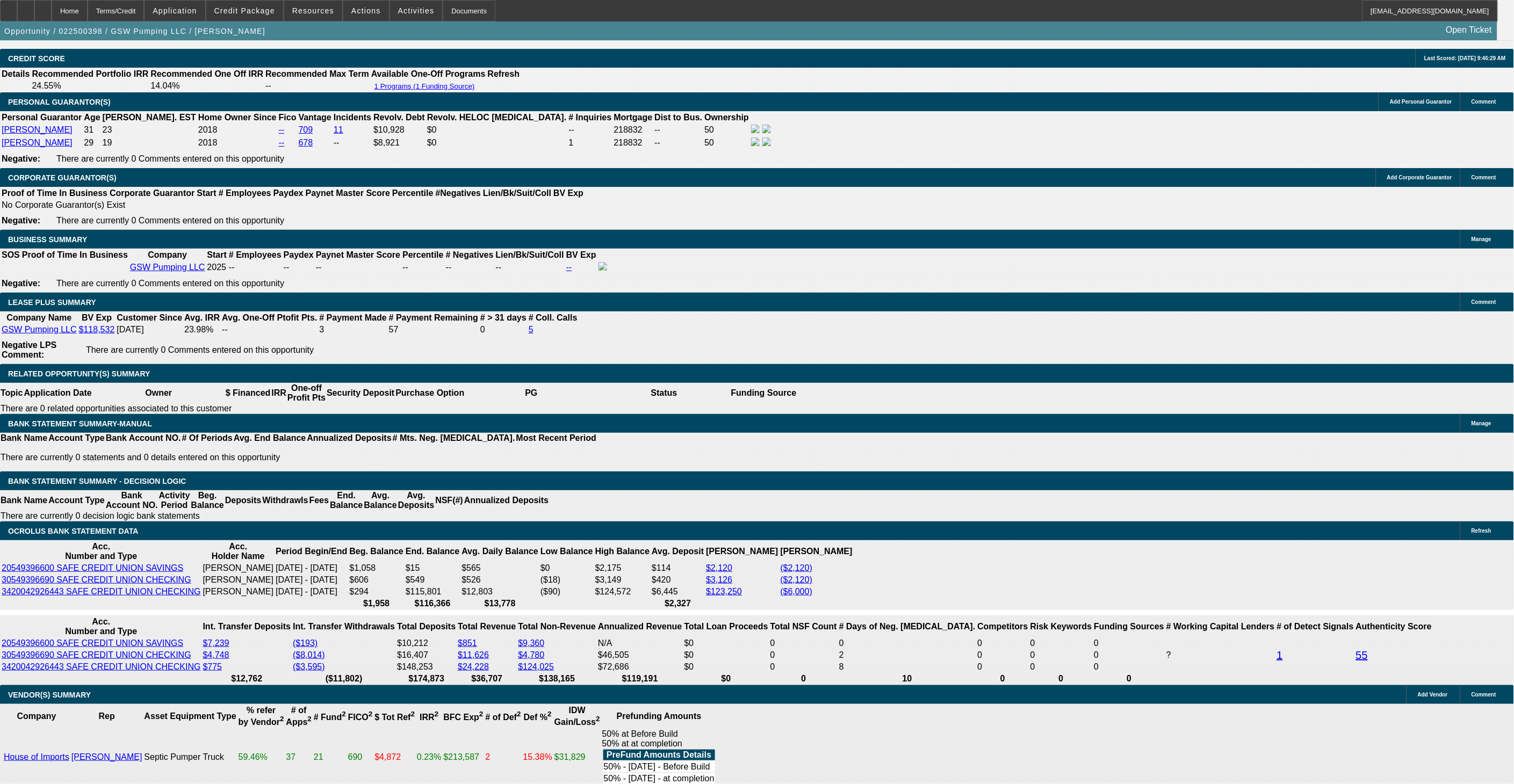
select select "4"
select select "1"
select select "2"
select select "4"
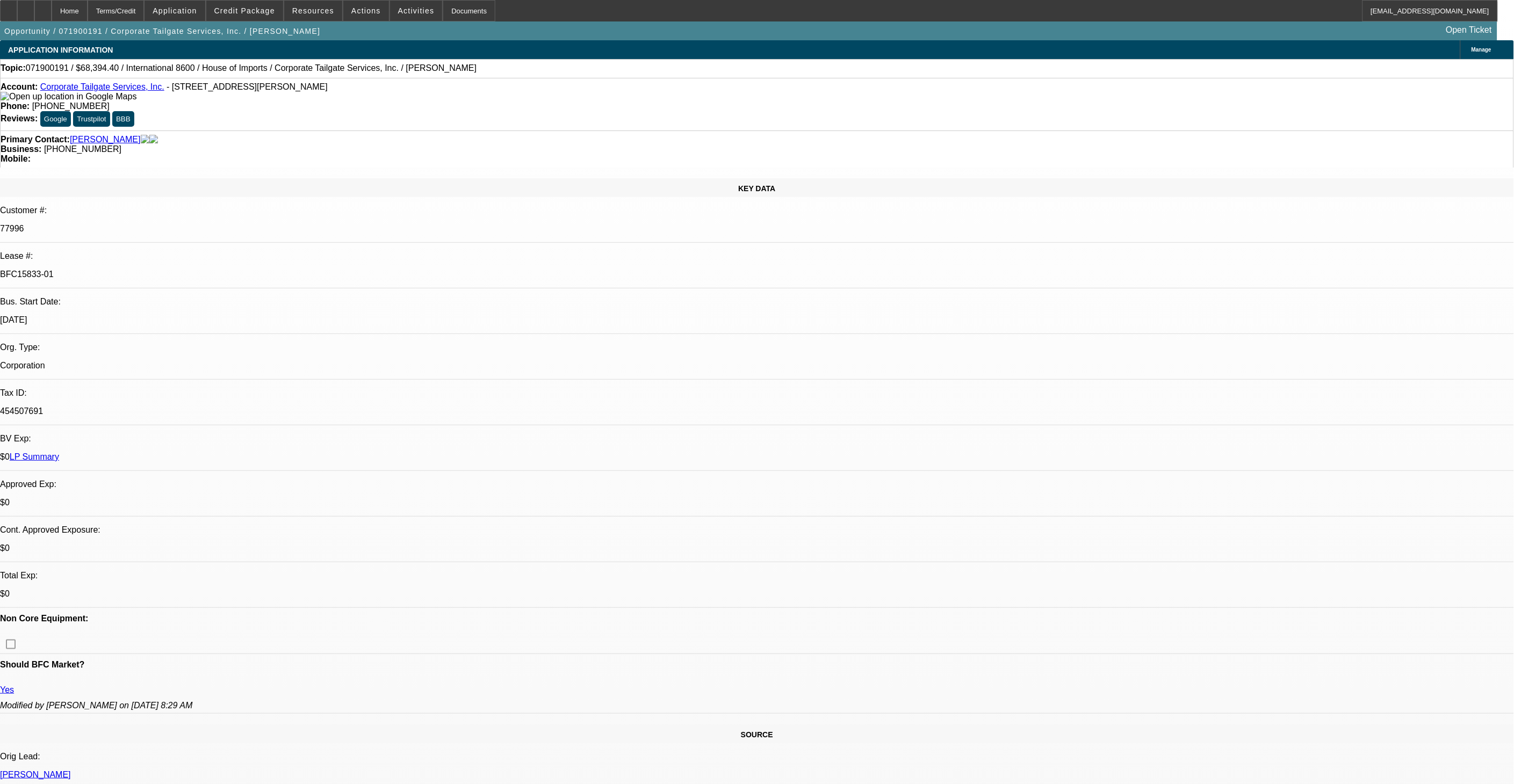
select select "0.2"
select select "2"
select select "0"
select select "0.2"
select select "2"
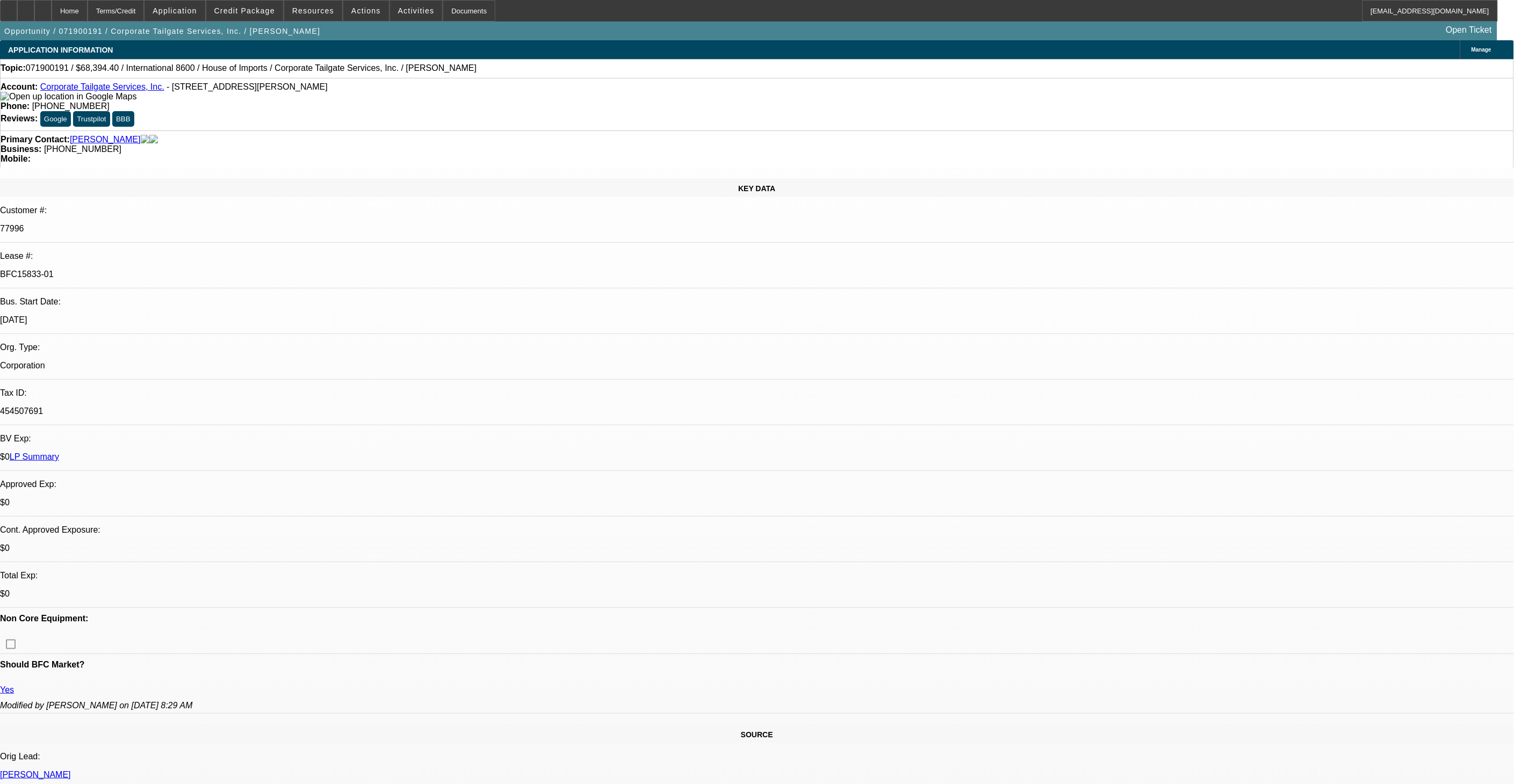
select select "0"
select select "0.2"
select select "2"
select select "0.1"
select select "0.2"
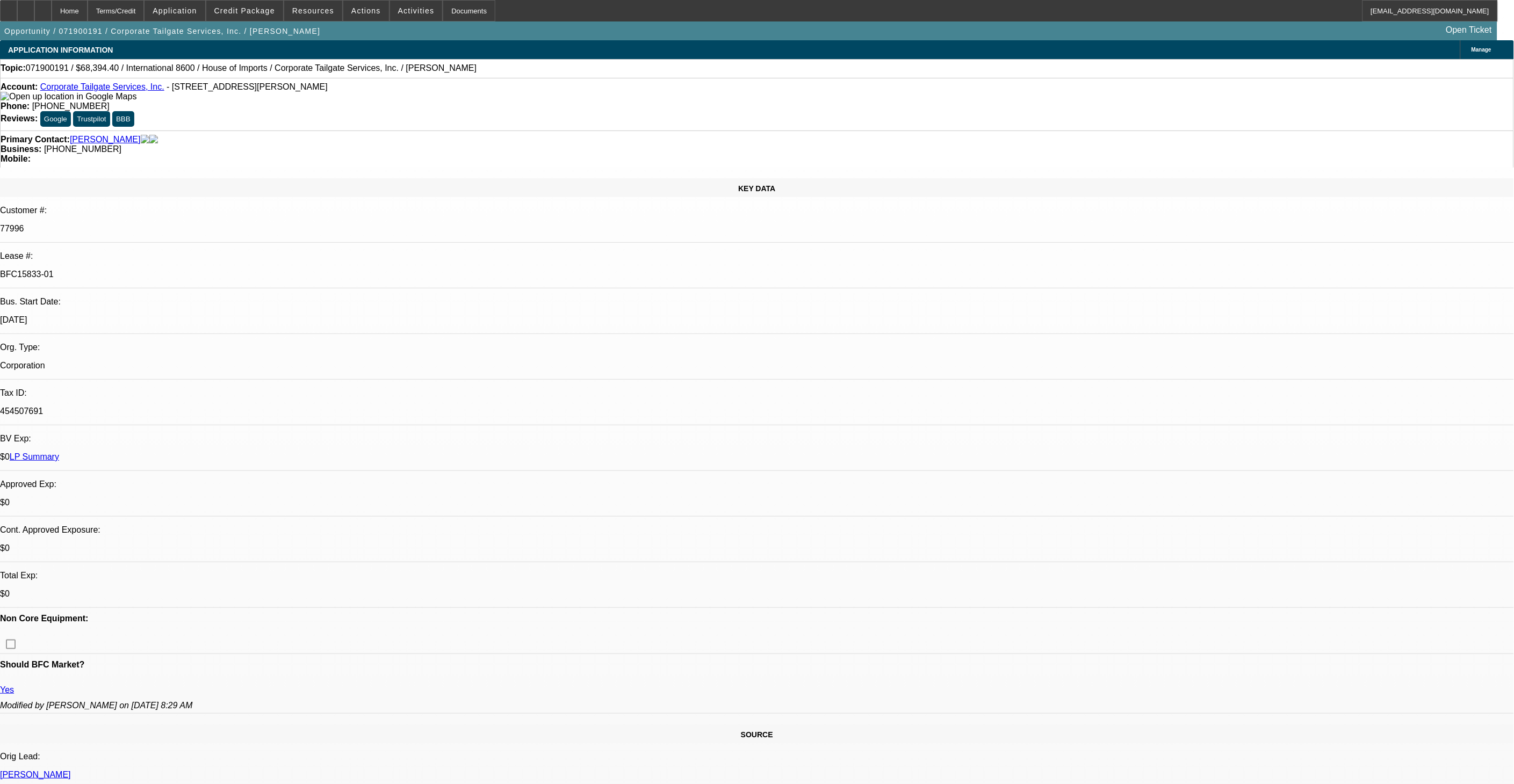
select select "2"
select select "0.1"
select select "1"
select select "2"
select select "6"
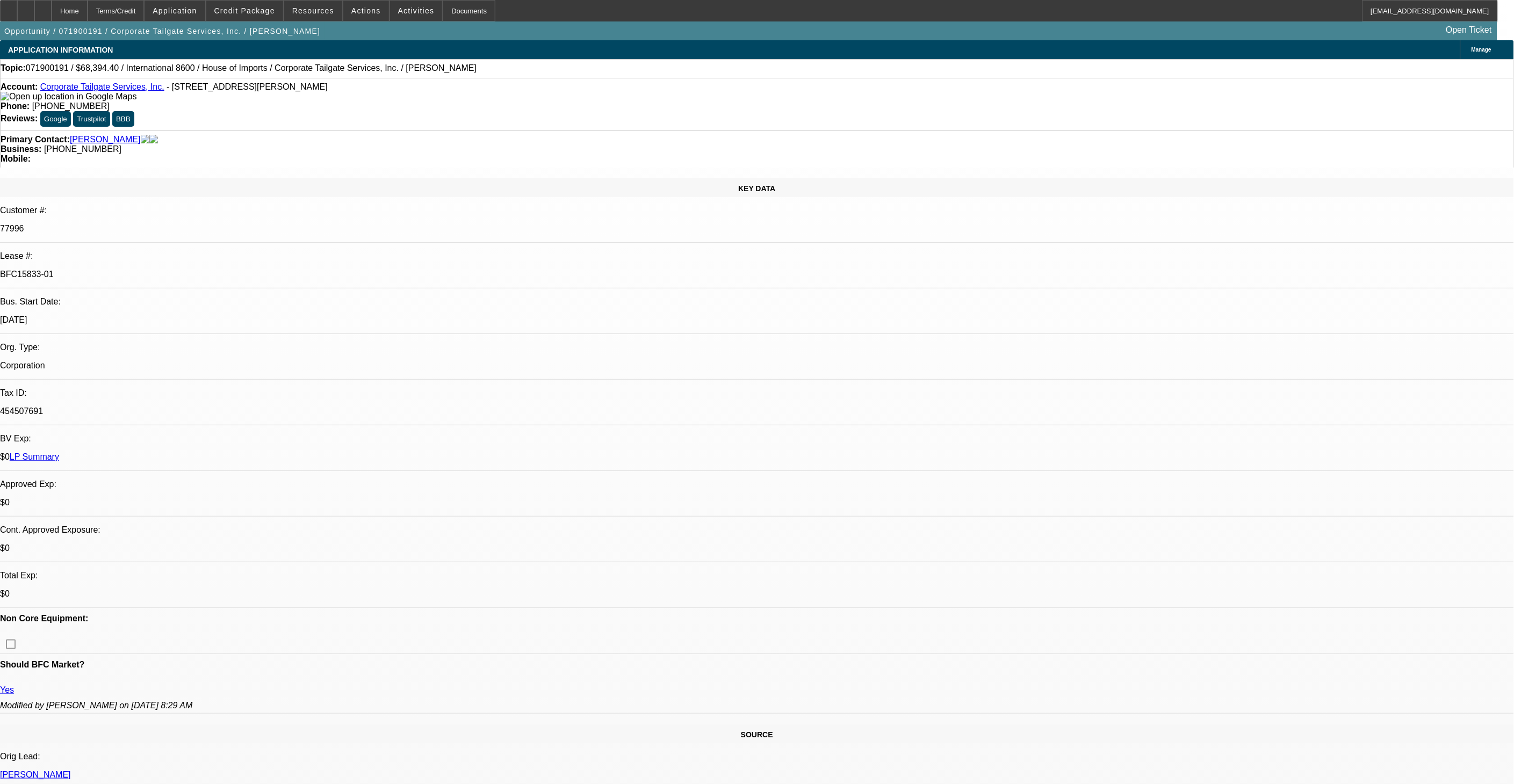
select select "1"
select select "2"
select select "6"
select select "1"
select select "2"
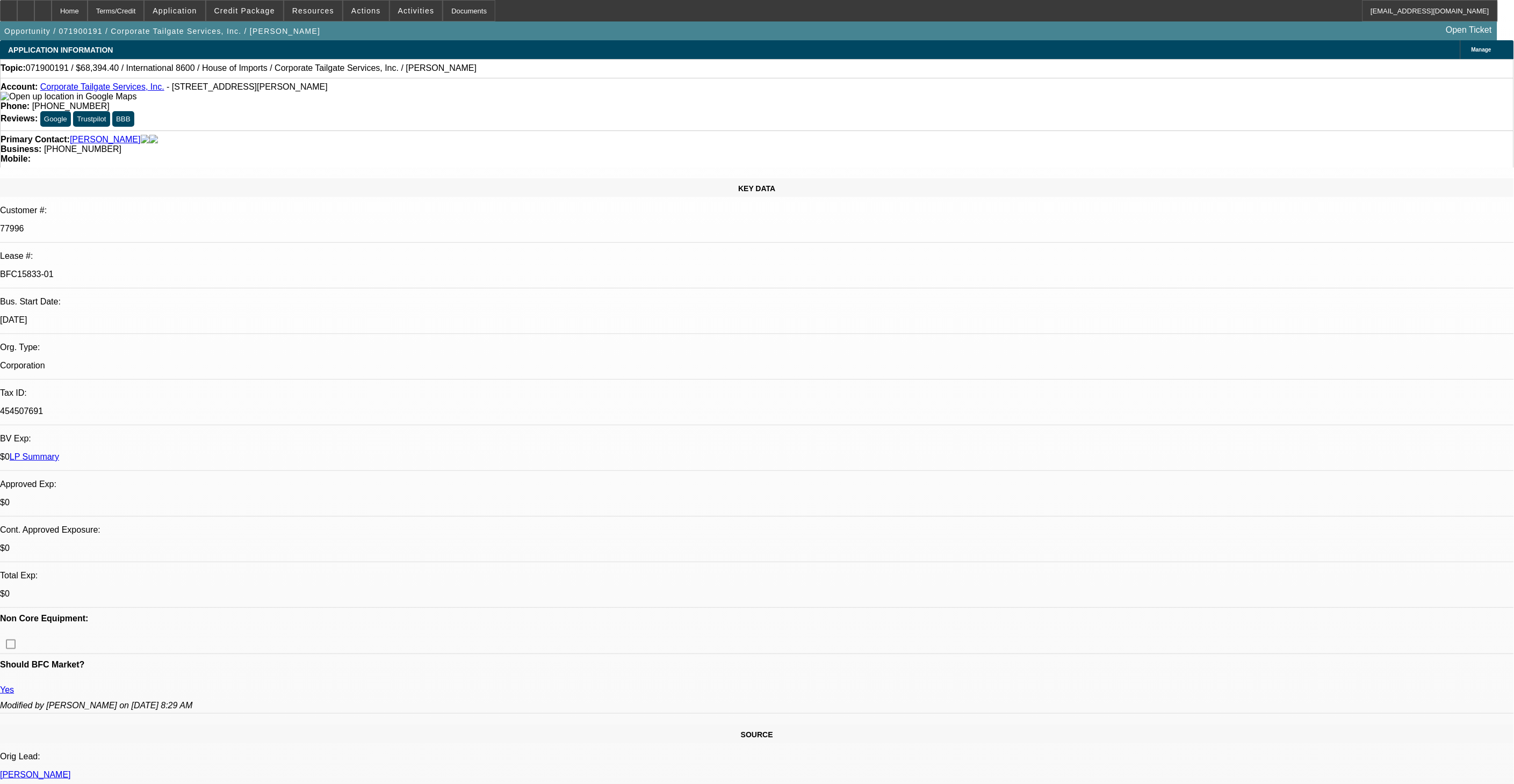
select select "4"
select select "1"
select select "2"
select select "4"
select select "0"
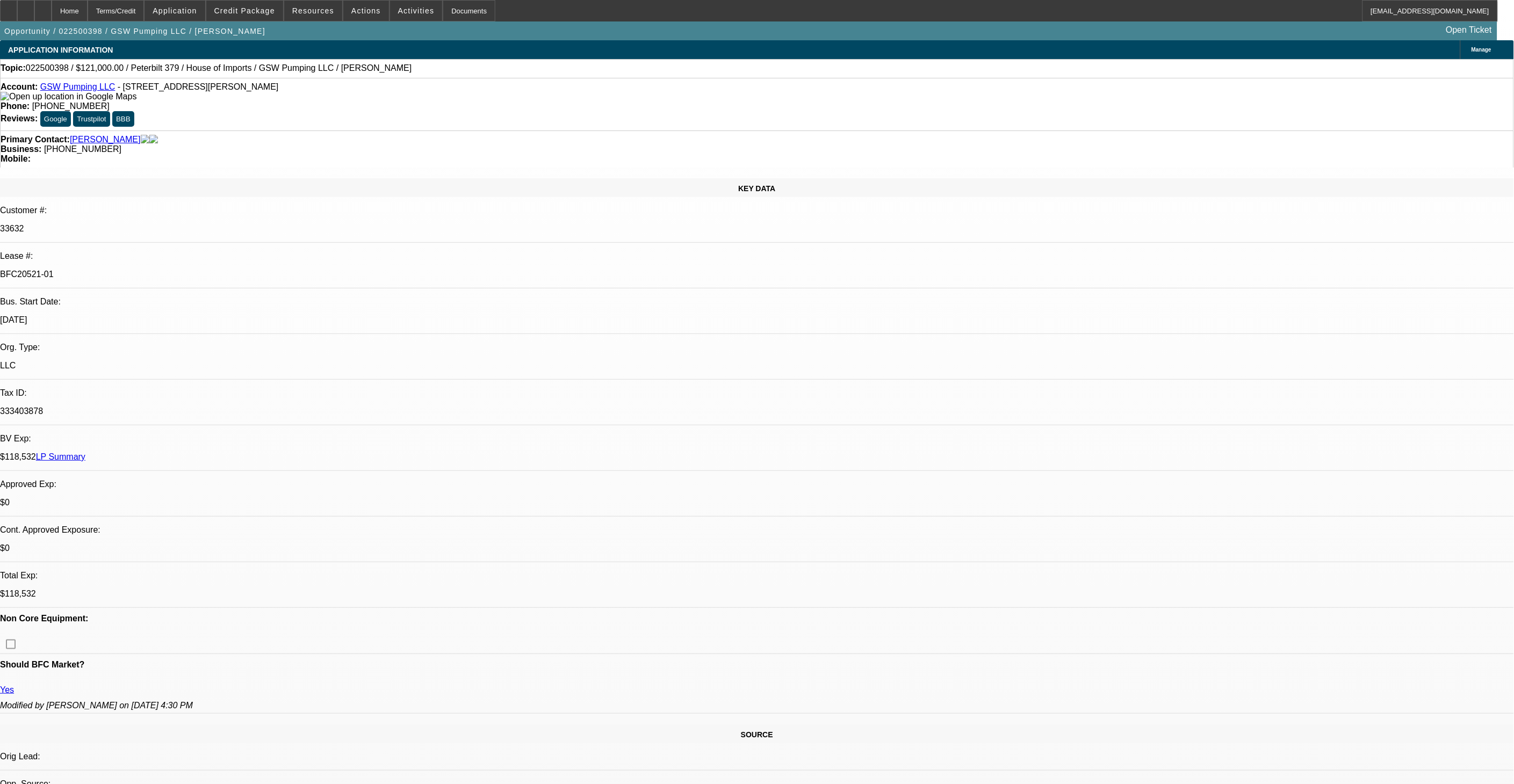
select select "2"
select select "0.1"
select select "0"
select select "2"
select select "0.1"
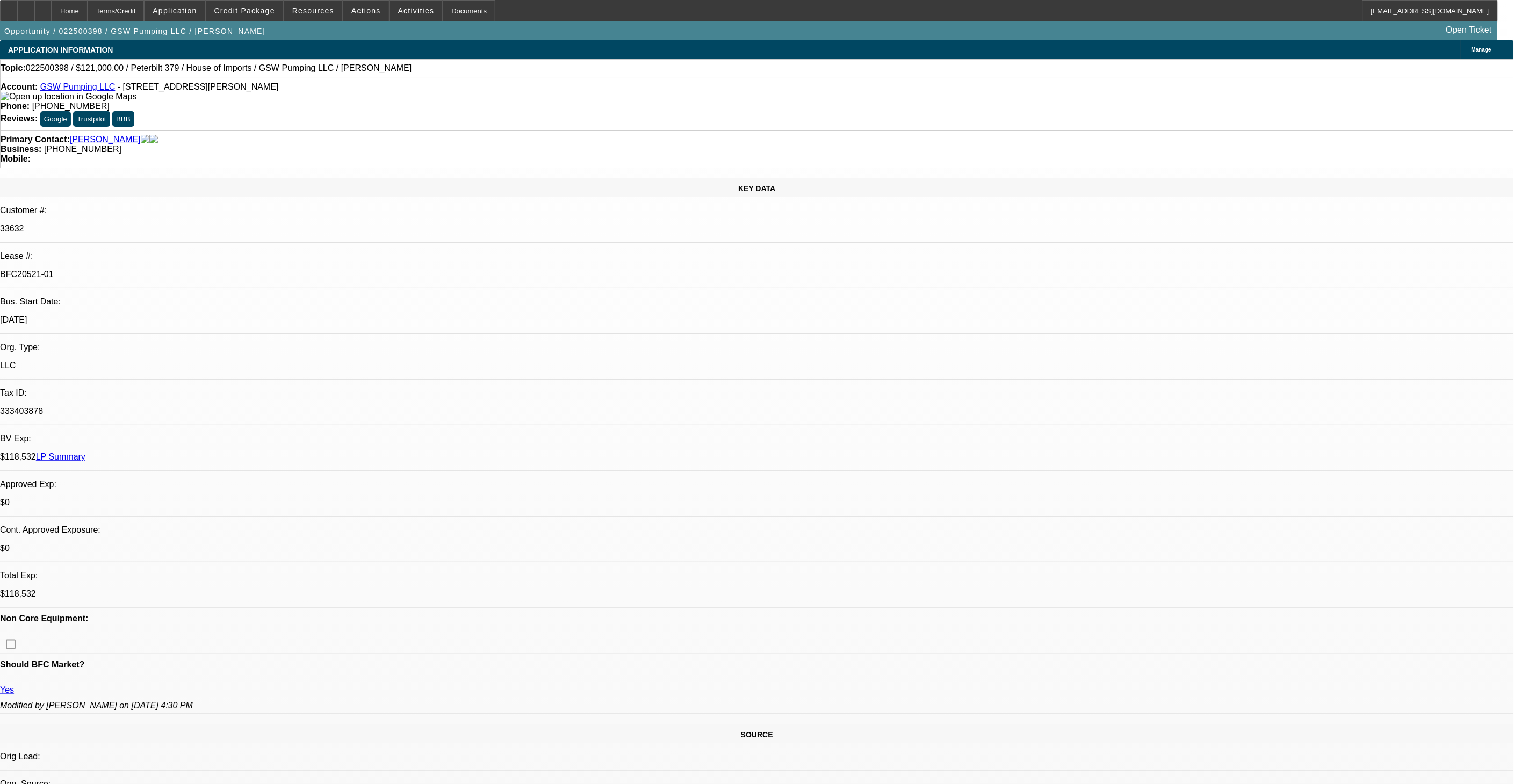
select select "0.2"
select select "2"
select select "0.1"
select select "0.2"
select select "2"
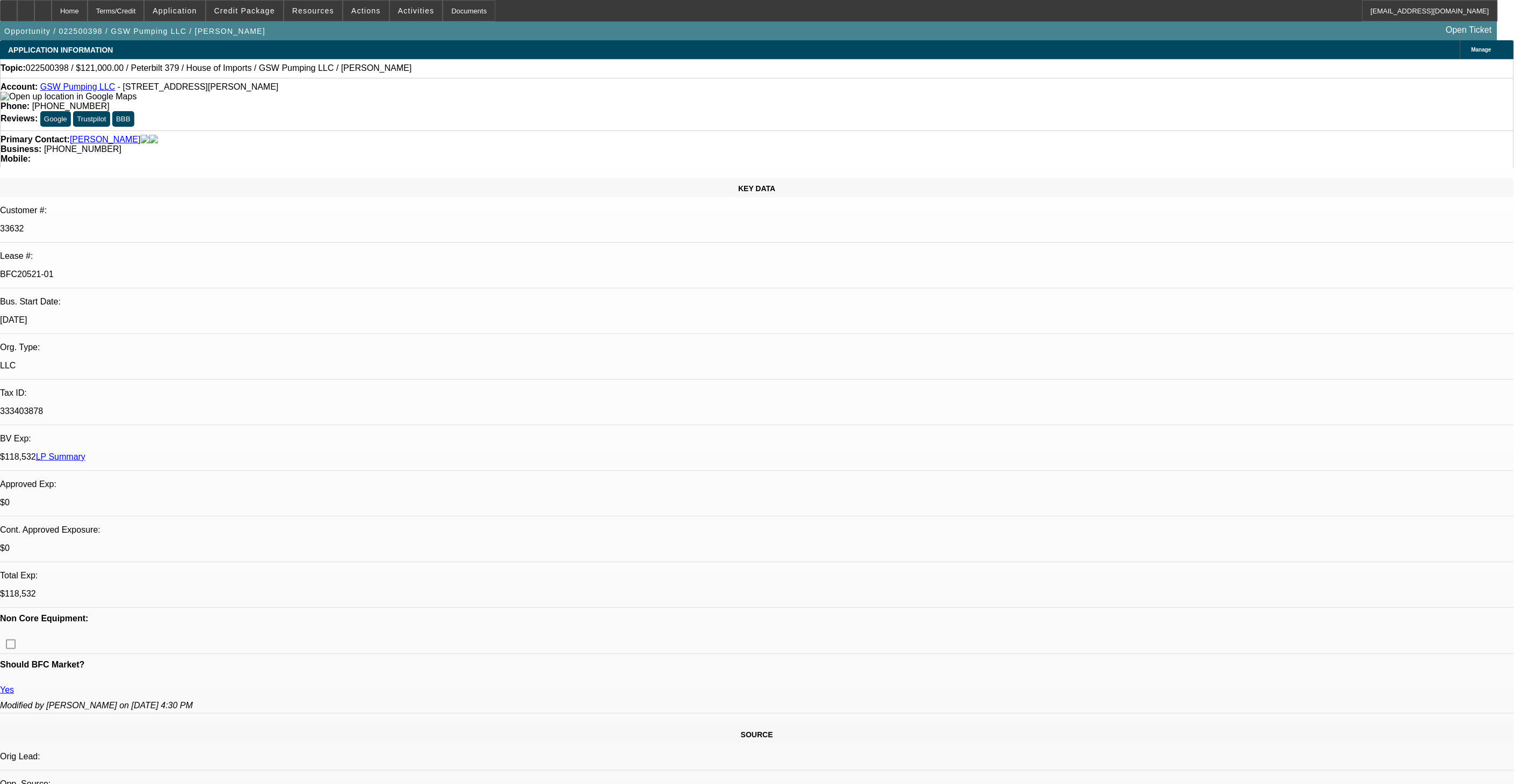
select select "0.1"
select select "1"
select select "2"
select select "4"
select select "1"
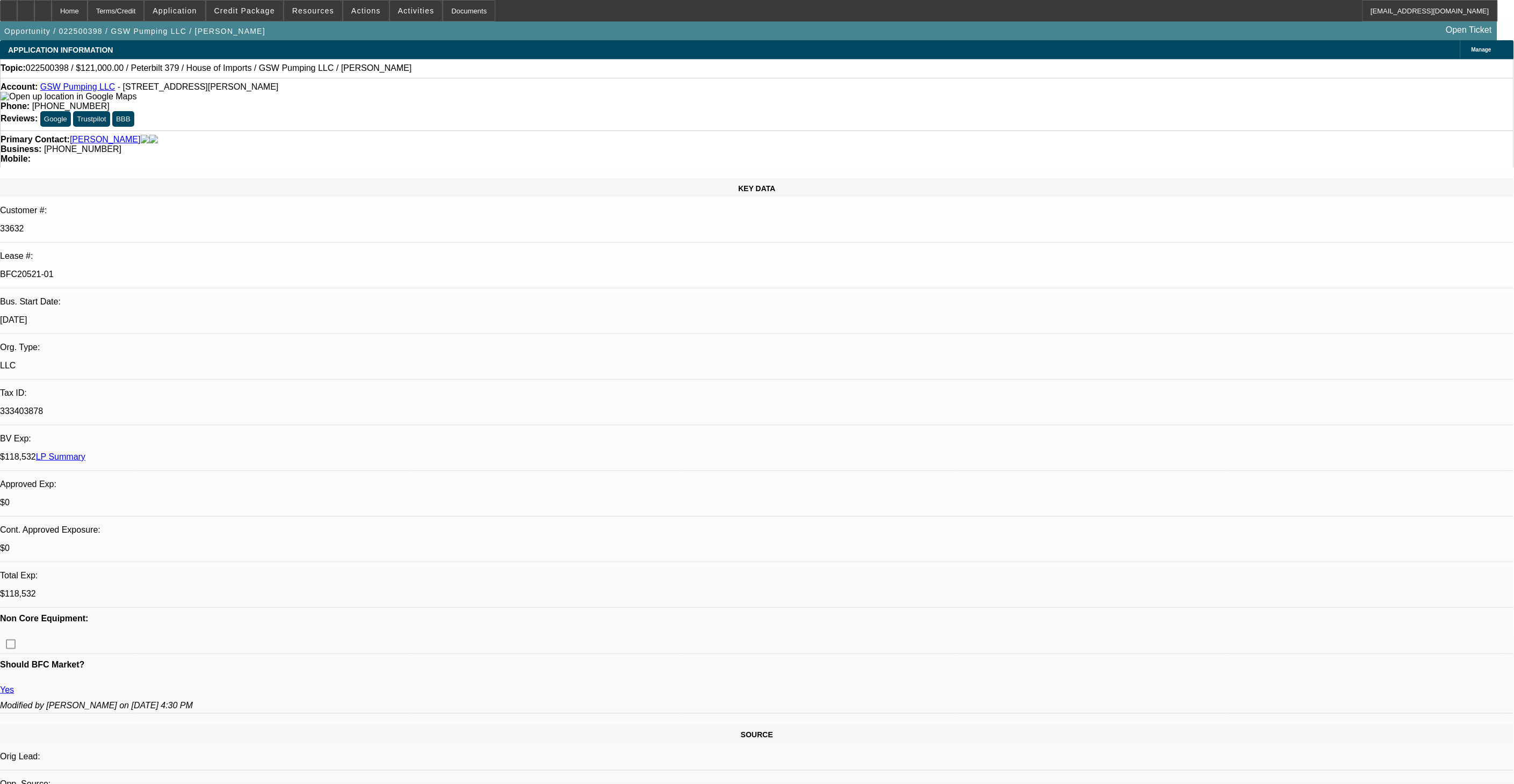
select select "2"
select select "4"
select select "1"
select select "2"
select select "4"
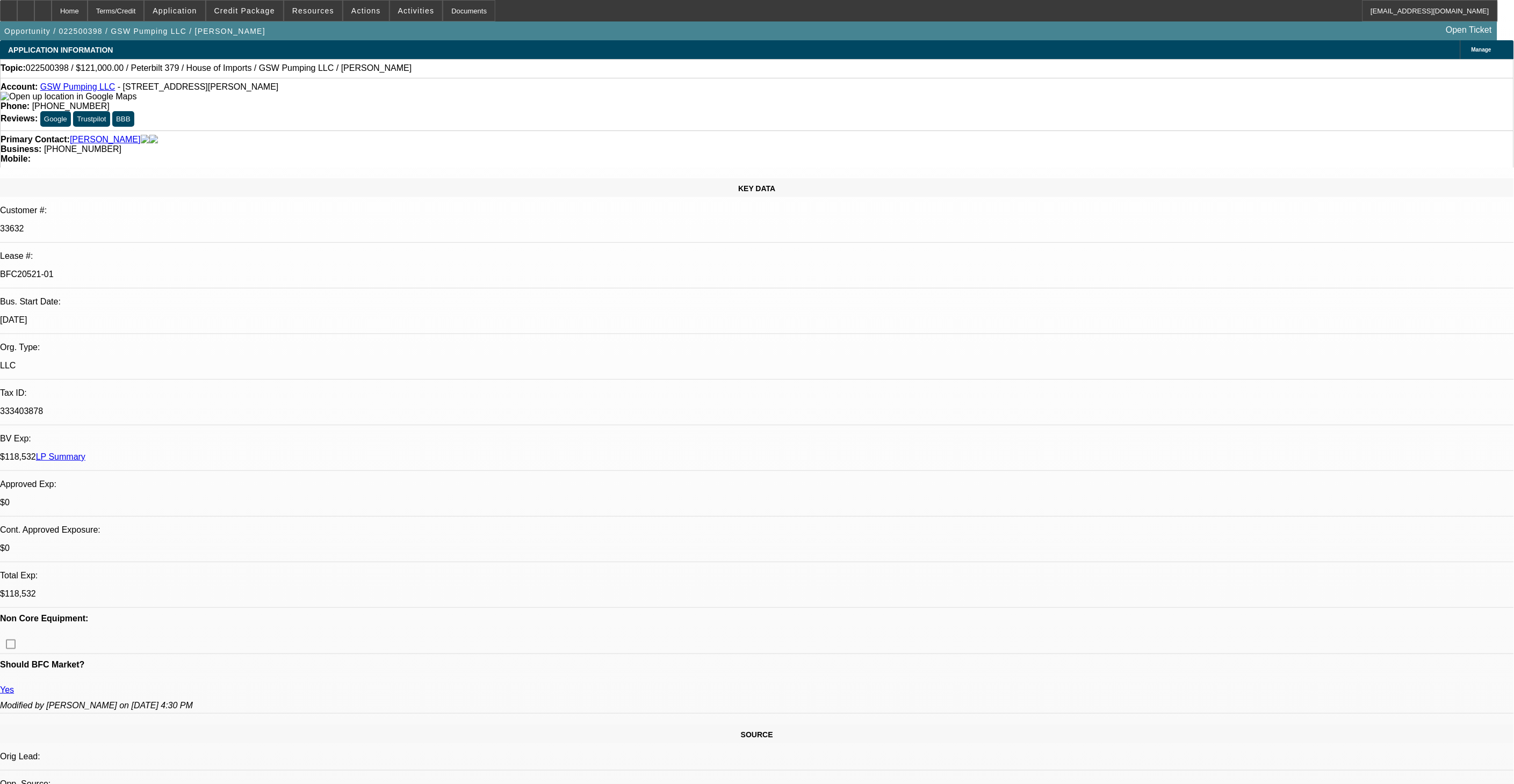
select select "1"
select select "2"
select select "4"
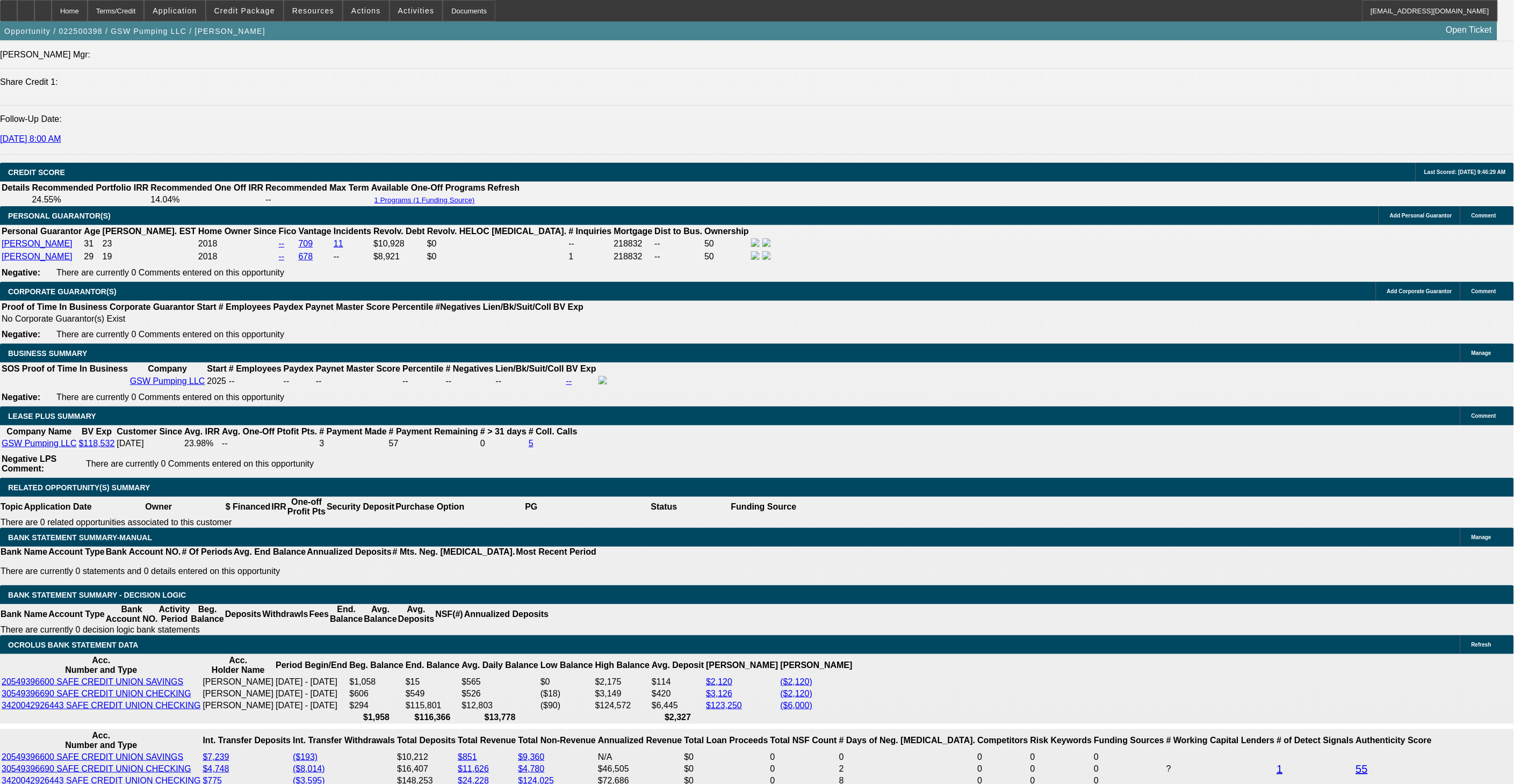
scroll to position [1491, 0]
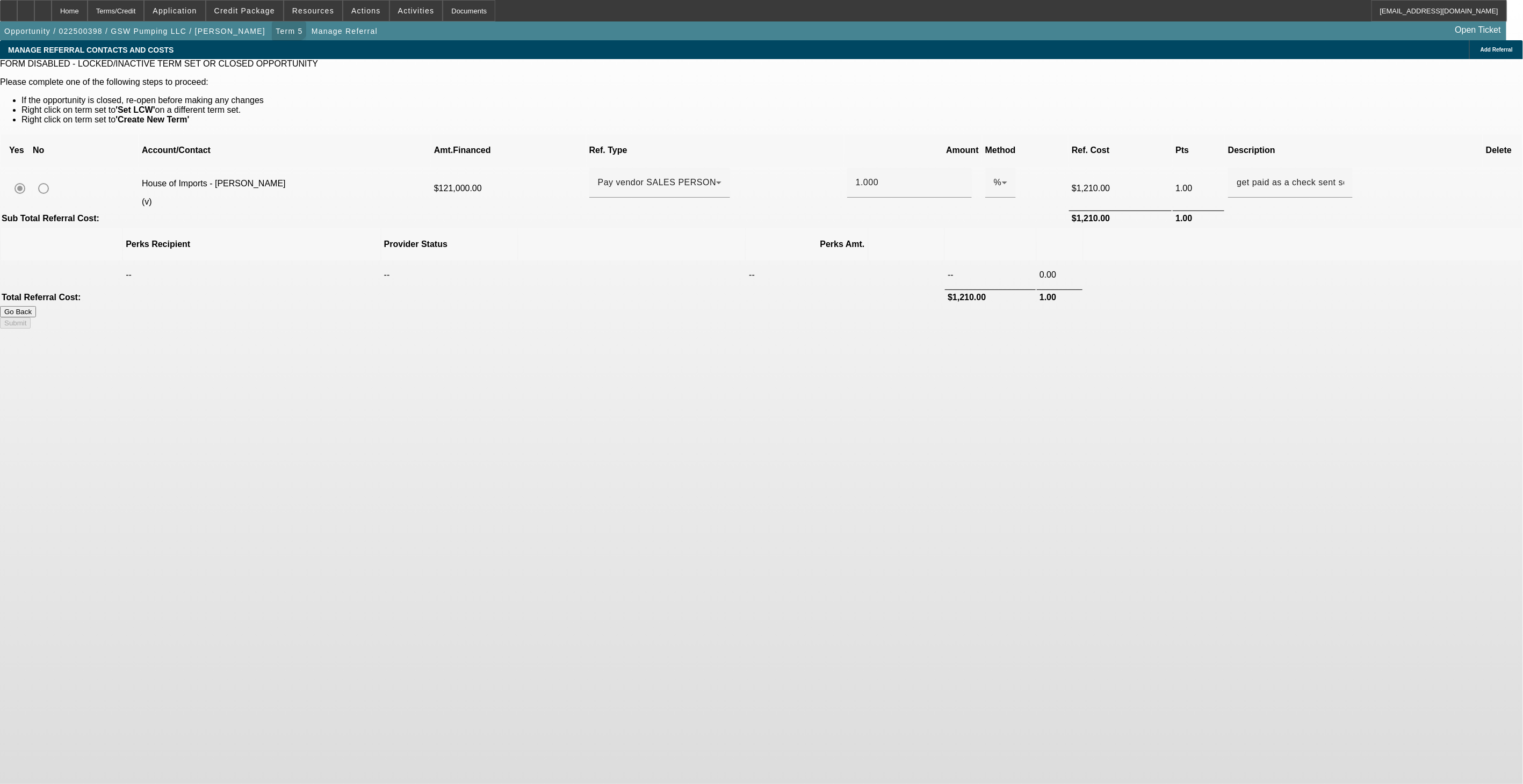
click at [272, 22] on span "button" at bounding box center [289, 31] width 35 height 26
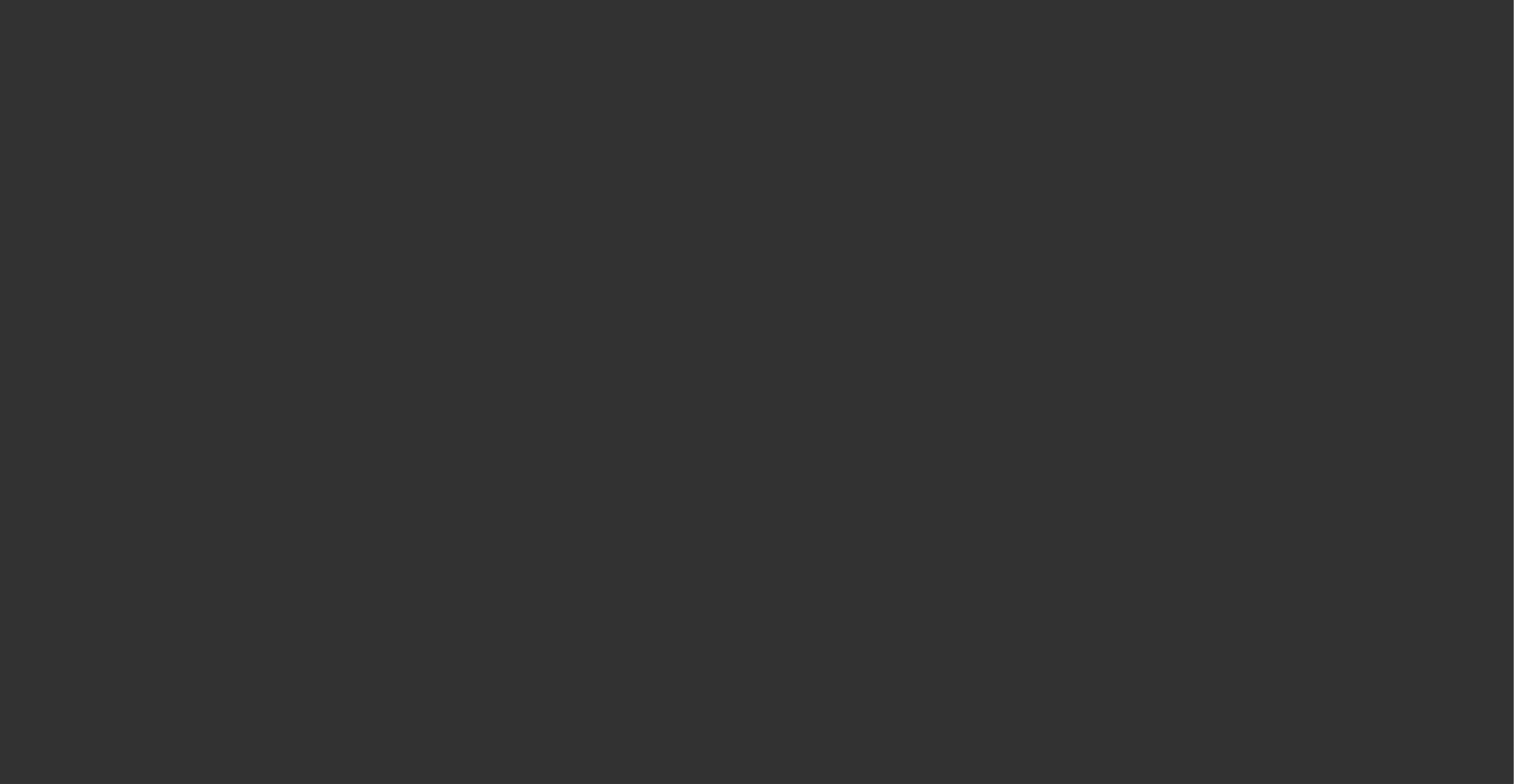
scroll to position [1509, 0]
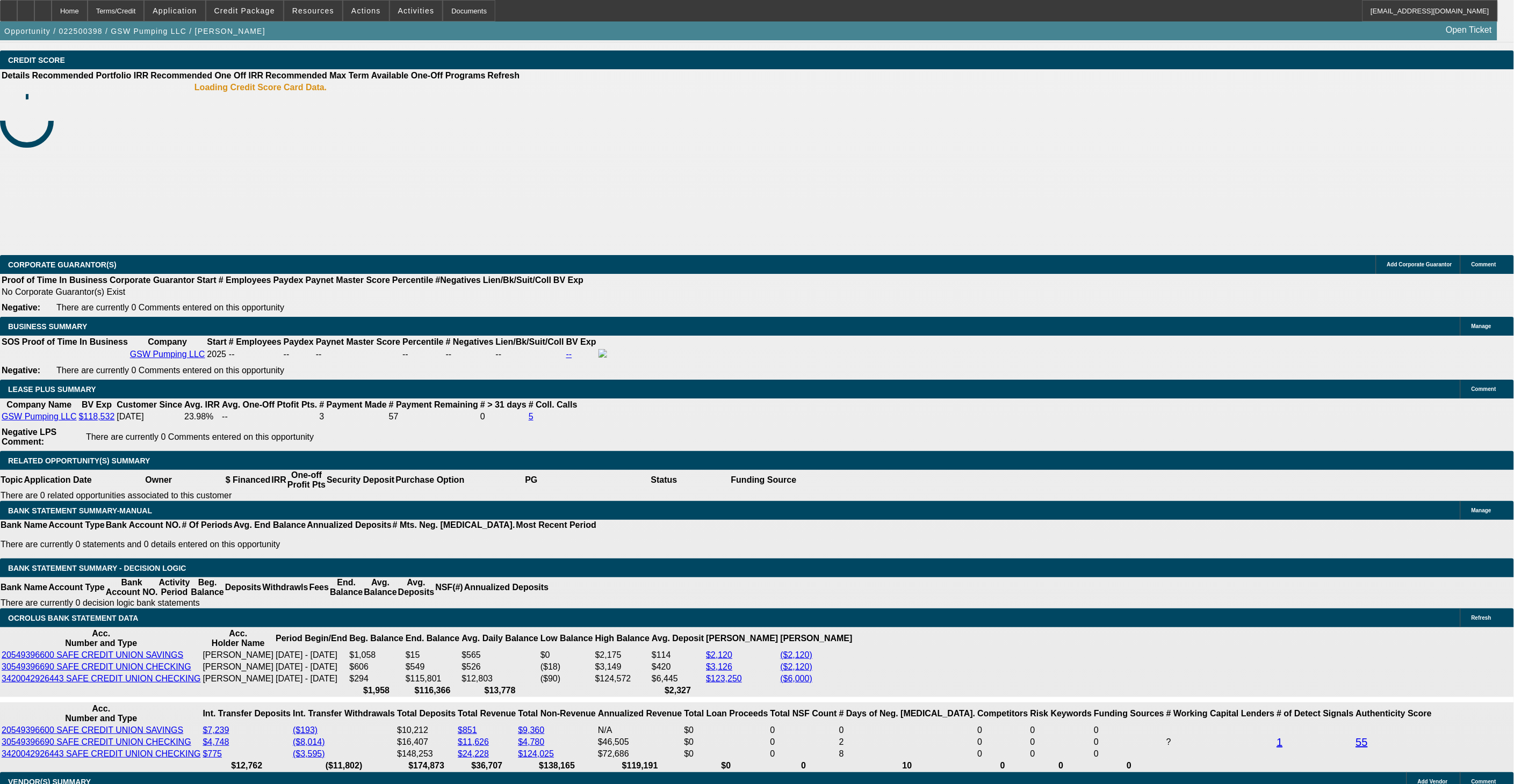
select select "0"
select select "2"
select select "0.1"
select select "4"
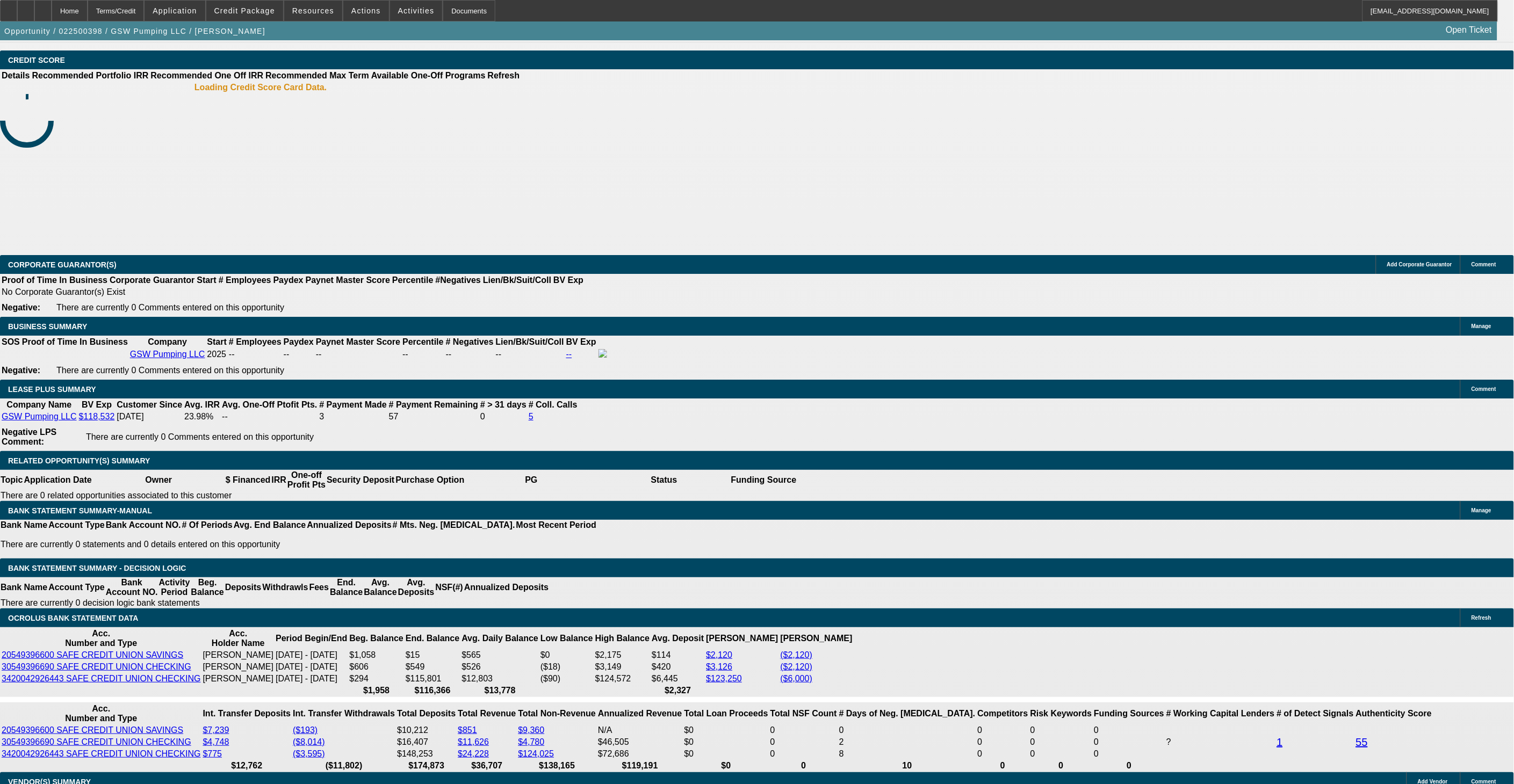
select select "0"
select select "2"
select select "0.1"
select select "4"
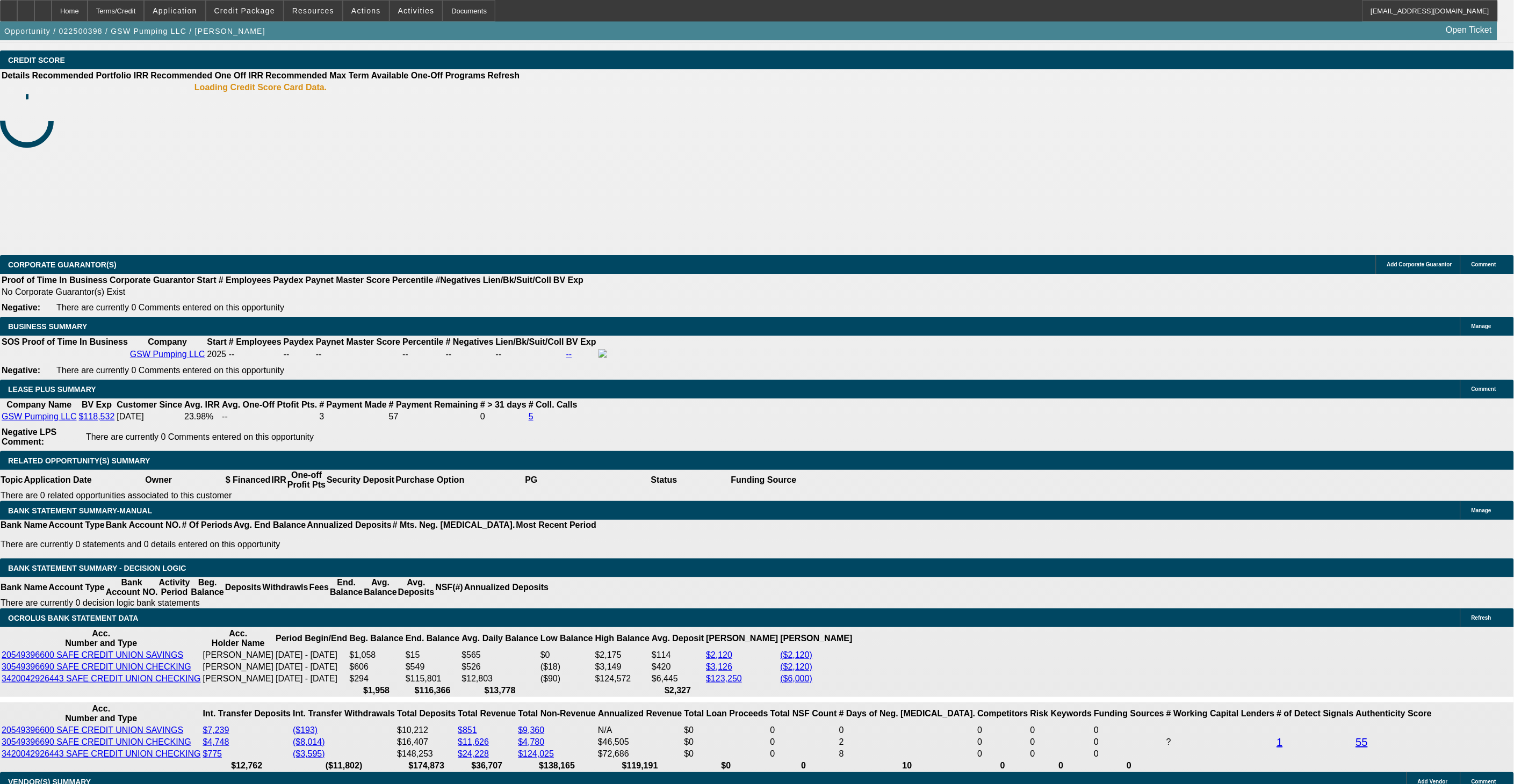
select select "0.2"
select select "2"
select select "0.1"
select select "4"
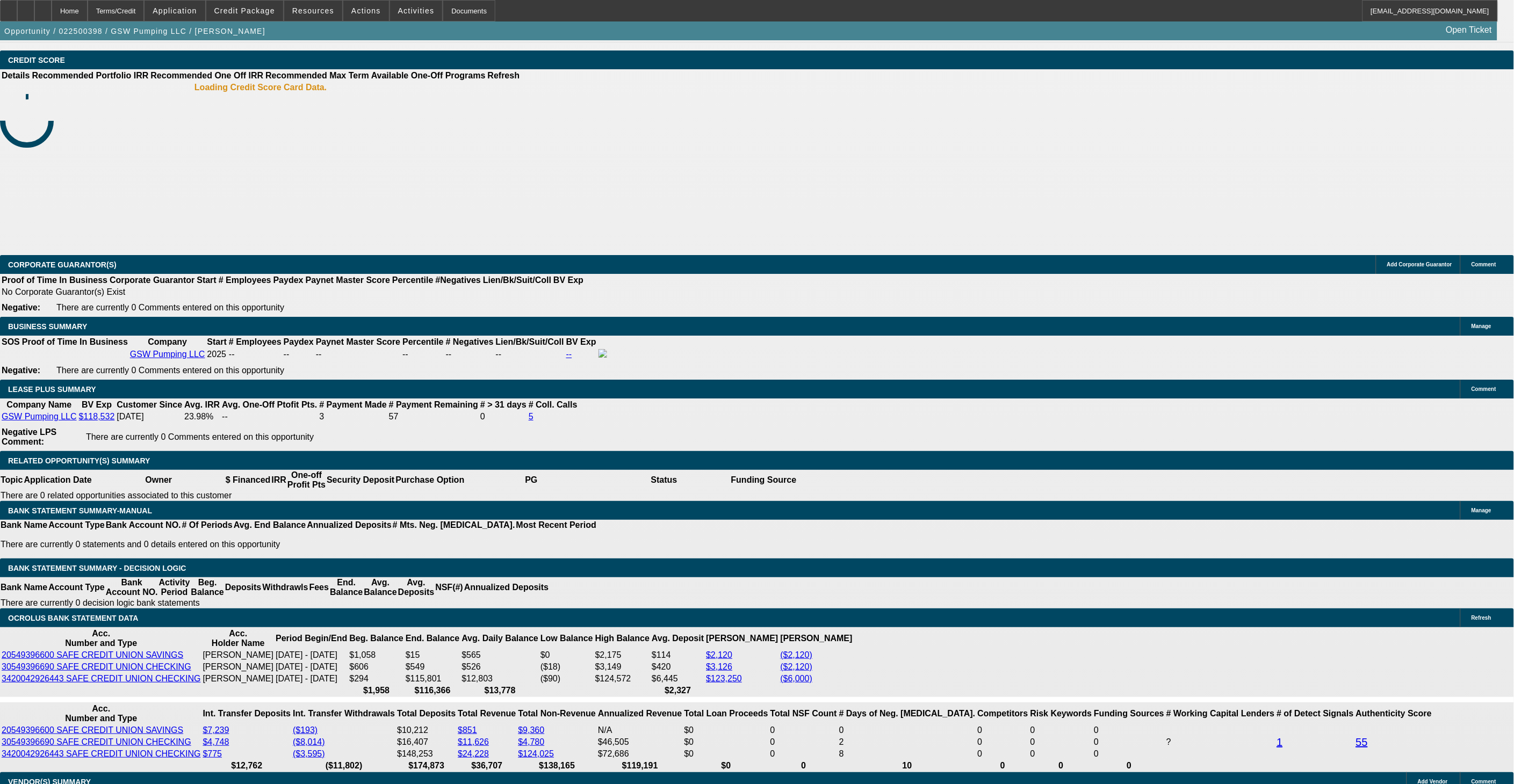
select select "0.2"
select select "2"
select select "0.1"
select select "4"
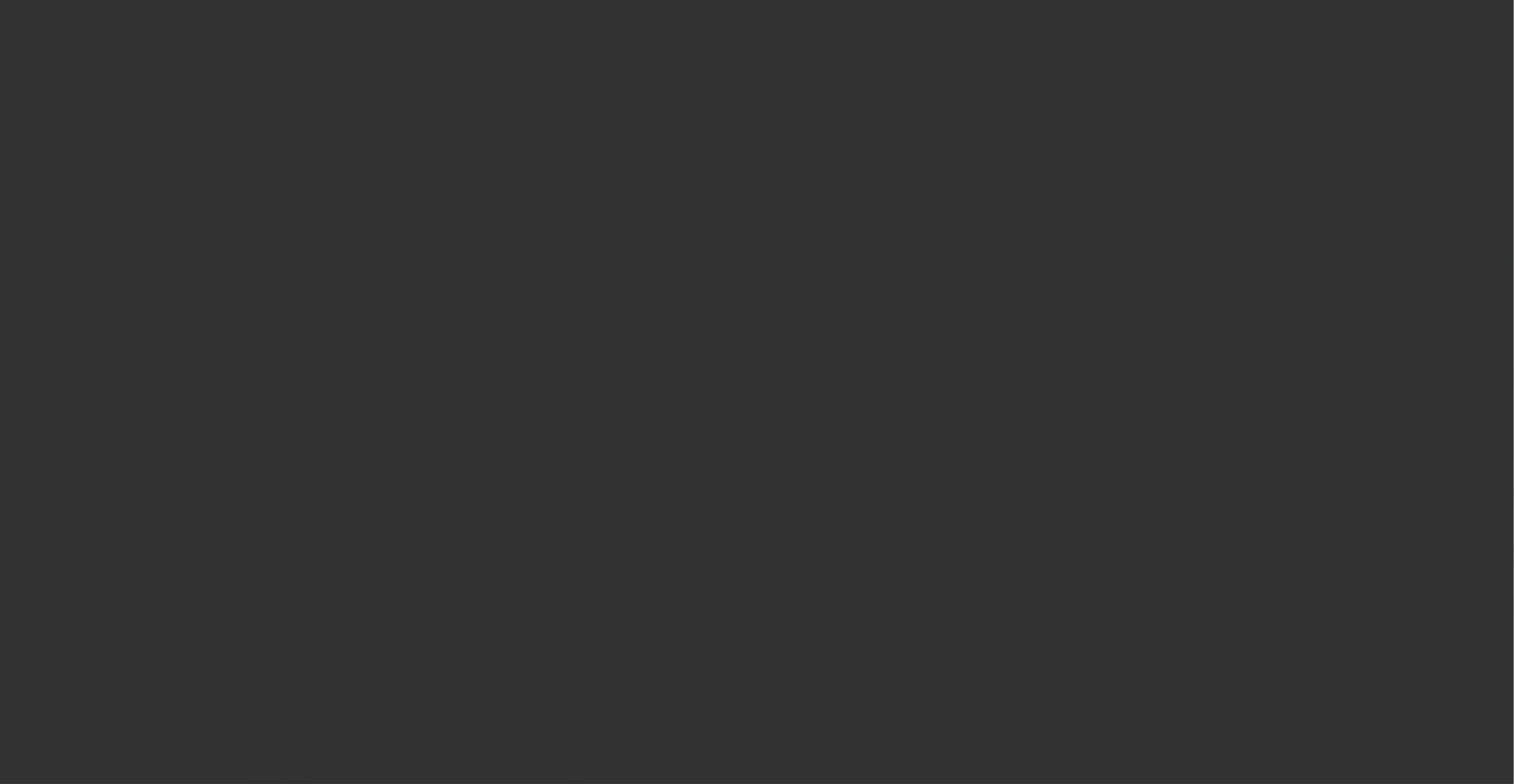
scroll to position [1569, 0]
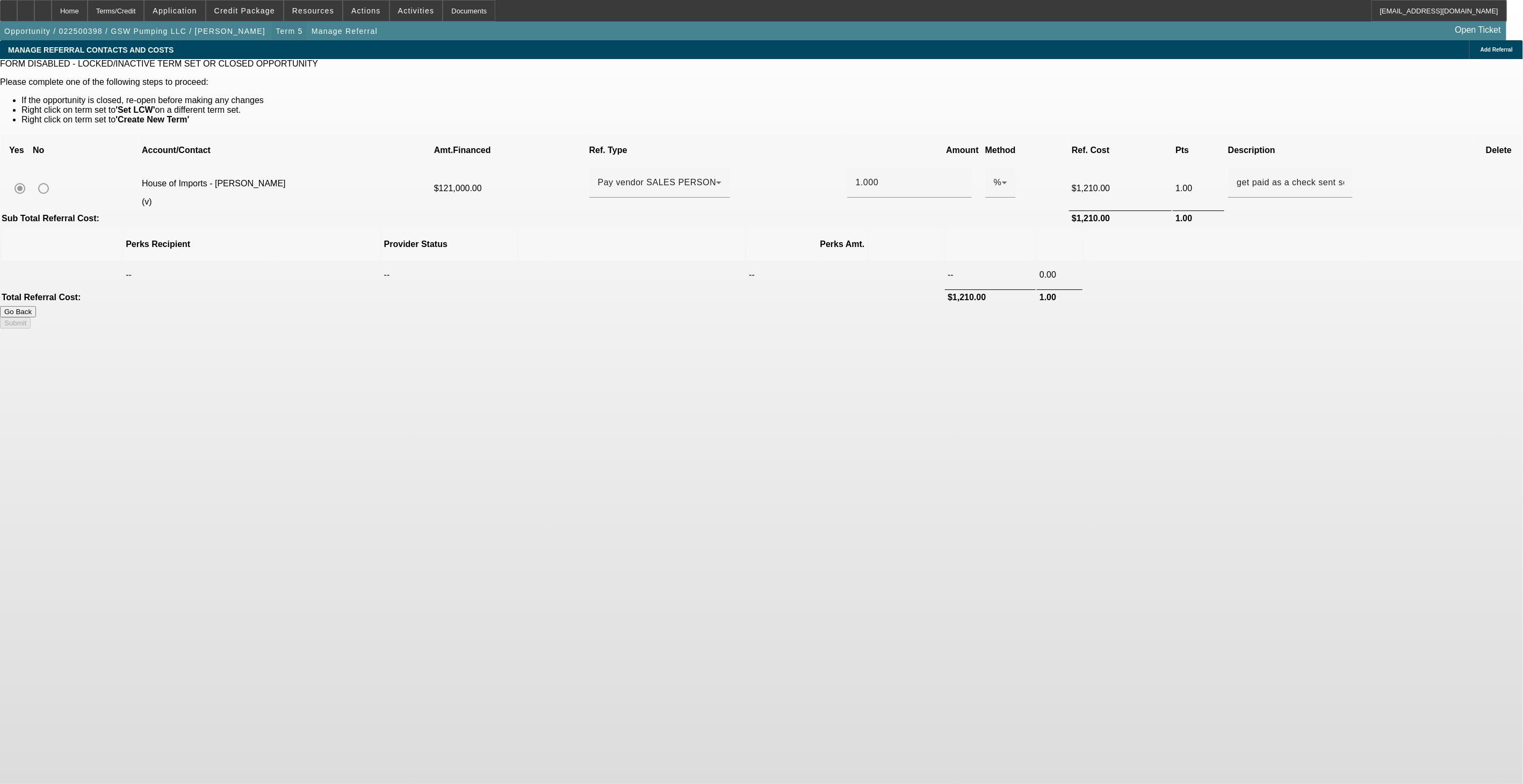
click at [272, 31] on span "button" at bounding box center [289, 31] width 35 height 26
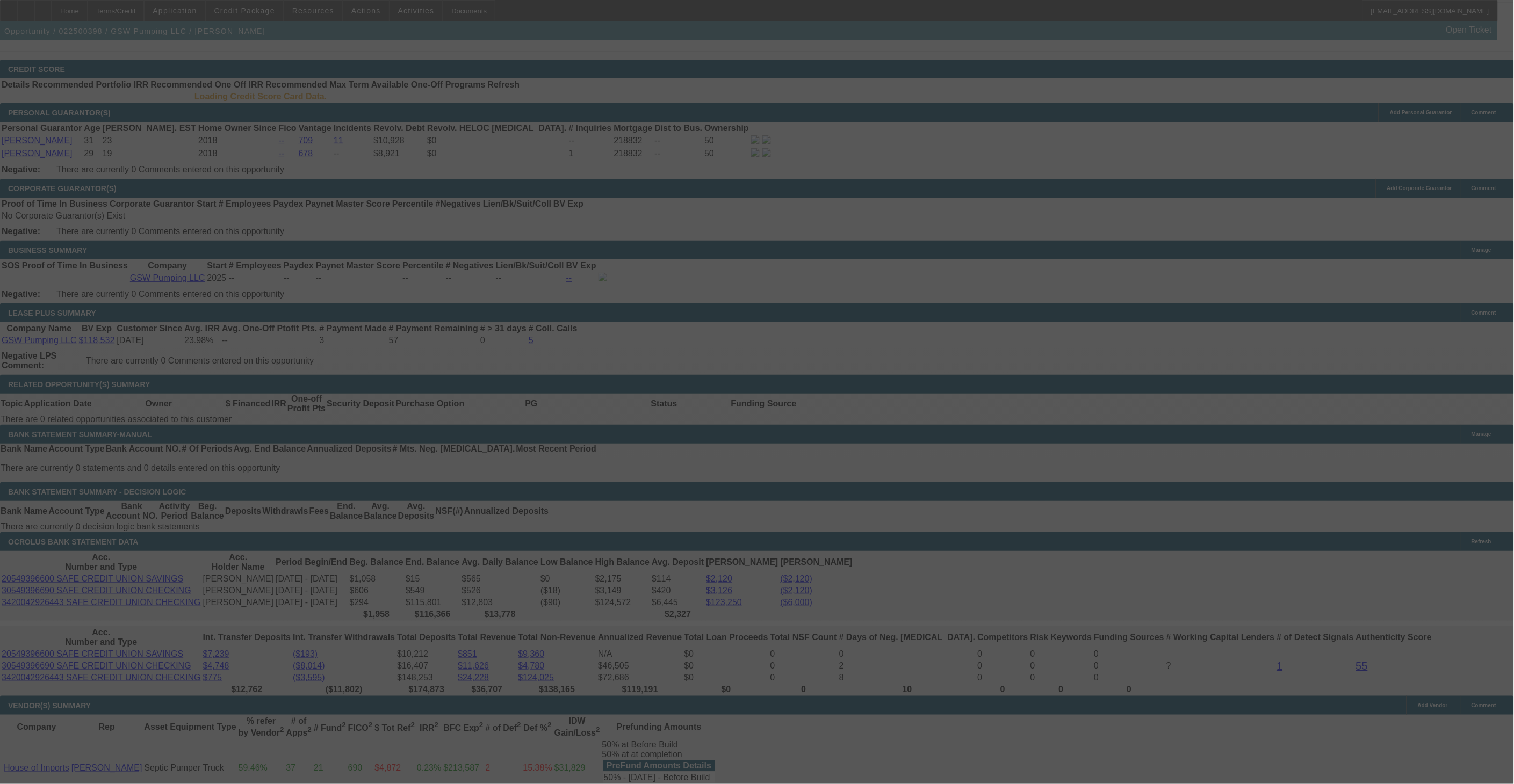
scroll to position [1569, 0]
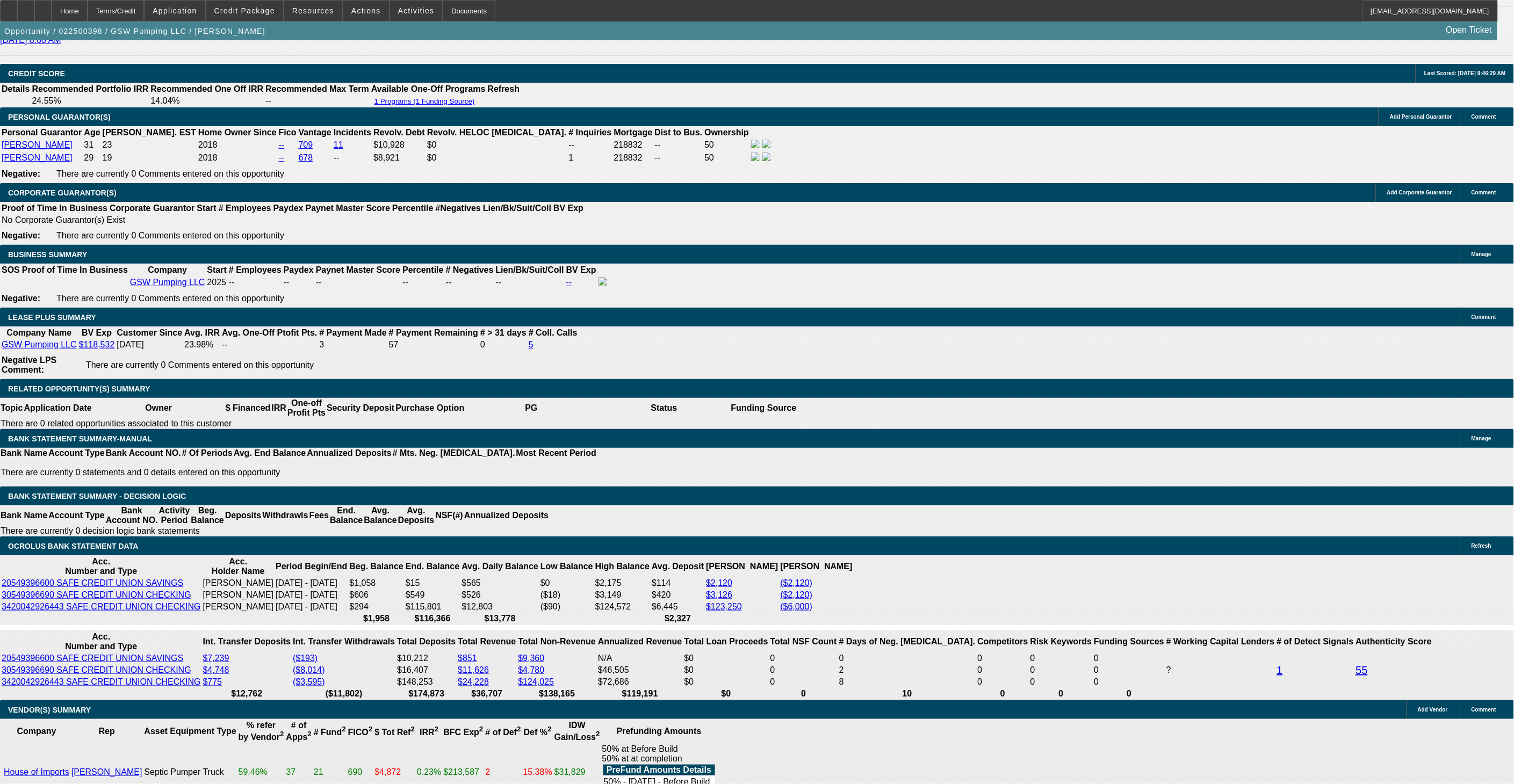
select select "0"
select select "2"
select select "0.1"
select select "4"
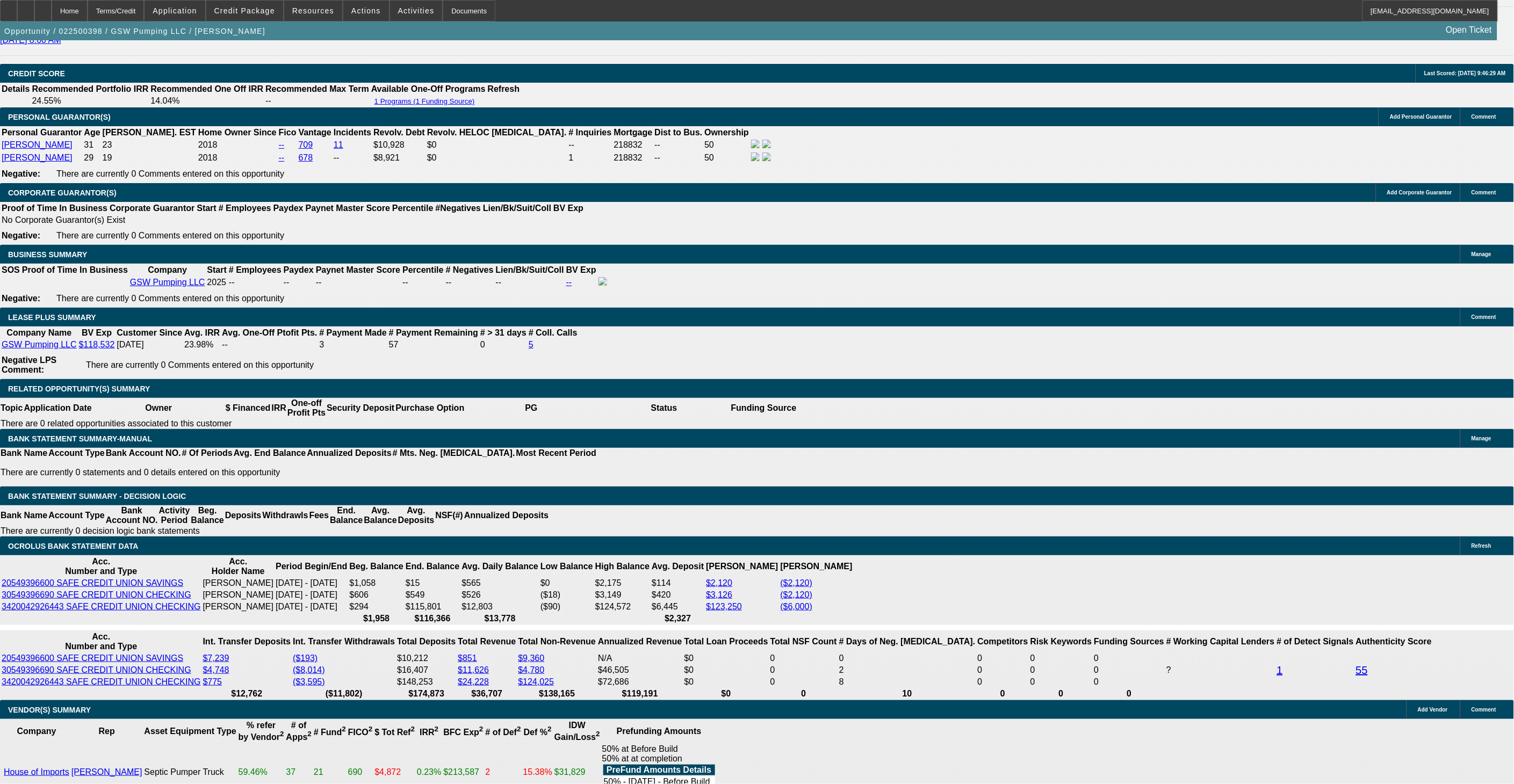
select select "0"
select select "2"
select select "0.1"
select select "4"
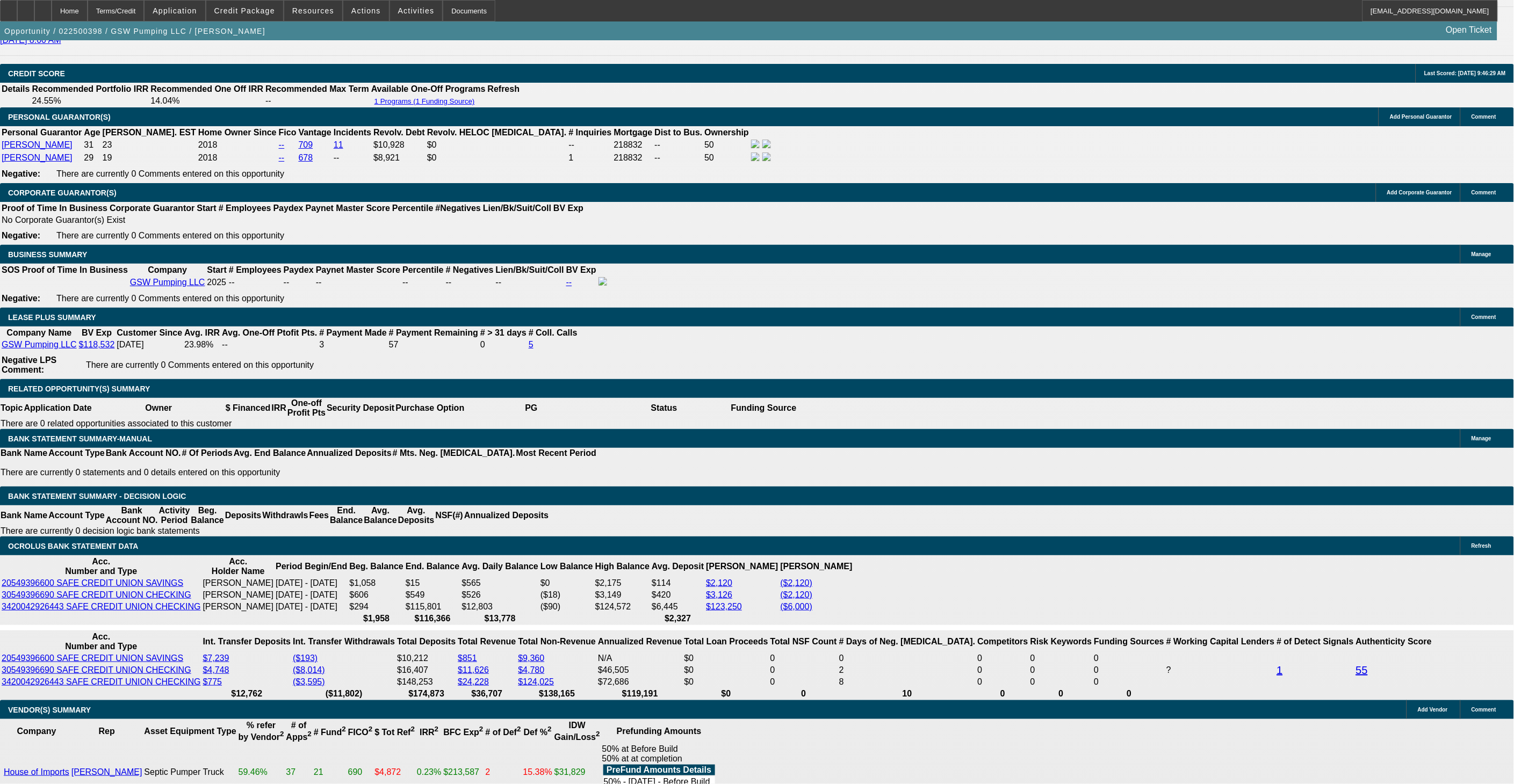
select select "0.2"
select select "2"
select select "0.1"
select select "4"
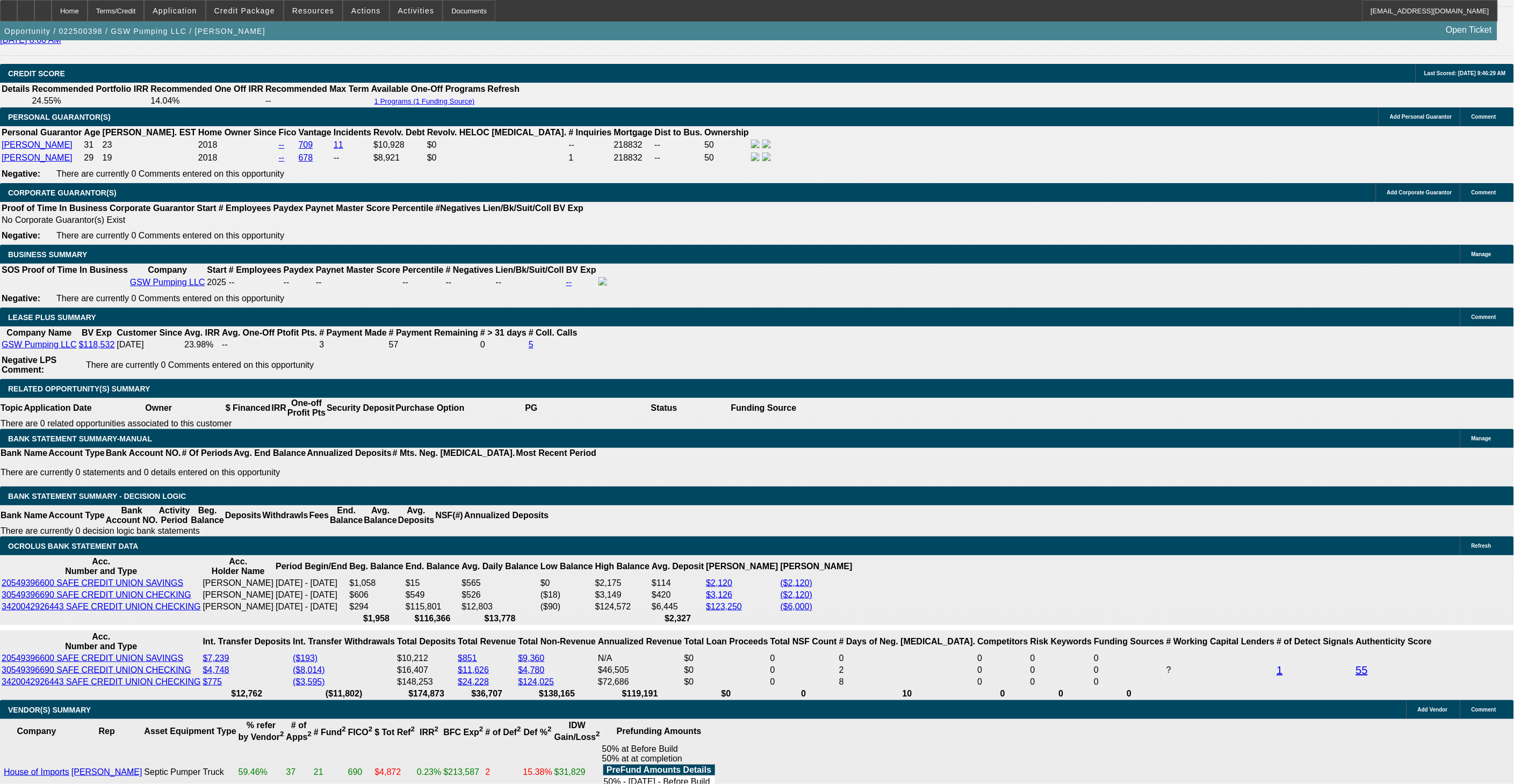
select select "0.2"
select select "2"
select select "0.1"
select select "4"
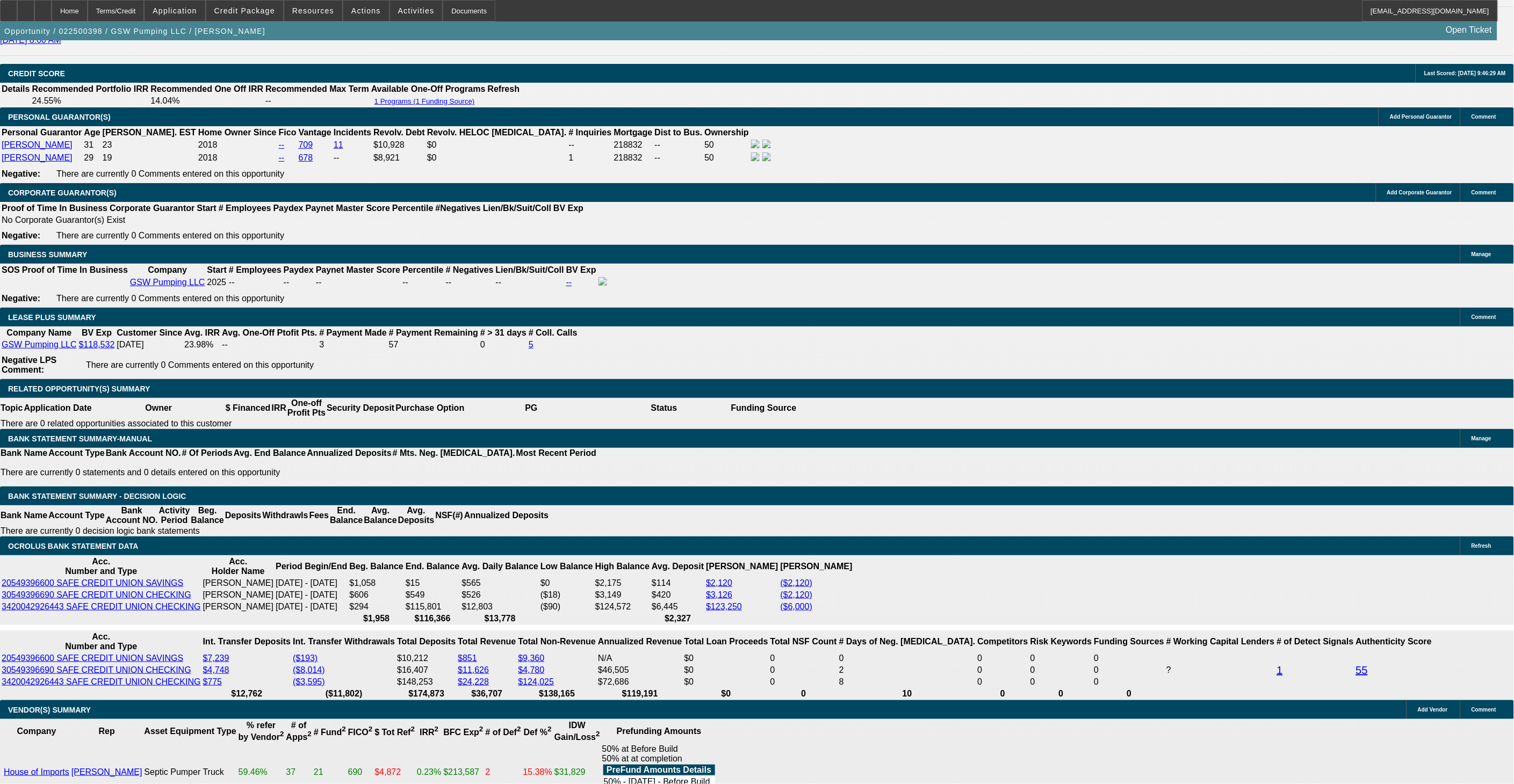
drag, startPoint x: 1130, startPoint y: 379, endPoint x: 1020, endPoint y: 365, distance: 110.9
copy div "Angelo Dominguez 6995 NW 32 Ave Miami, FL 33147"
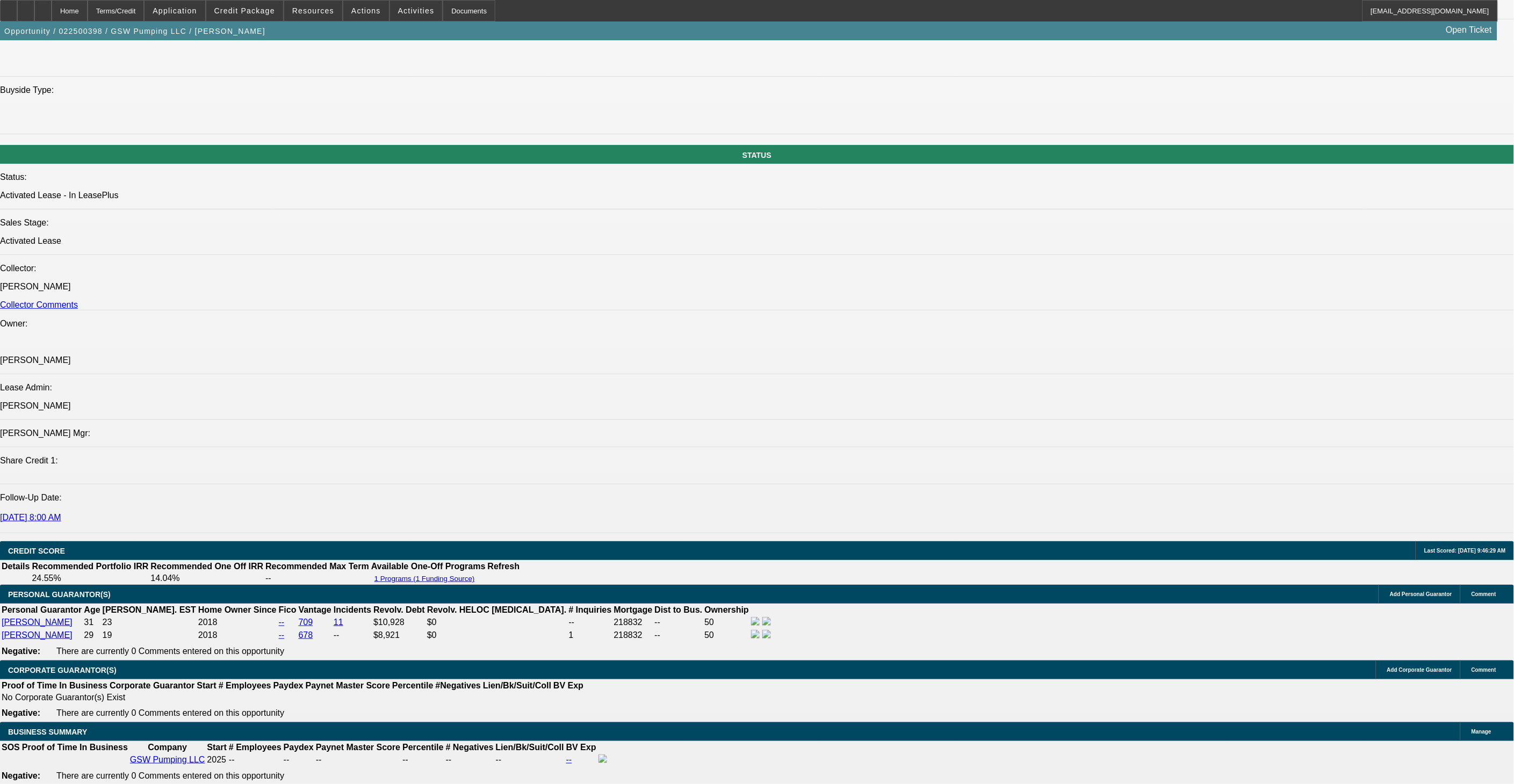
scroll to position [1509, 0]
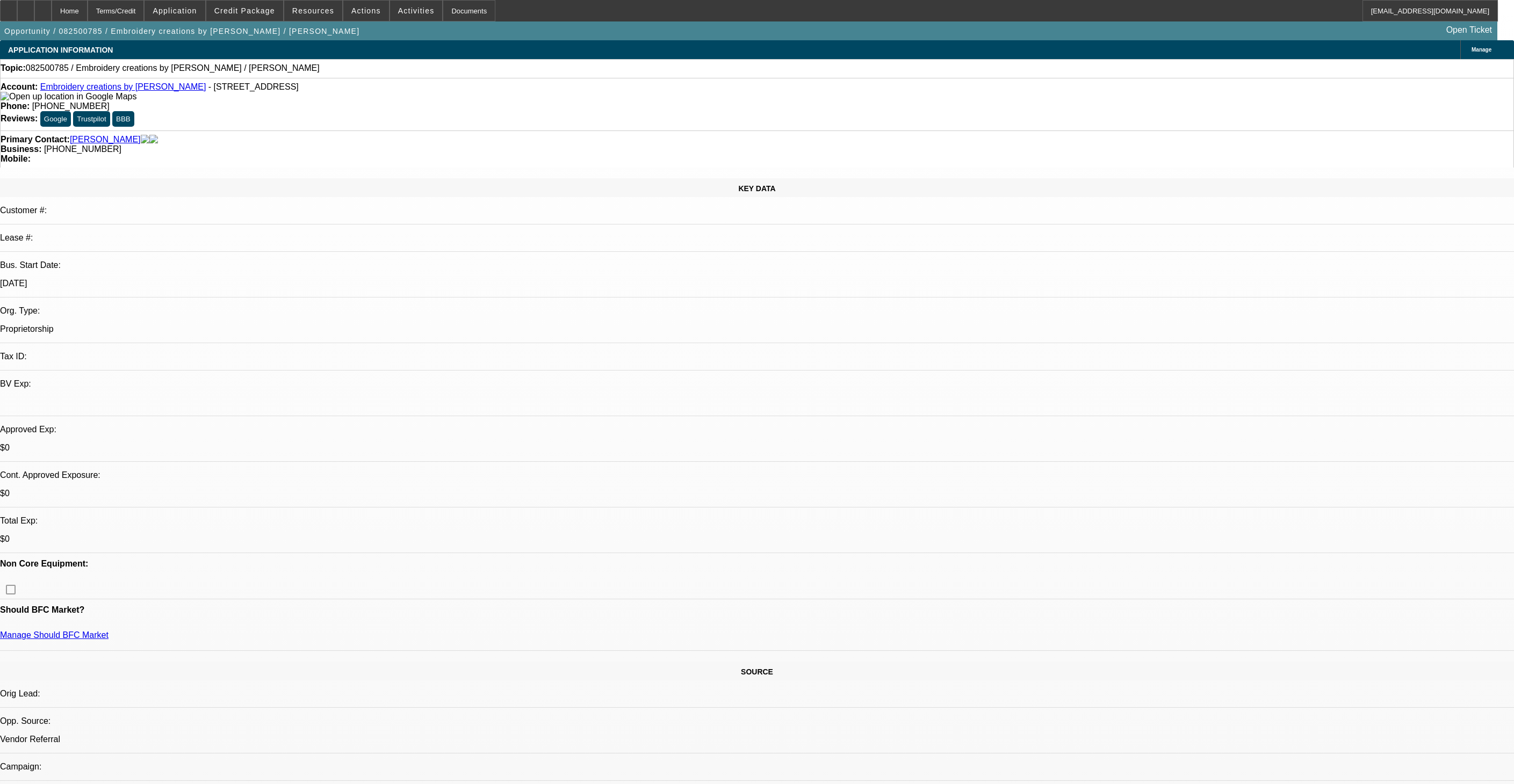
select select "0"
select select "2"
select select "0.1"
select select "4"
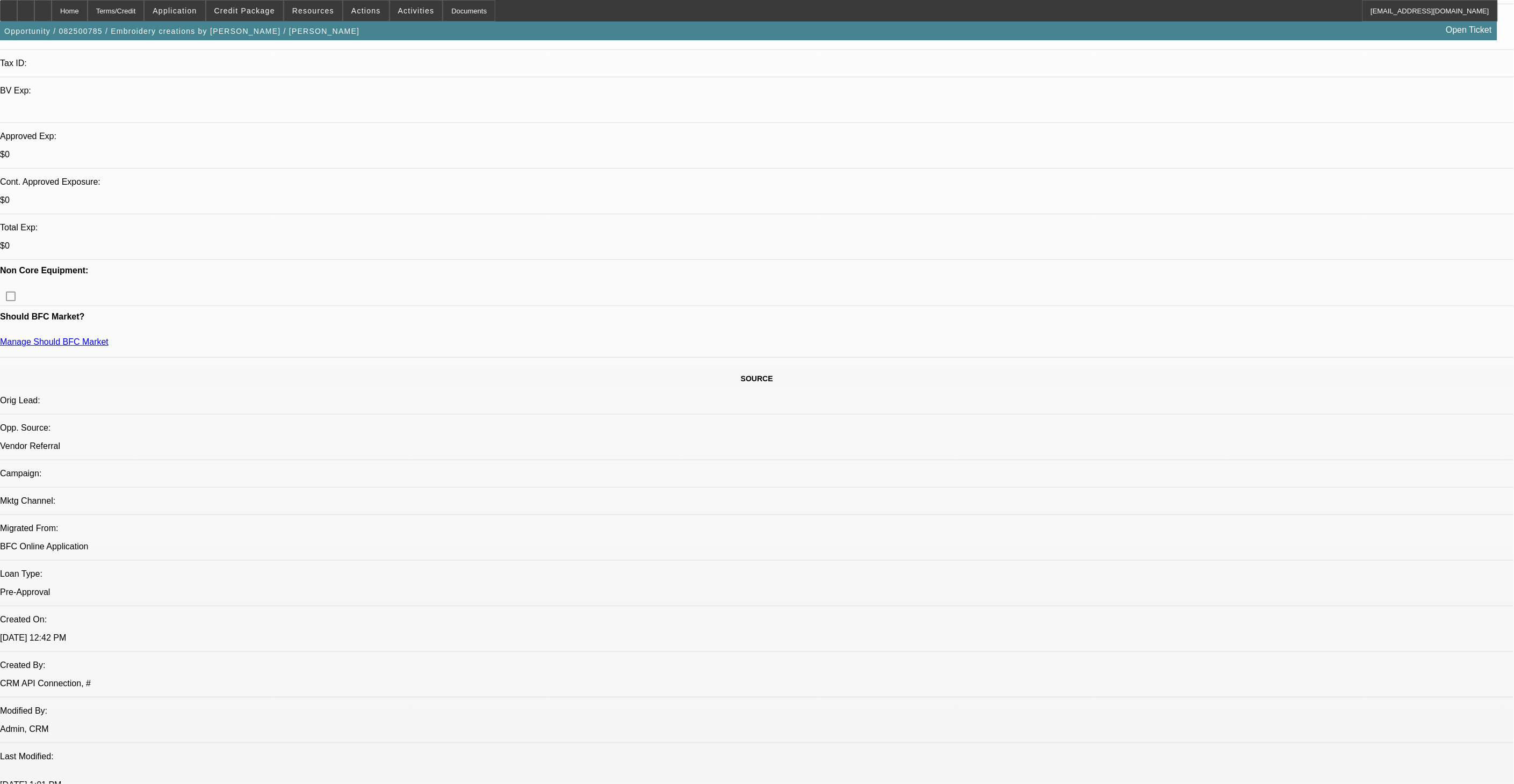
scroll to position [60, 0]
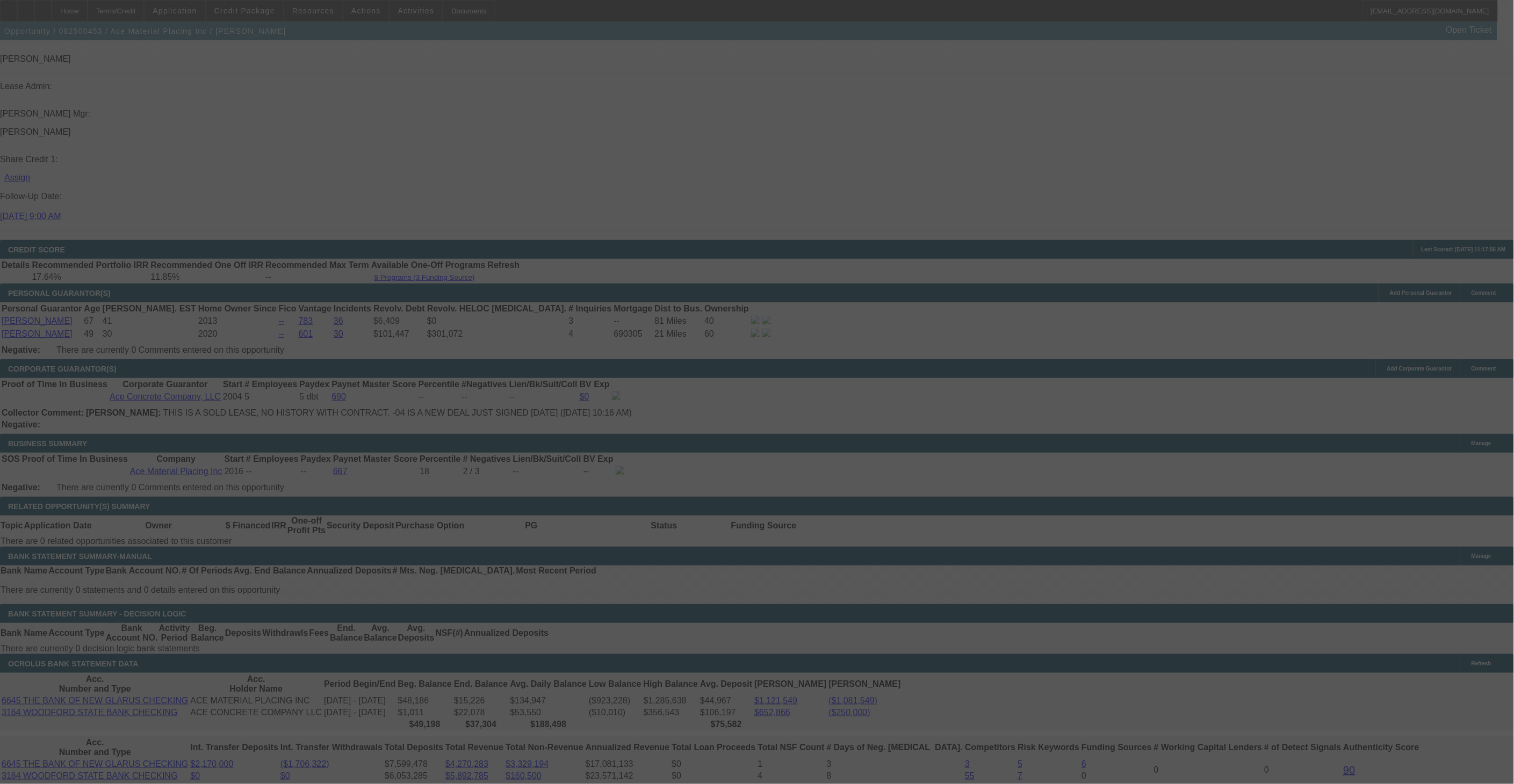
scroll to position [1313, 0]
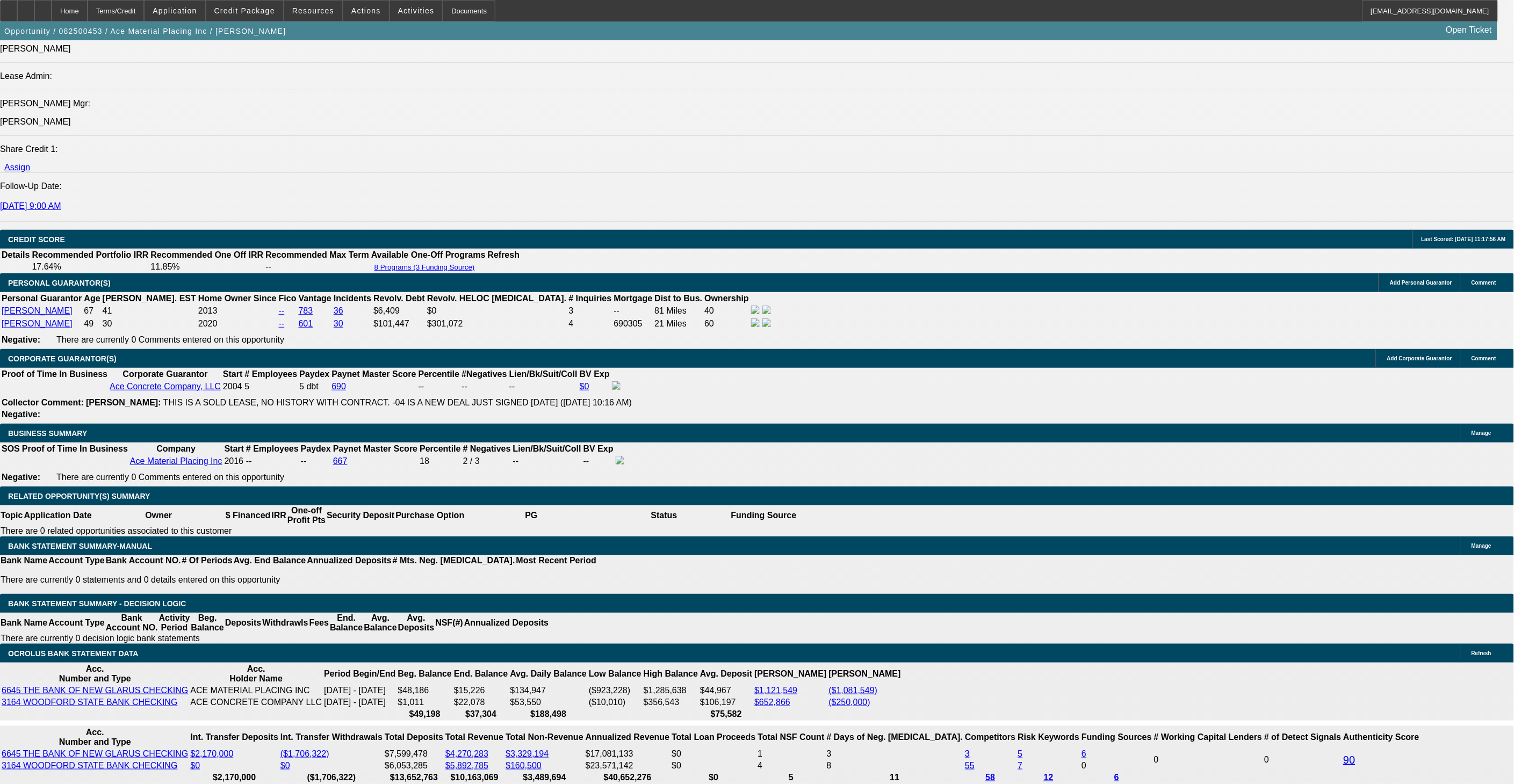
select select "0"
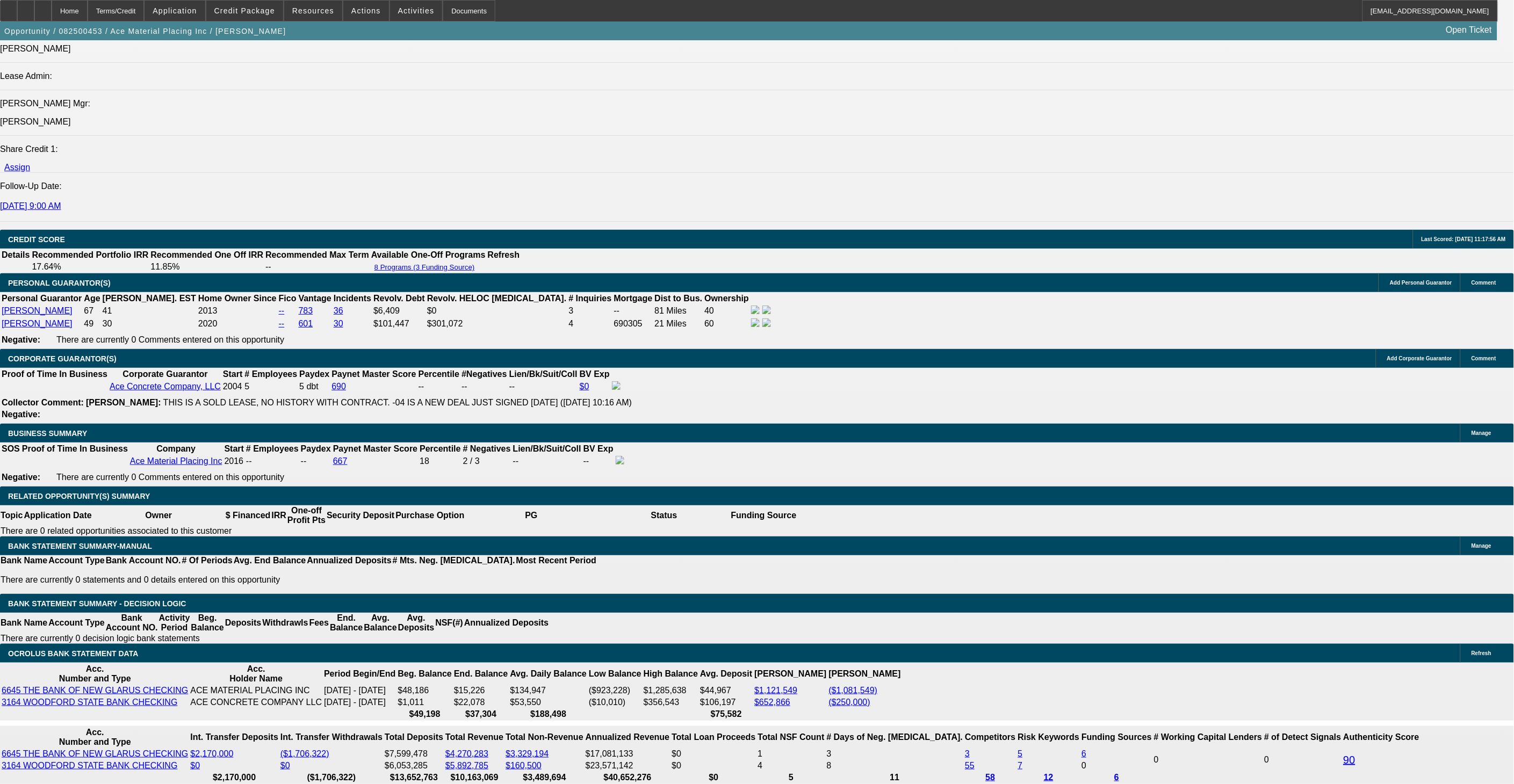
select select "0"
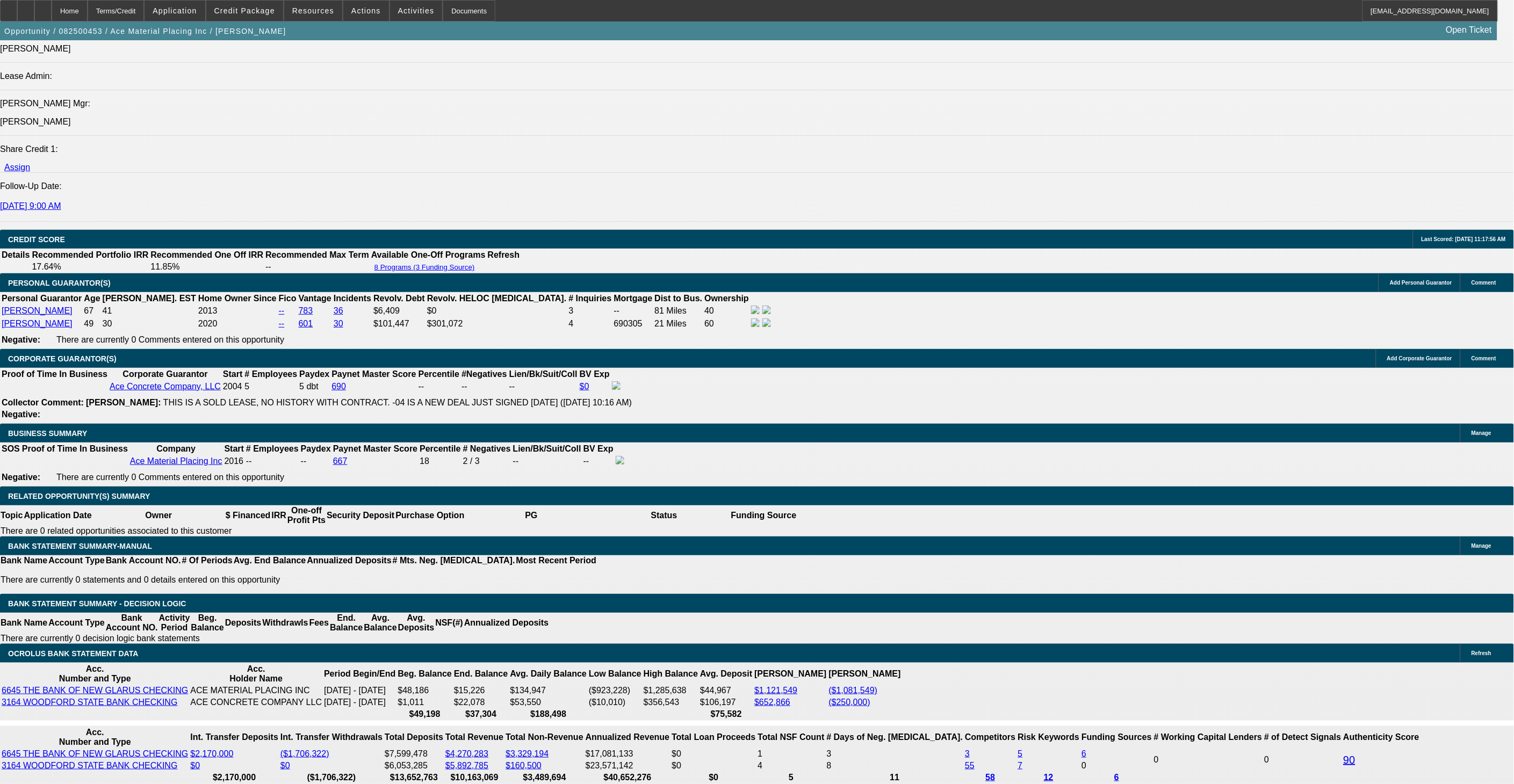
select select "0"
select select "1"
select select "6"
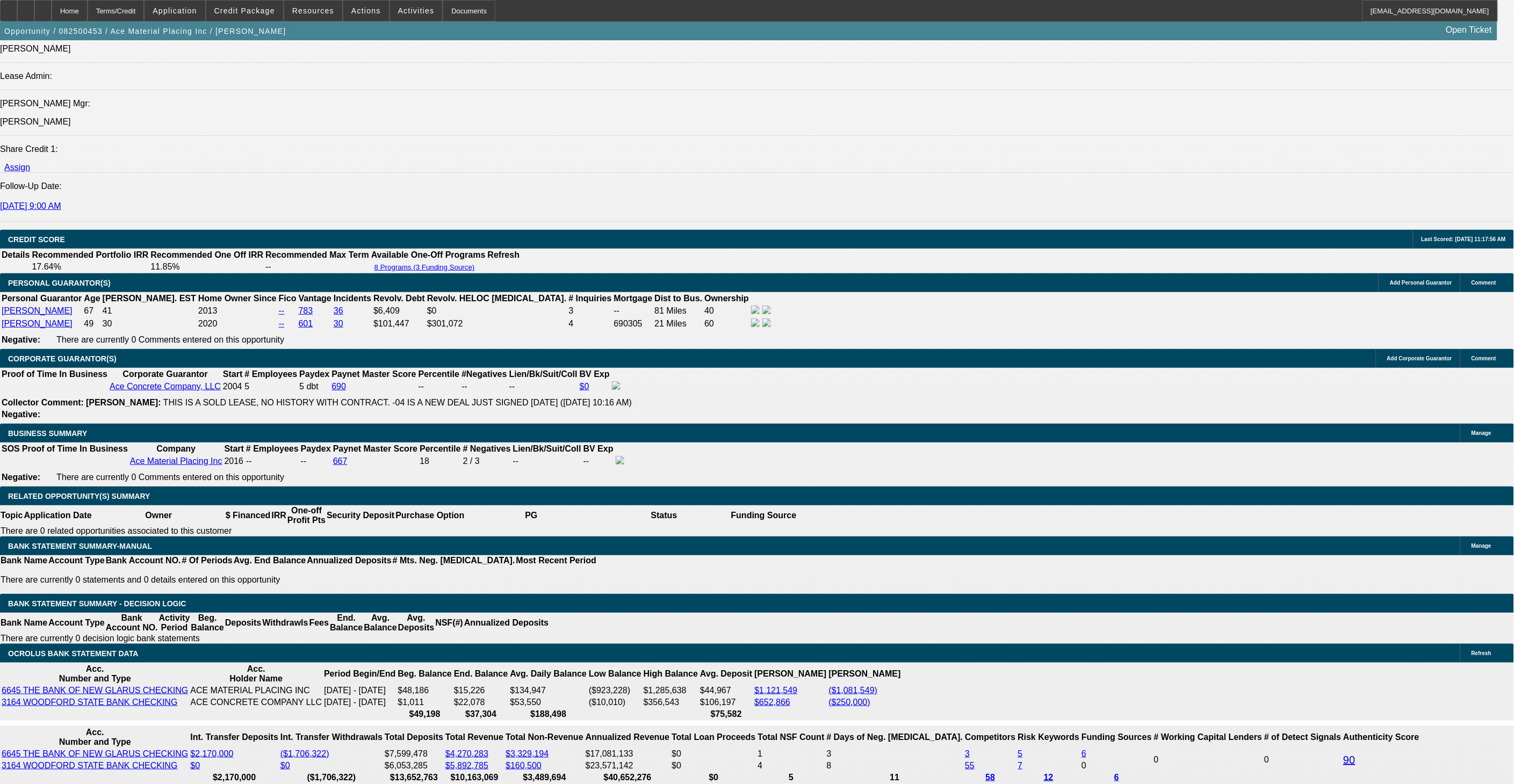
select select "1"
select select "6"
select select "1"
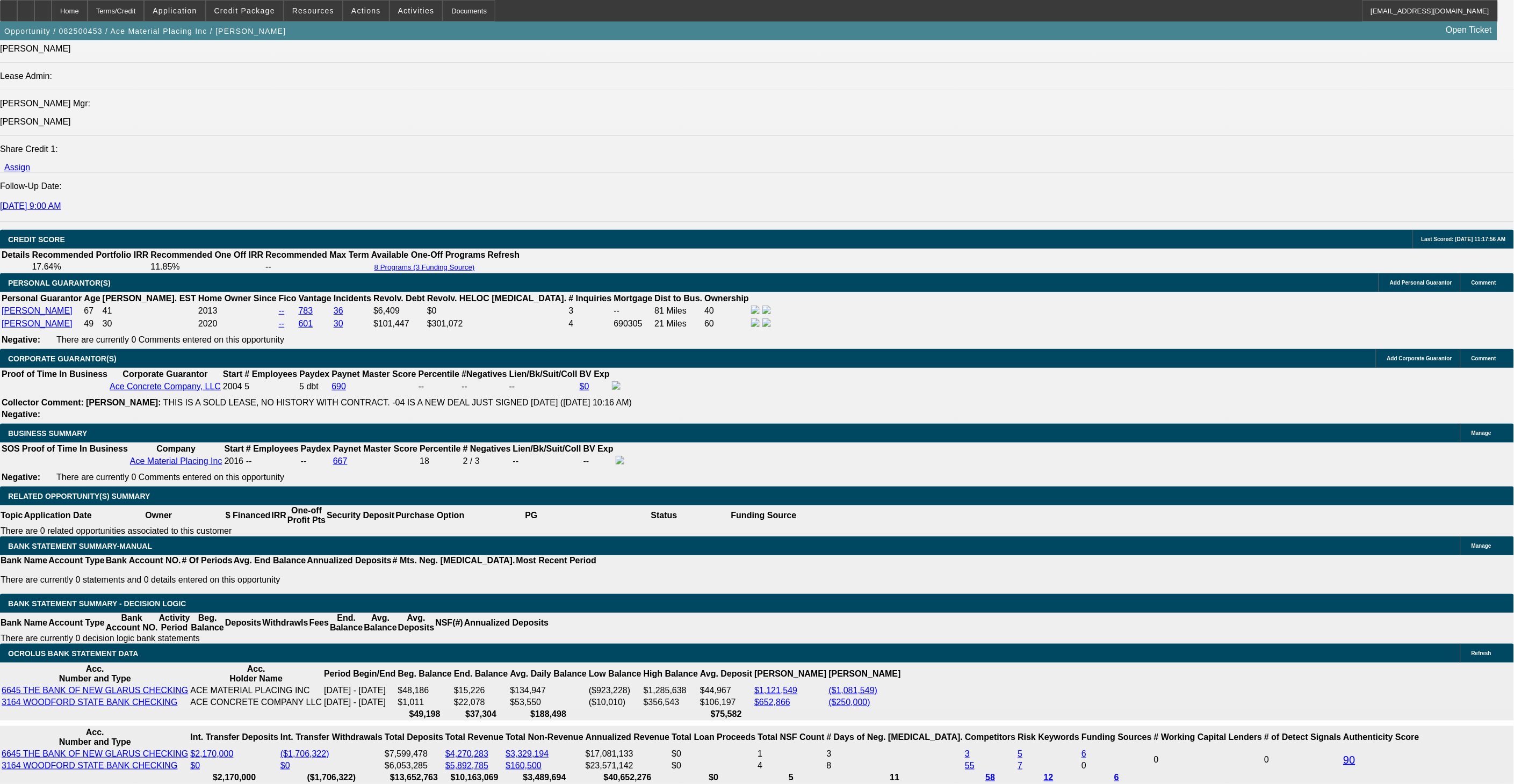
select select "6"
select select "1"
select select "6"
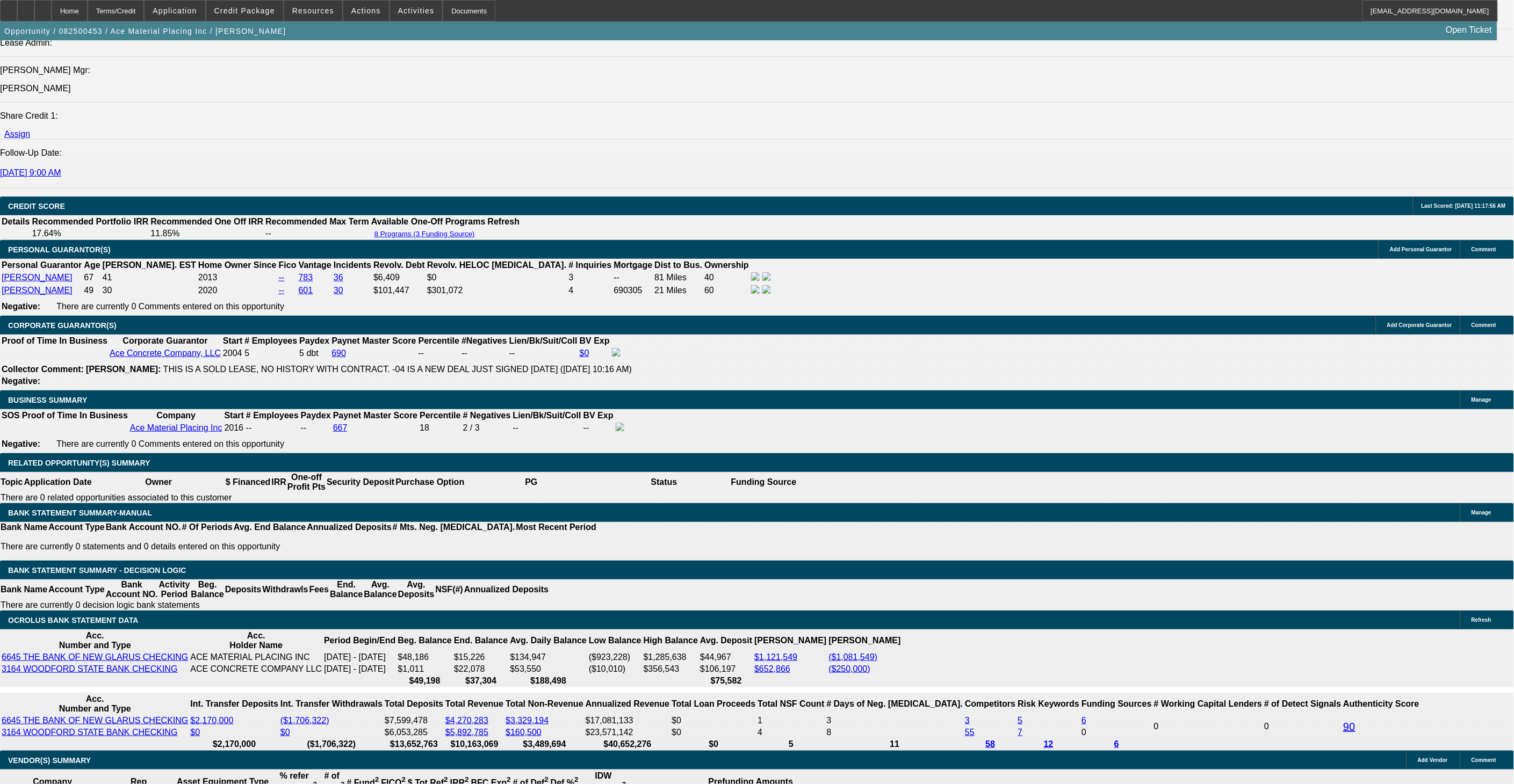
scroll to position [1372, 0]
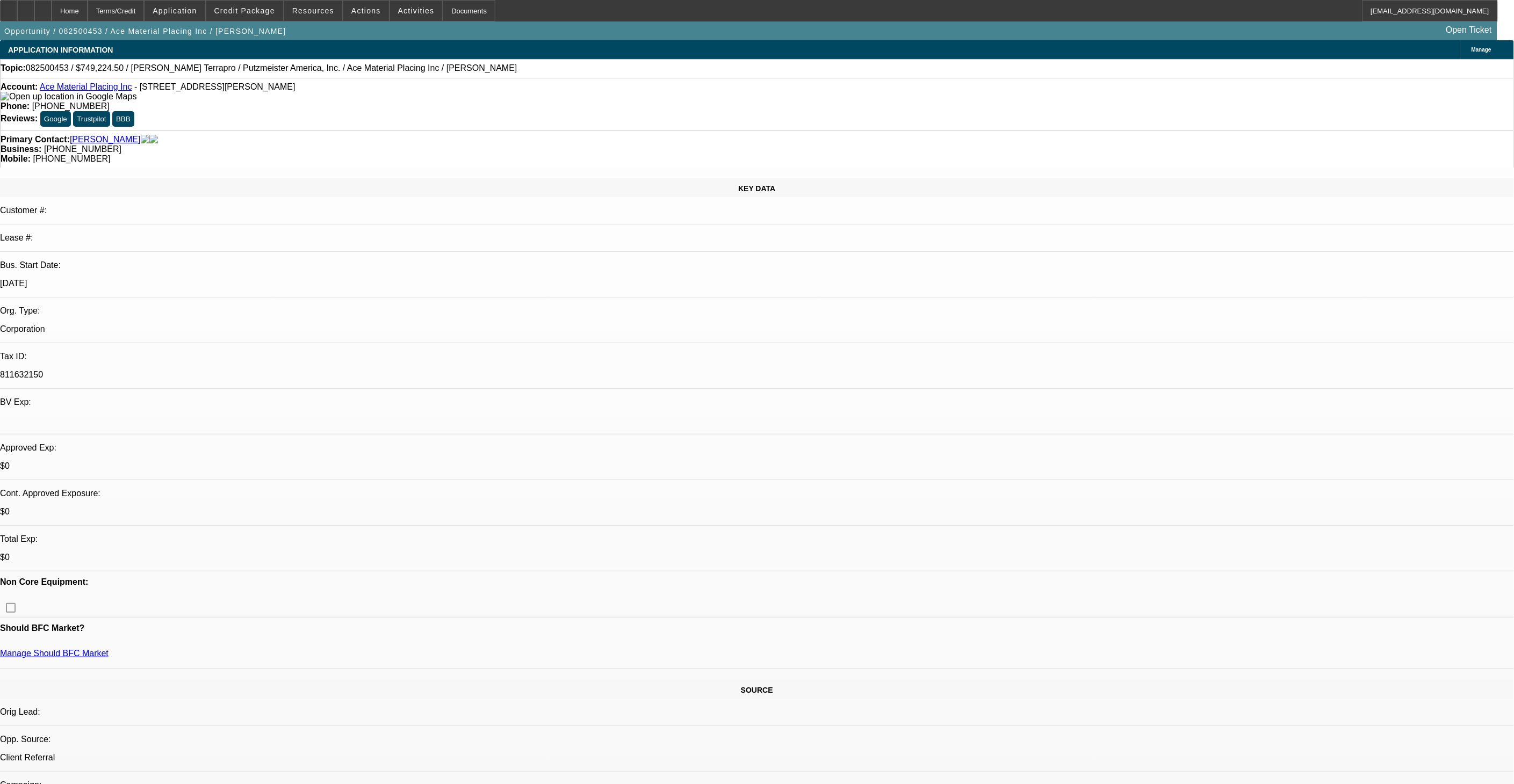
select select "0"
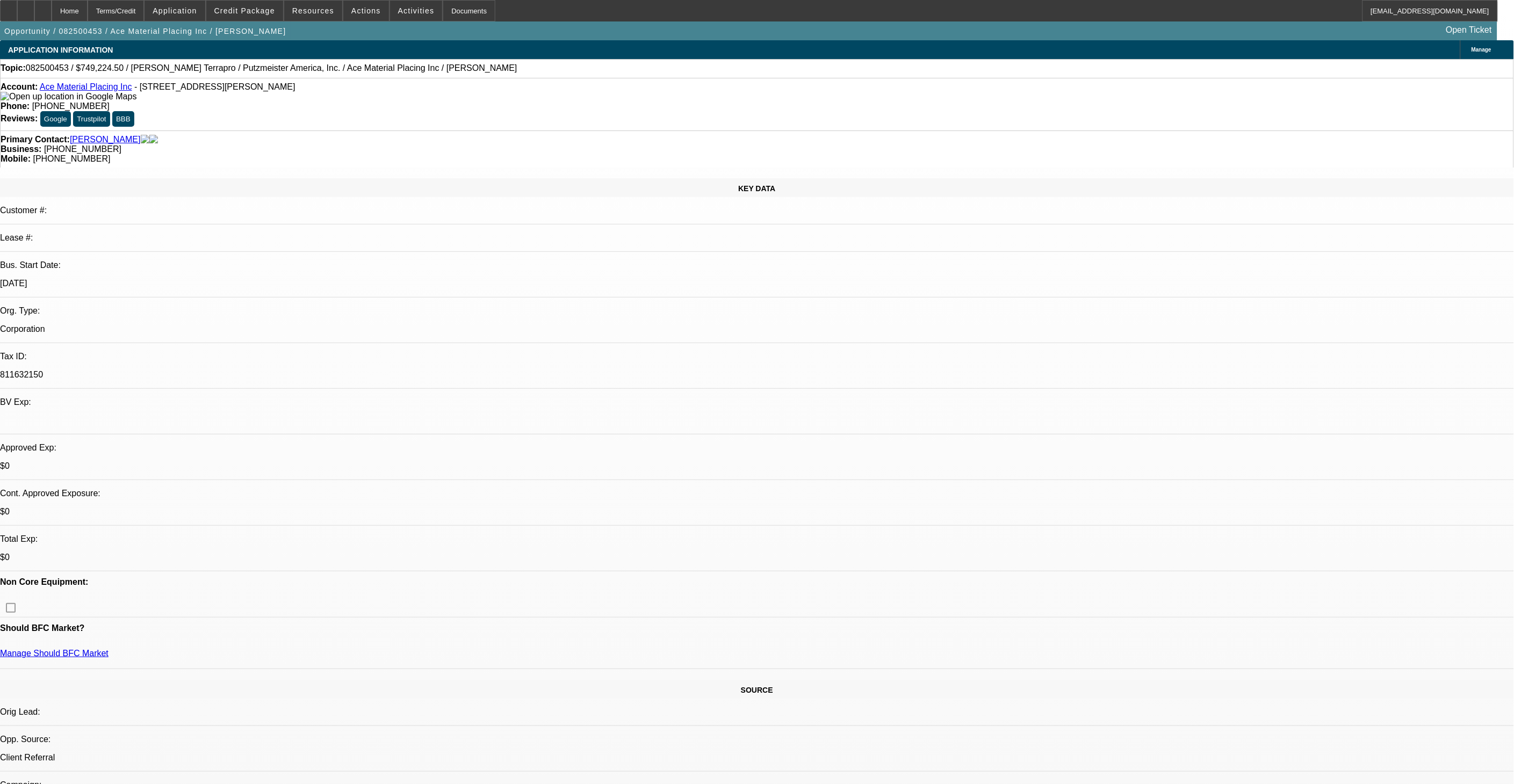
select select "0"
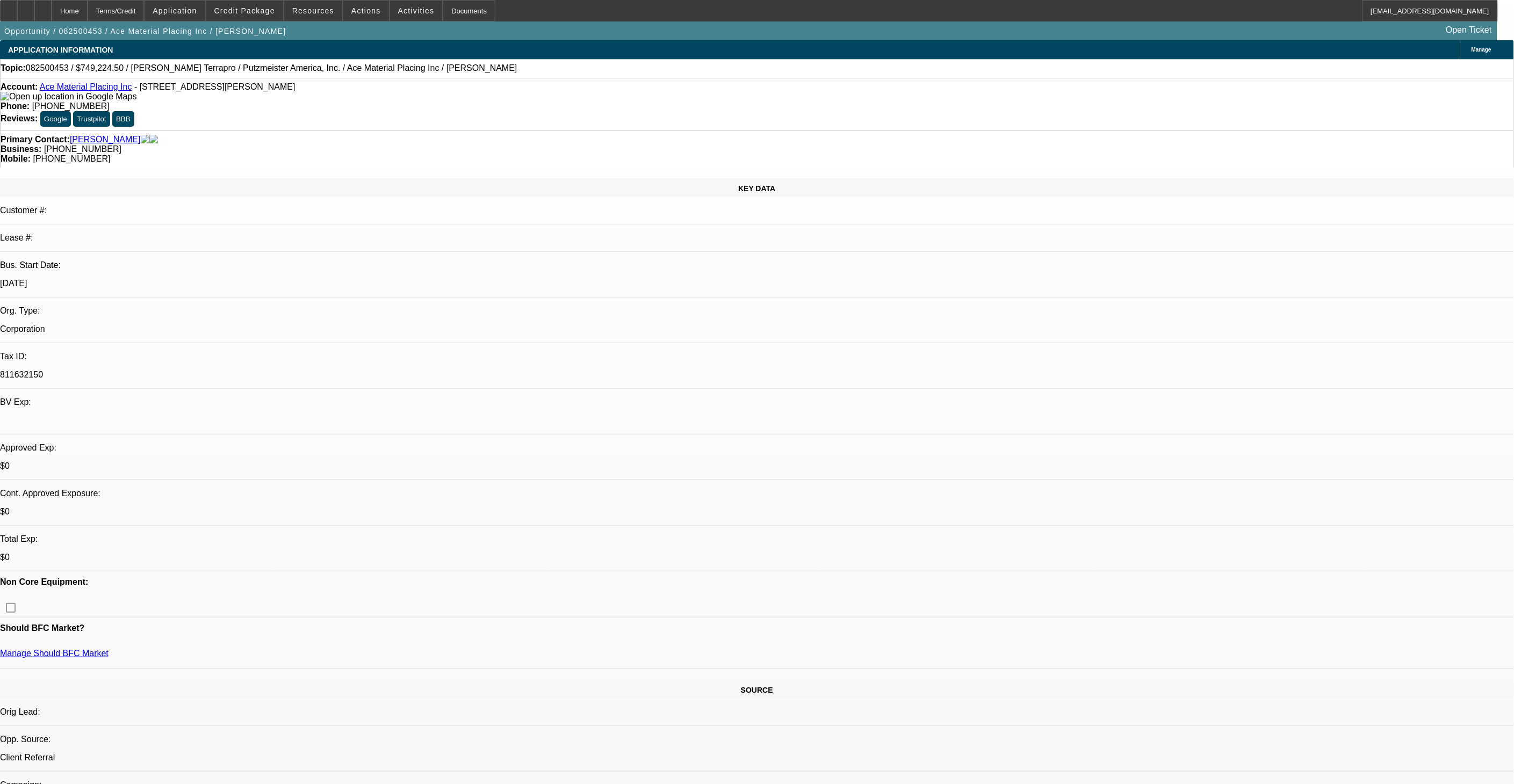
select select "0"
select select "1"
select select "6"
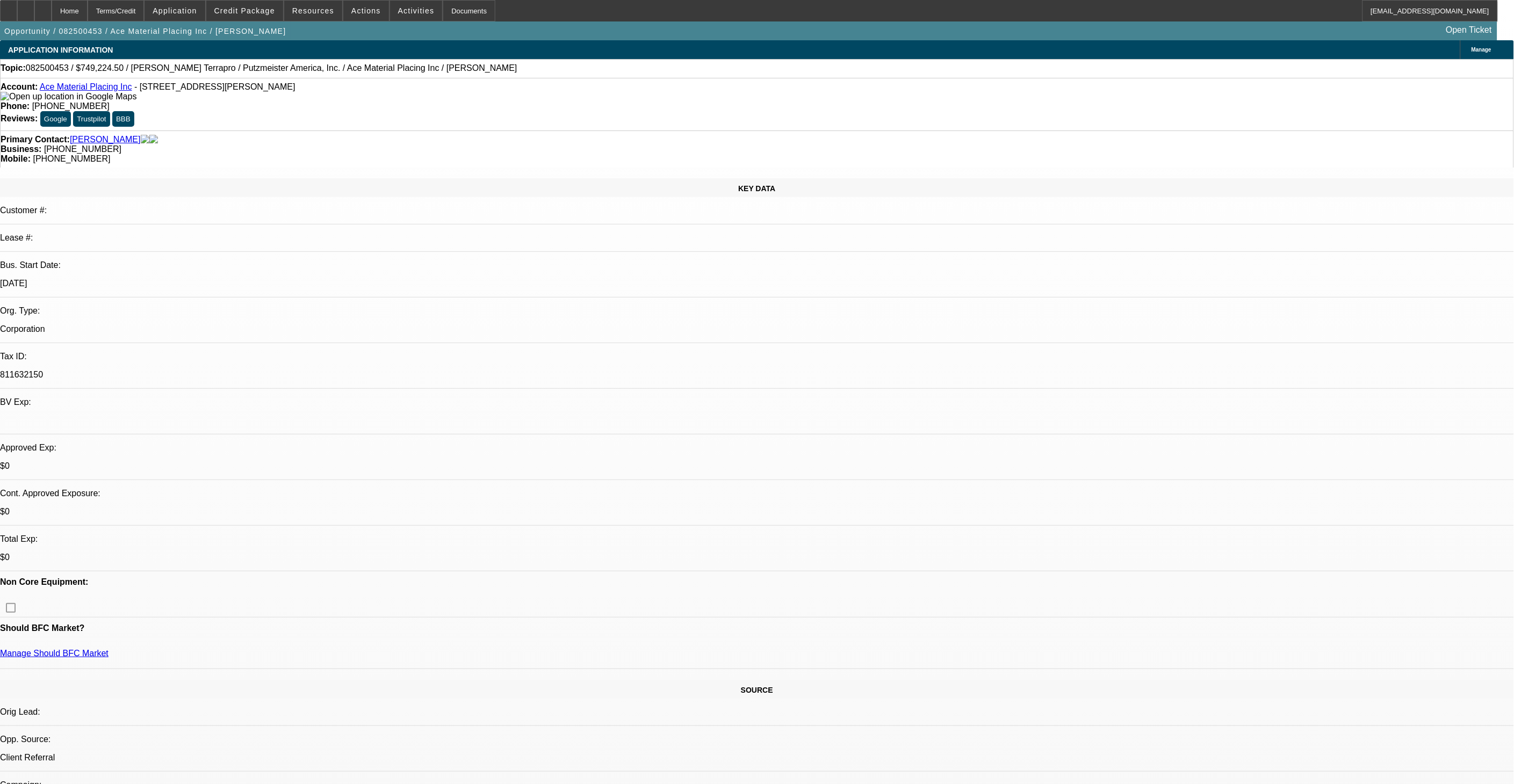
select select "1"
select select "6"
select select "1"
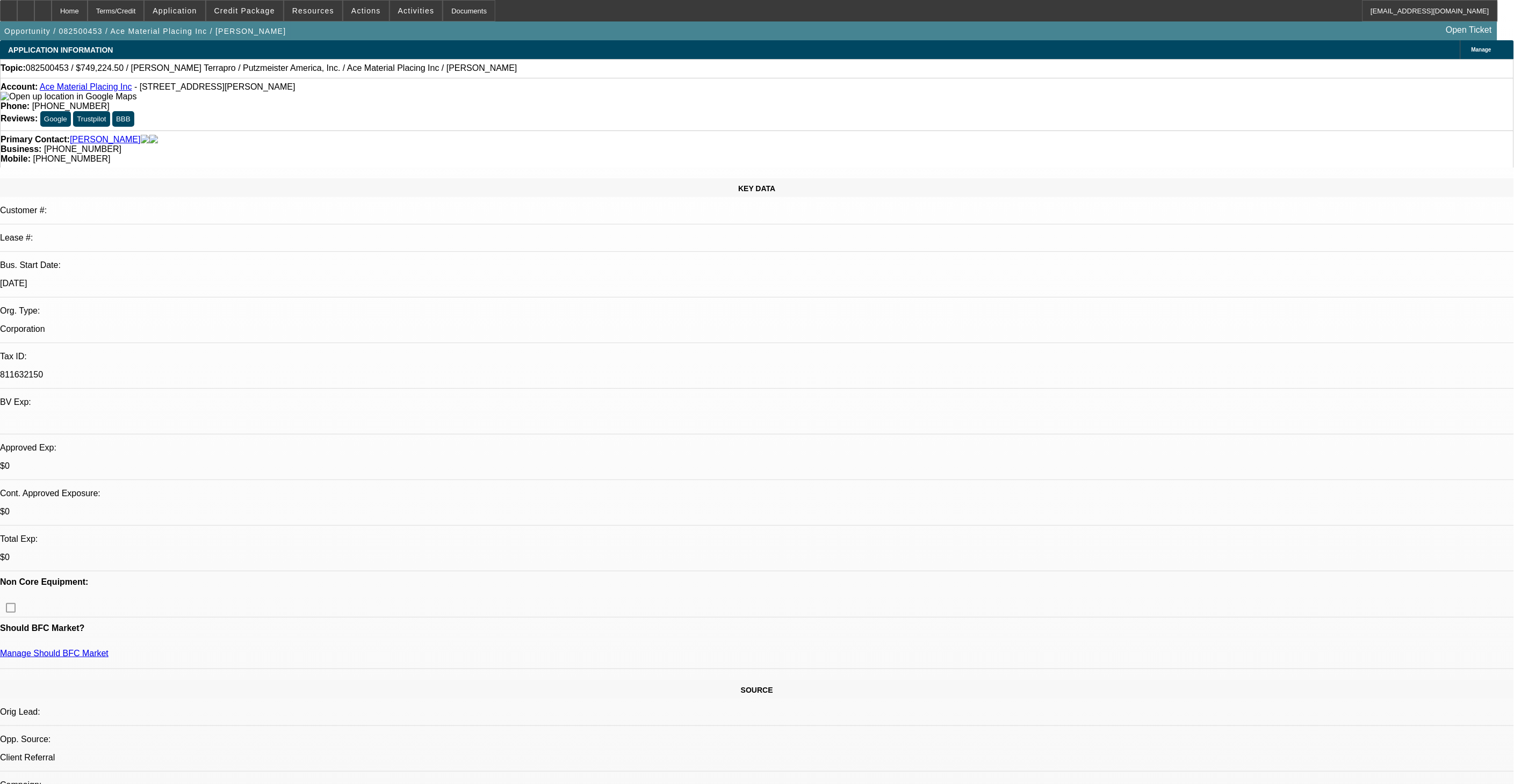
select select "6"
select select "1"
select select "6"
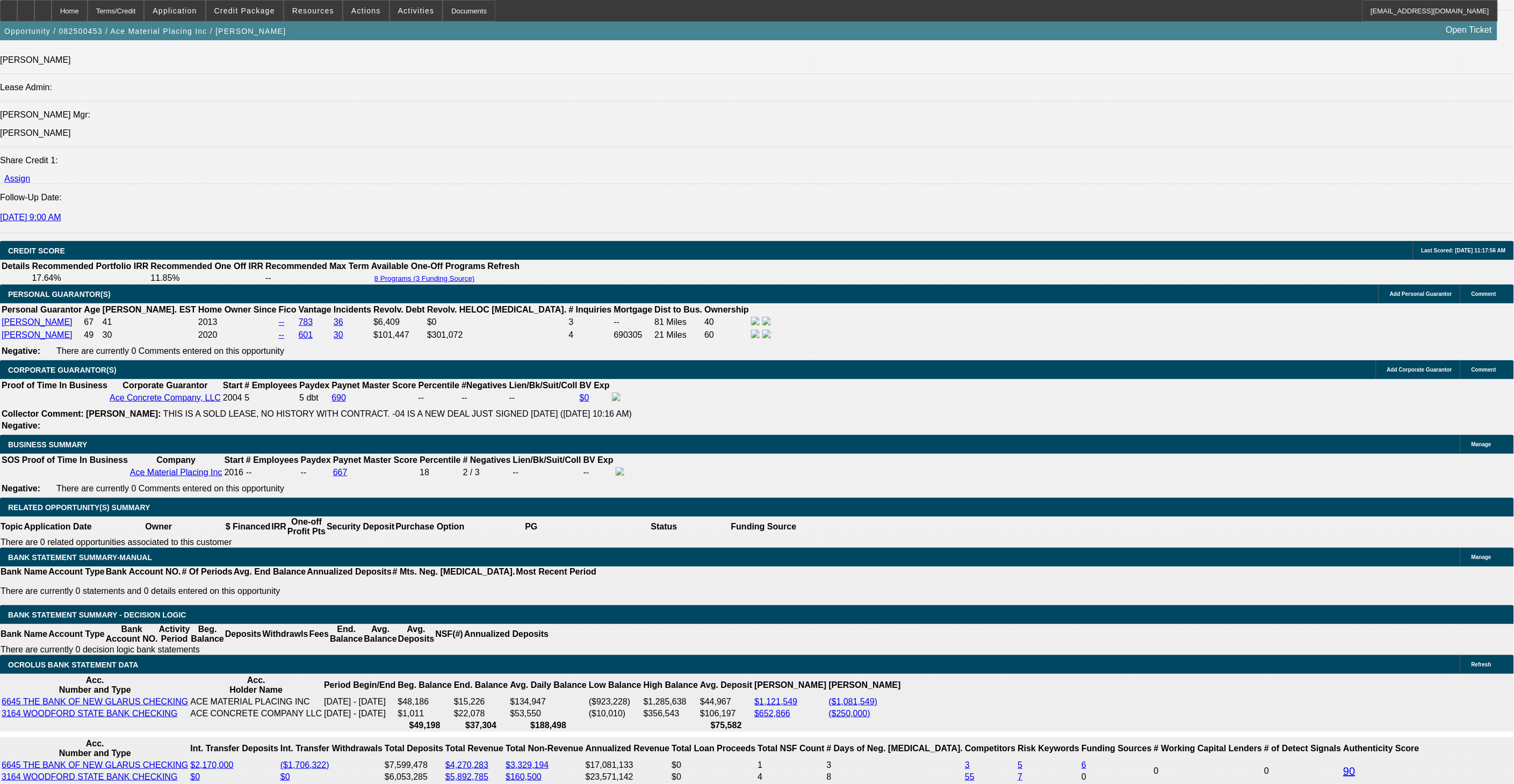
scroll to position [1133, 0]
